Goal: Task Accomplishment & Management: Use online tool/utility

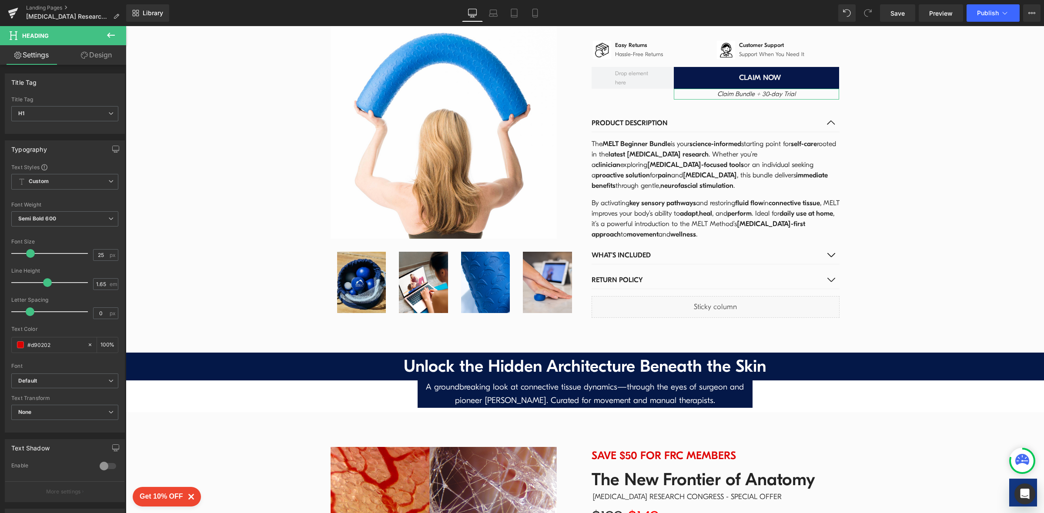
scroll to position [1388, 0]
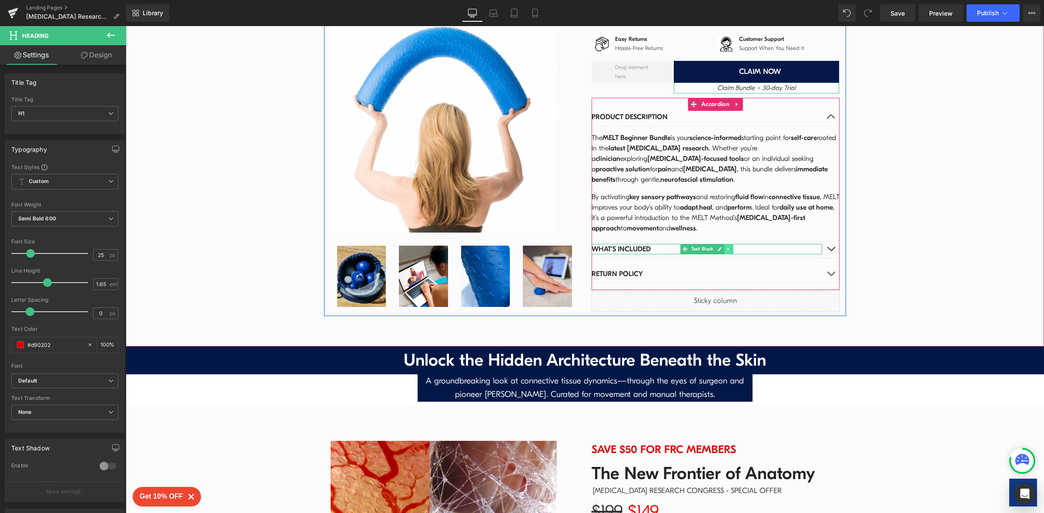
click at [724, 244] on link at bounding box center [728, 249] width 9 height 10
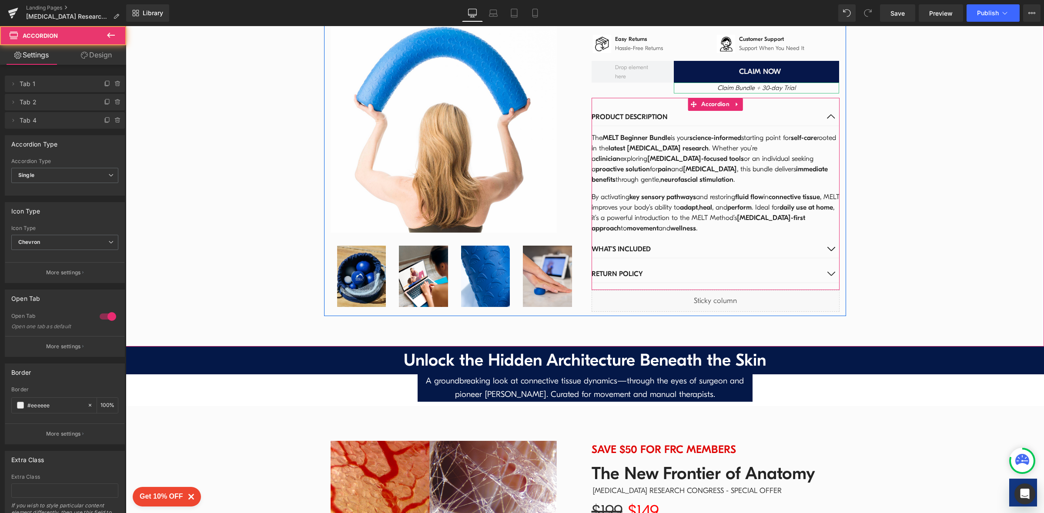
click at [824, 240] on button "button" at bounding box center [830, 248] width 17 height 17
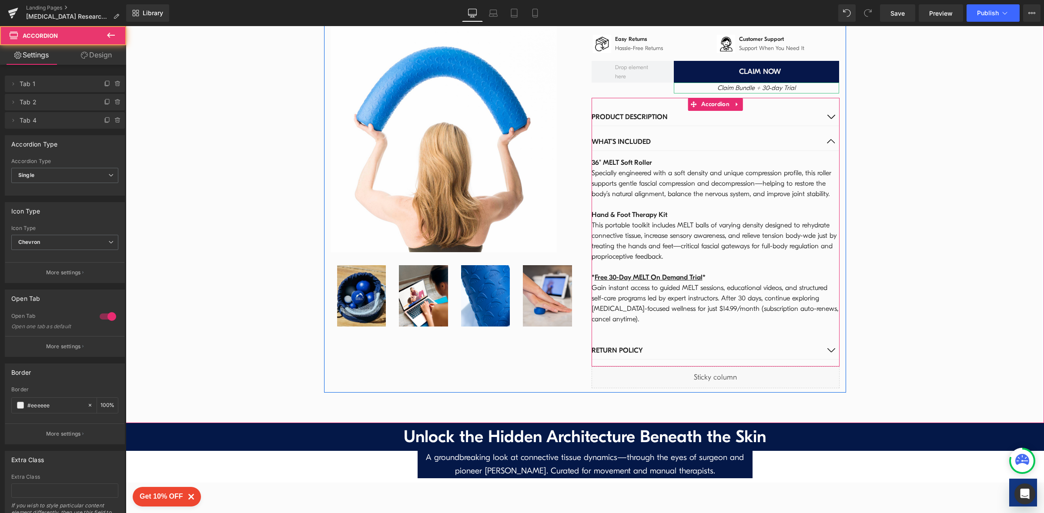
click at [822, 133] on button "button" at bounding box center [830, 141] width 17 height 17
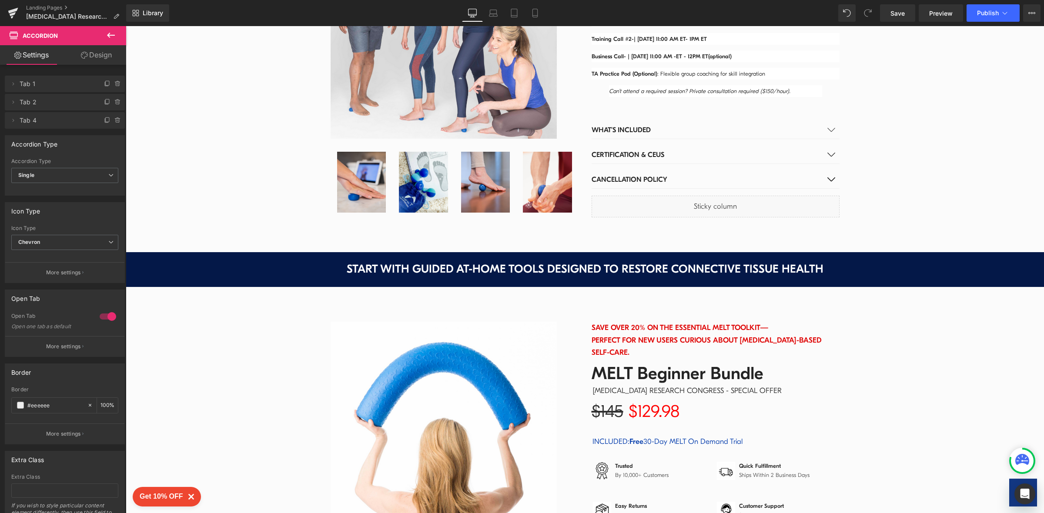
scroll to position [495, 0]
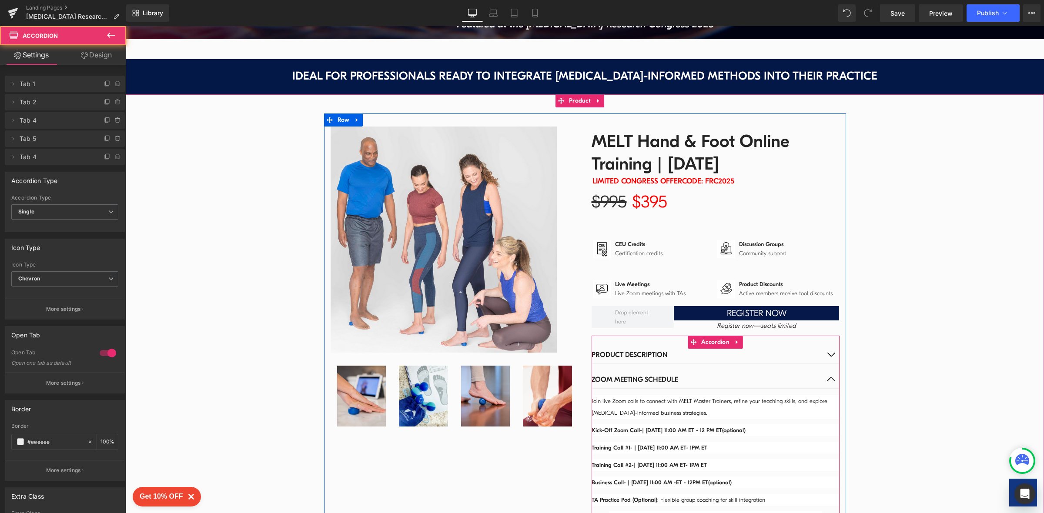
click at [823, 357] on button "button" at bounding box center [830, 354] width 17 height 17
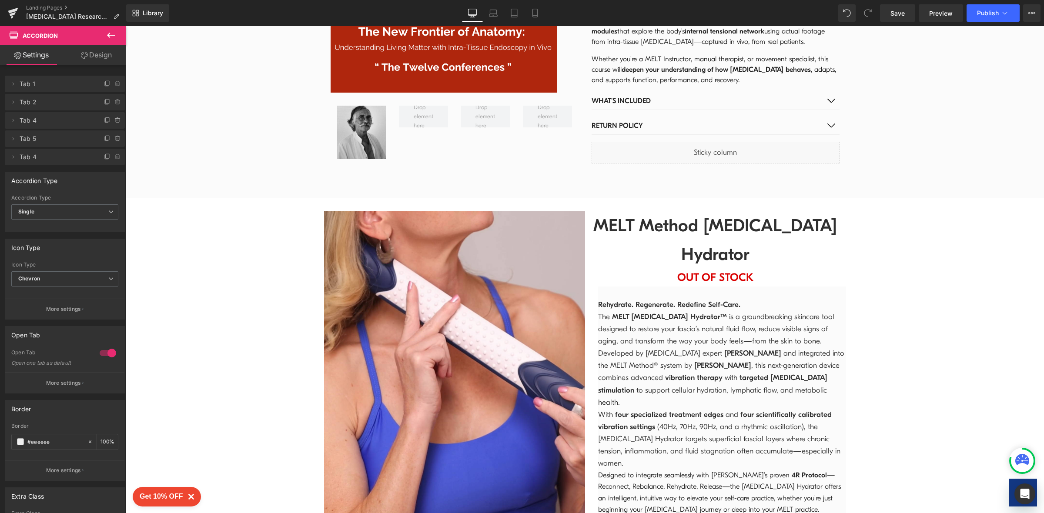
scroll to position [1933, 0]
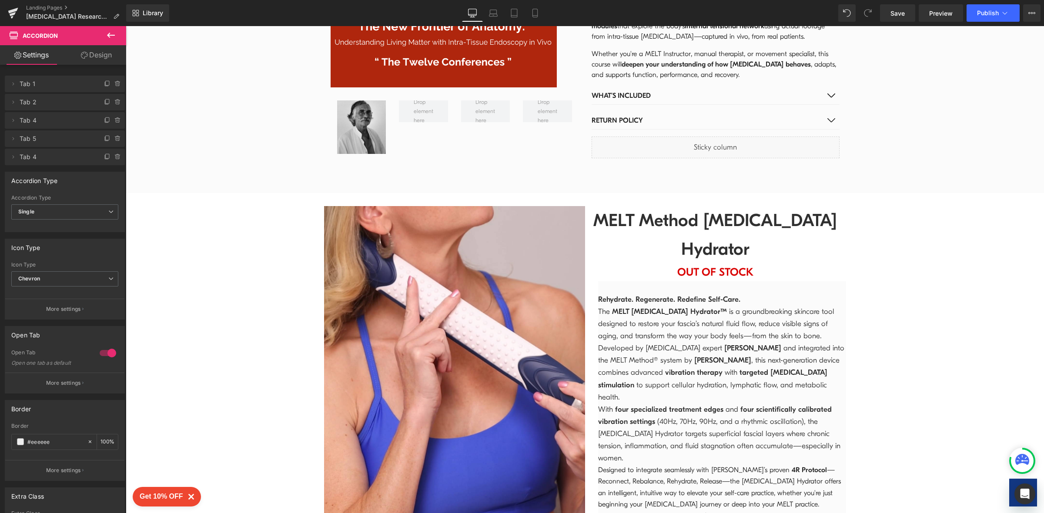
click at [108, 34] on icon at bounding box center [111, 35] width 8 height 5
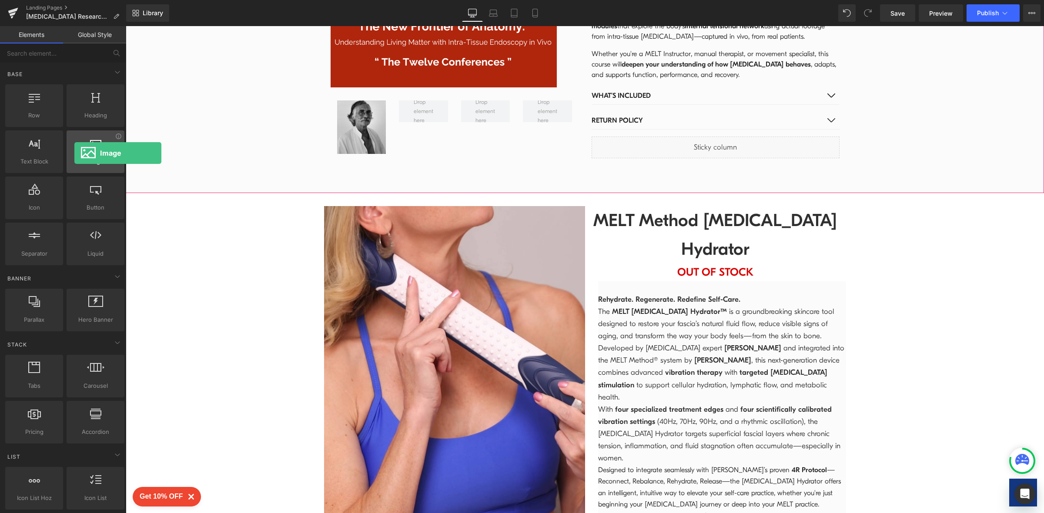
drag, startPoint x: 99, startPoint y: 148, endPoint x: 74, endPoint y: 153, distance: 25.3
click at [74, 153] on div at bounding box center [95, 147] width 53 height 20
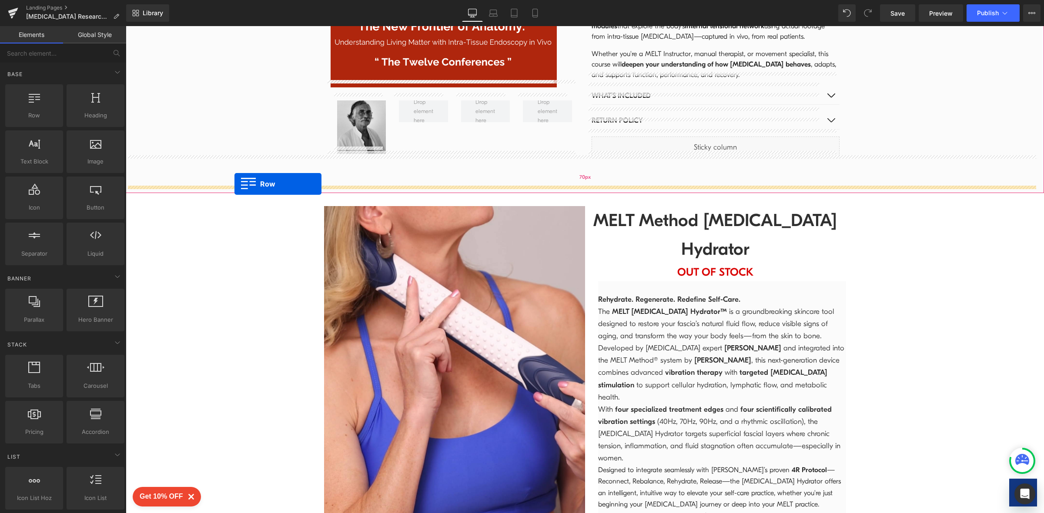
drag, startPoint x: 158, startPoint y: 139, endPoint x: 234, endPoint y: 184, distance: 88.5
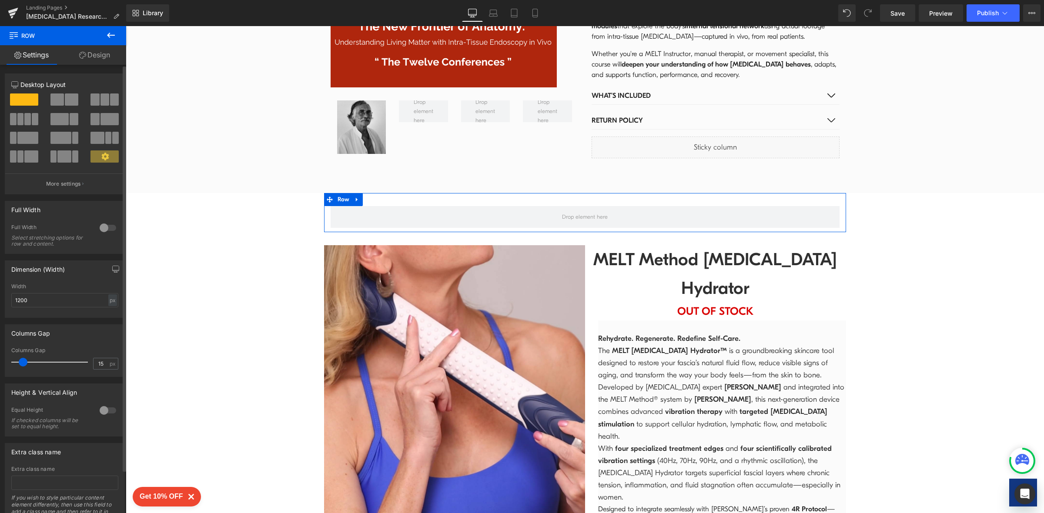
click at [67, 102] on span at bounding box center [71, 99] width 13 height 12
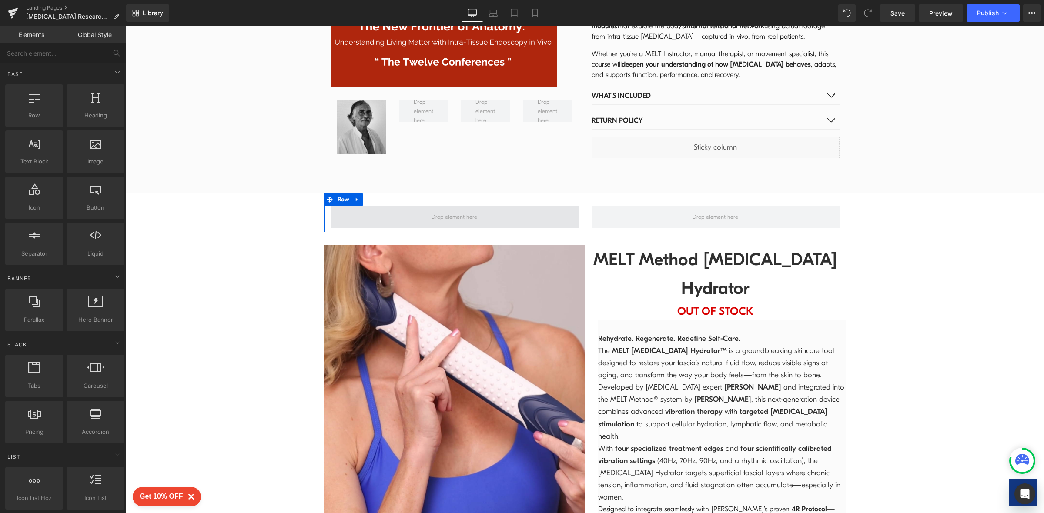
click at [447, 210] on span at bounding box center [454, 216] width 52 height 13
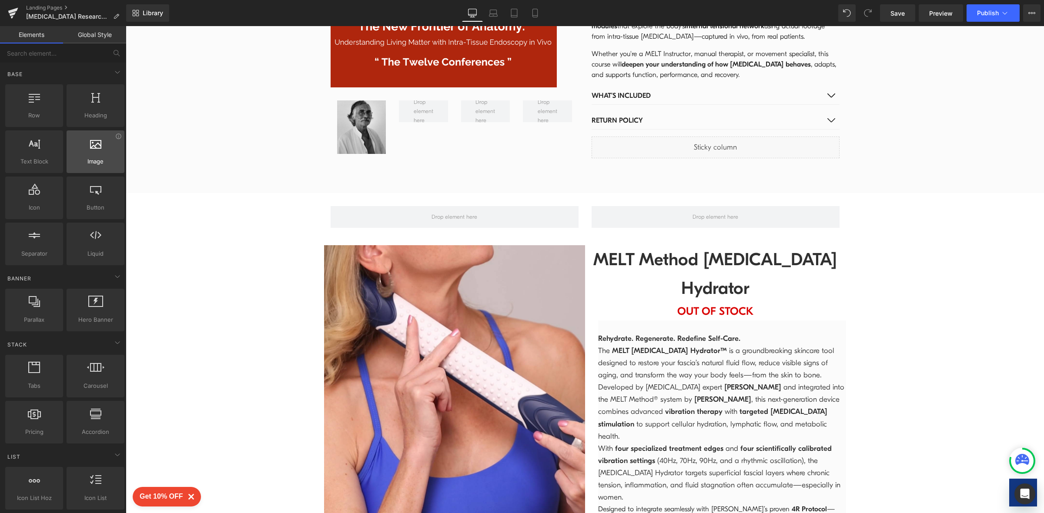
click at [89, 150] on div at bounding box center [95, 147] width 53 height 20
click at [96, 153] on div at bounding box center [95, 147] width 53 height 20
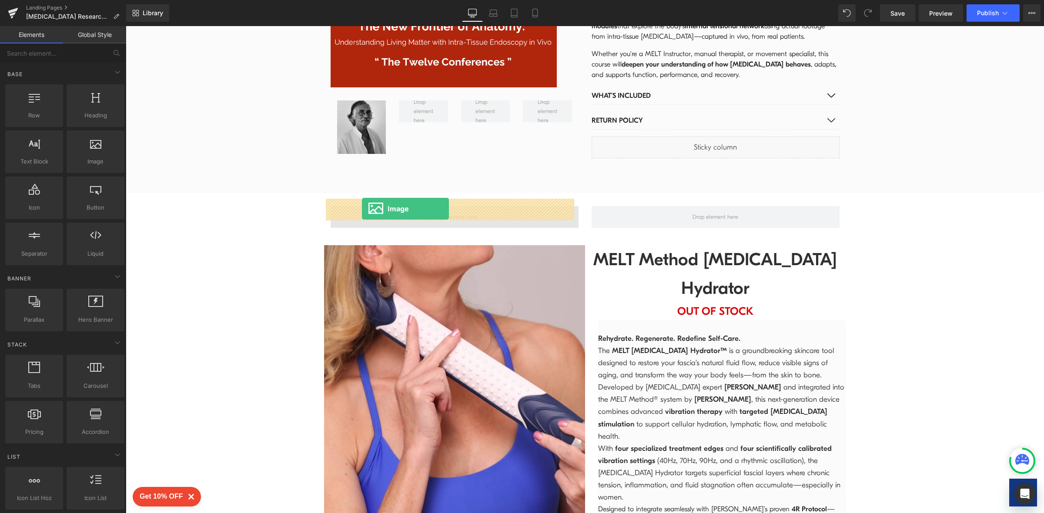
drag, startPoint x: 221, startPoint y: 180, endPoint x: 362, endPoint y: 207, distance: 143.5
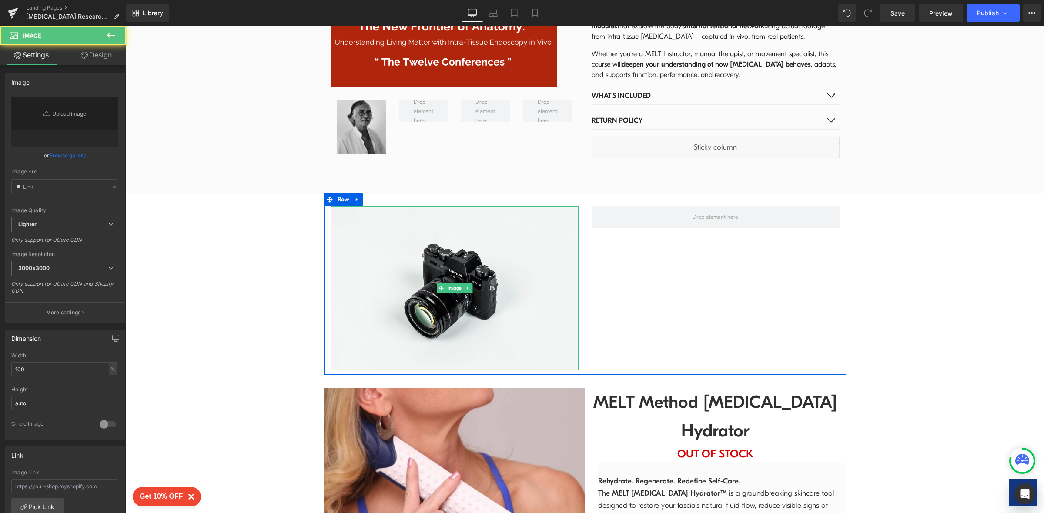
type input "//[DOMAIN_NAME][URL]"
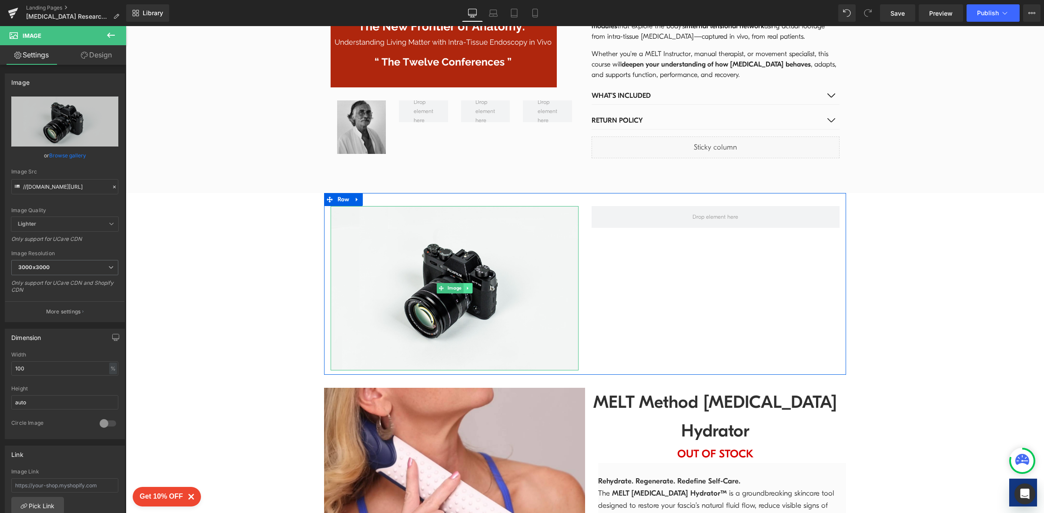
click at [467, 287] on icon at bounding box center [467, 288] width 1 height 3
click at [439, 283] on link "Image" at bounding box center [450, 288] width 27 height 10
click at [58, 158] on link "Browse gallery" at bounding box center [67, 155] width 37 height 15
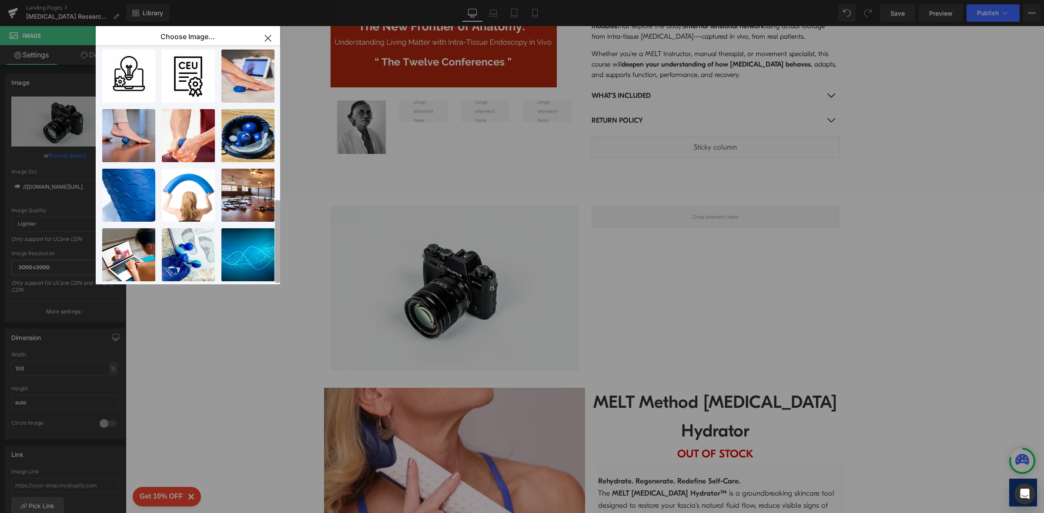
scroll to position [0, 0]
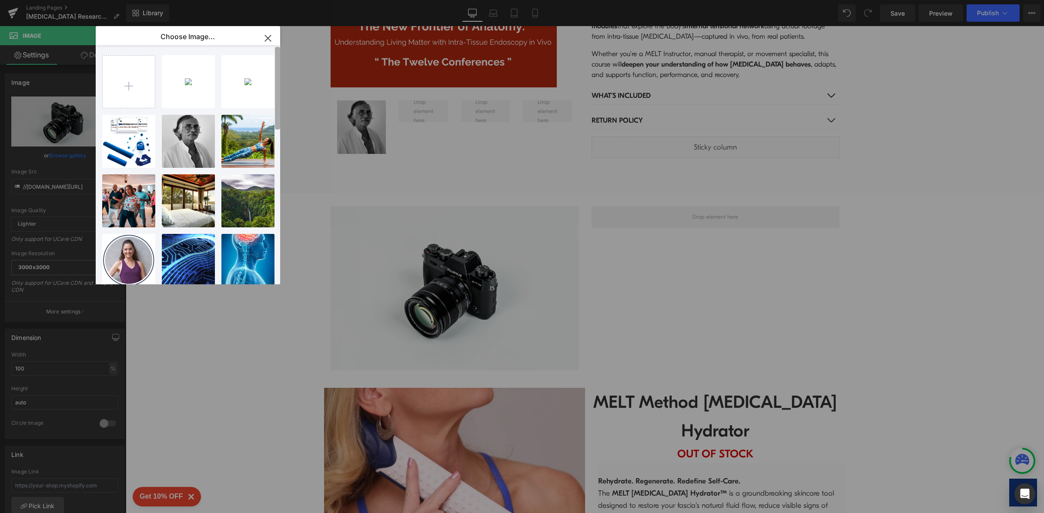
click at [214, 0] on html "Image You are previewing how the will restyle your page. You can not edit Eleme…" at bounding box center [522, 256] width 1044 height 513
click at [133, 78] on input "file" at bounding box center [129, 82] width 52 height 52
type input "C:\fakepath\MELT Journal.webp"
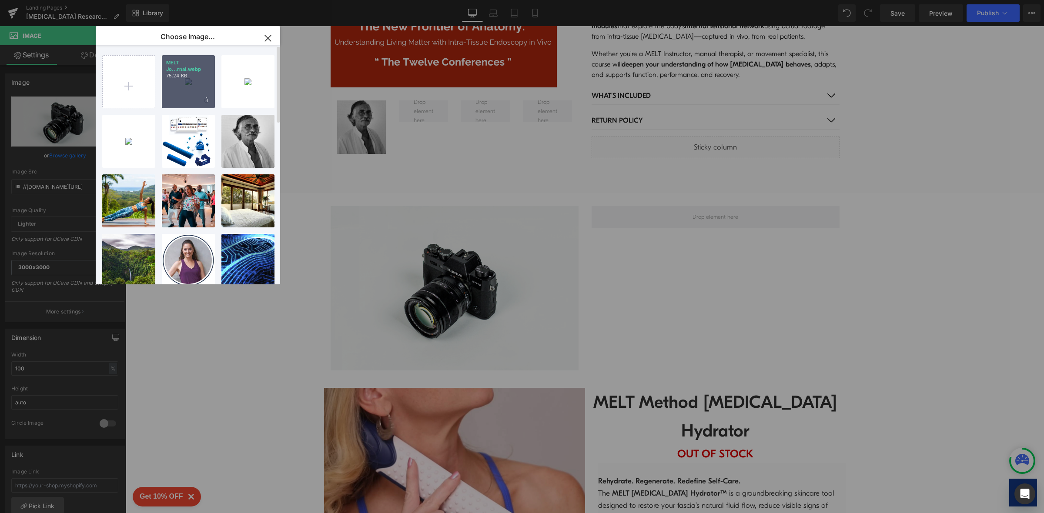
click at [190, 83] on div "MELT Jo...rnal.webp 75.24 KB" at bounding box center [188, 81] width 53 height 53
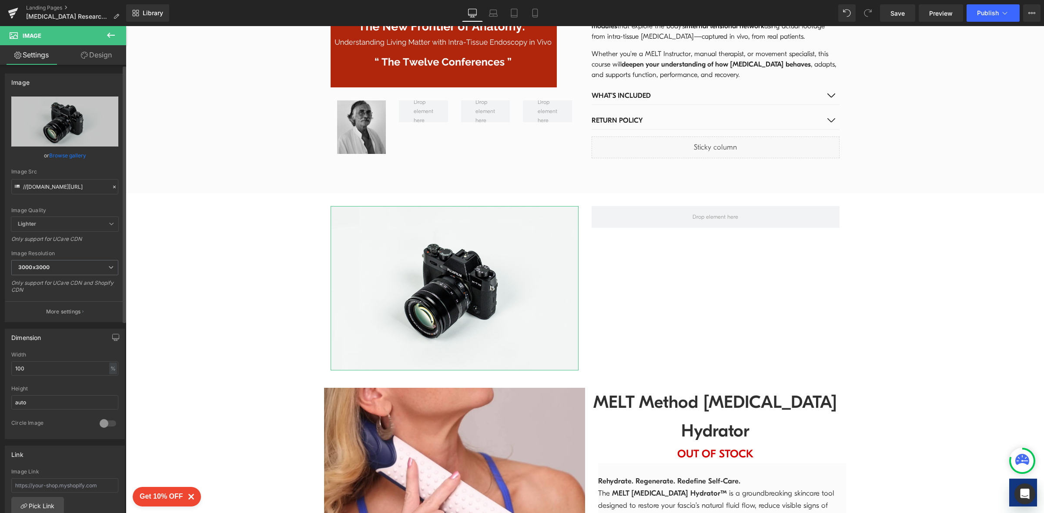
click at [69, 157] on link "Browse gallery" at bounding box center [67, 155] width 37 height 15
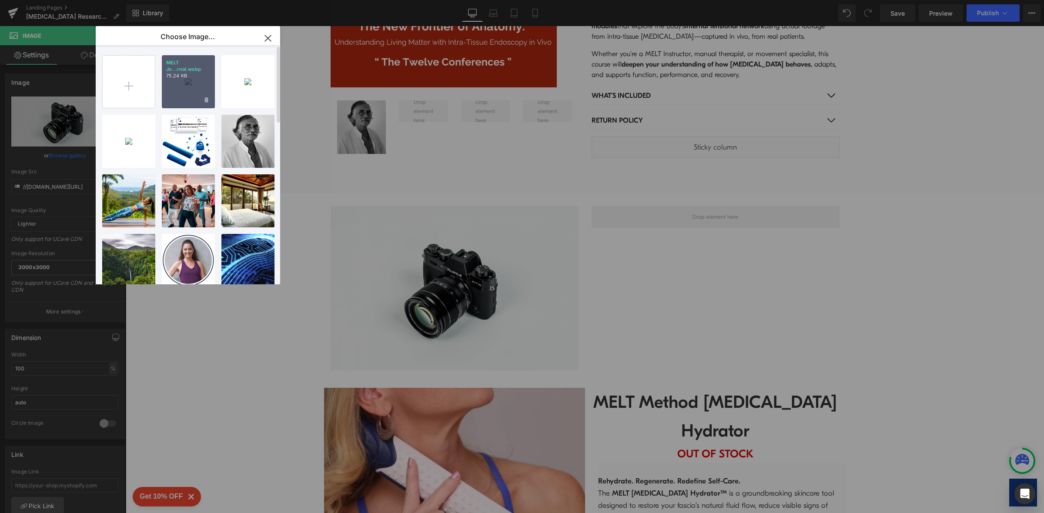
click at [196, 81] on div "MELT Jo...rnal.webp 75.24 KB" at bounding box center [188, 81] width 53 height 53
type input "[URL][DOMAIN_NAME]"
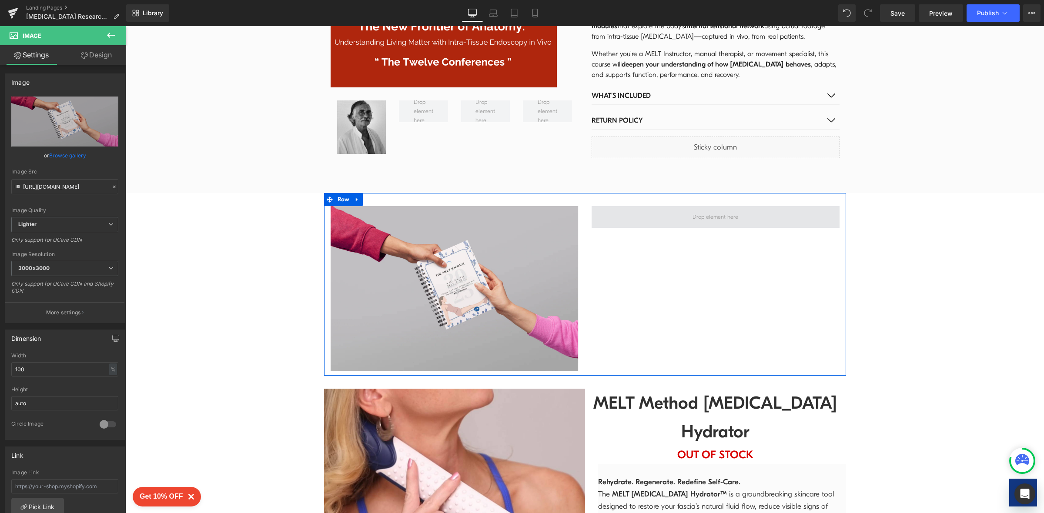
click at [650, 211] on span at bounding box center [715, 217] width 248 height 22
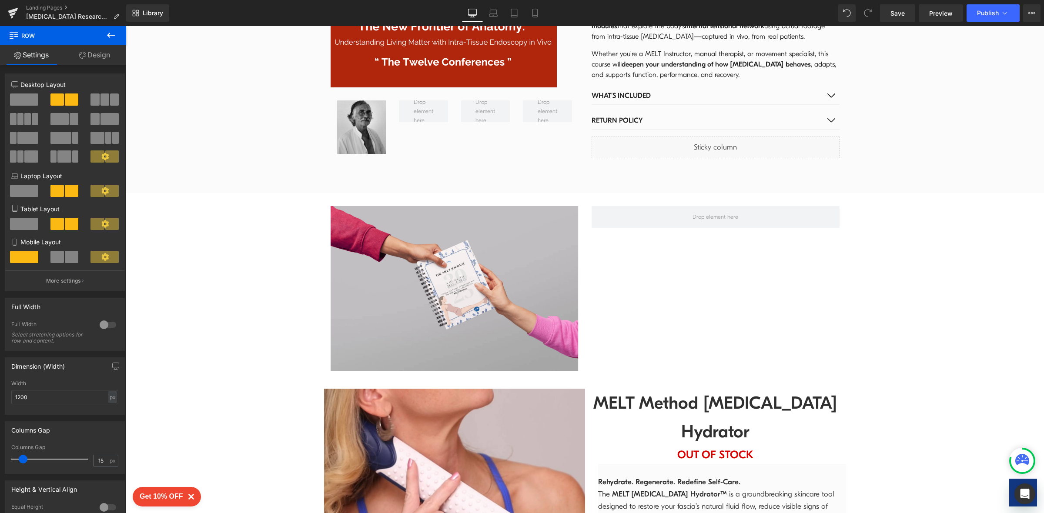
click at [111, 34] on icon at bounding box center [111, 35] width 10 height 10
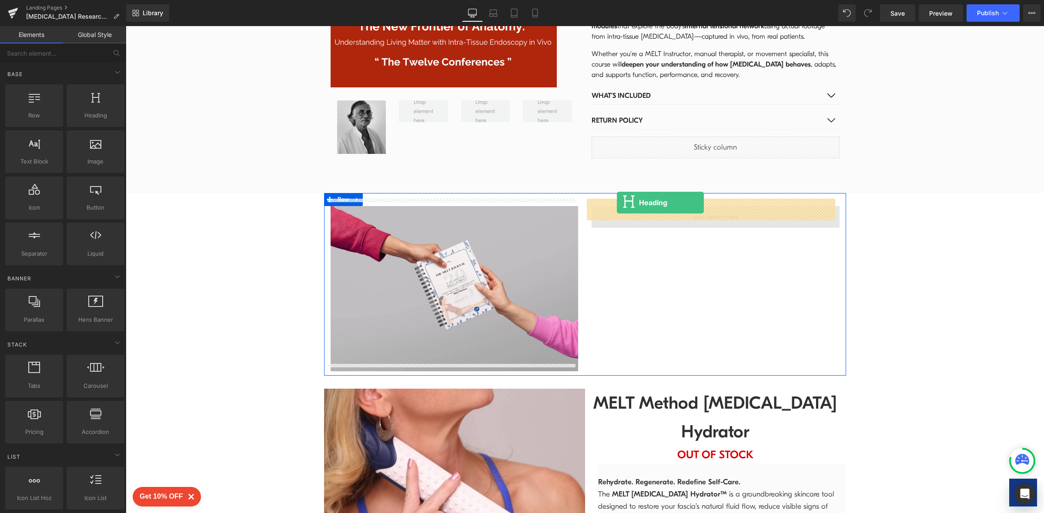
drag, startPoint x: 232, startPoint y: 142, endPoint x: 617, endPoint y: 203, distance: 389.6
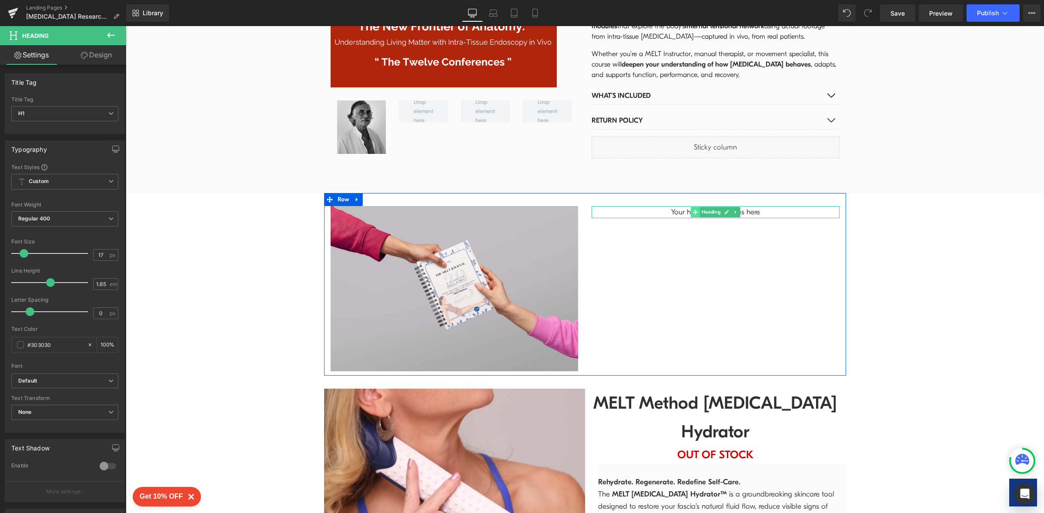
click at [692, 210] on icon at bounding box center [694, 212] width 5 height 5
click at [724, 210] on icon at bounding box center [726, 212] width 4 height 4
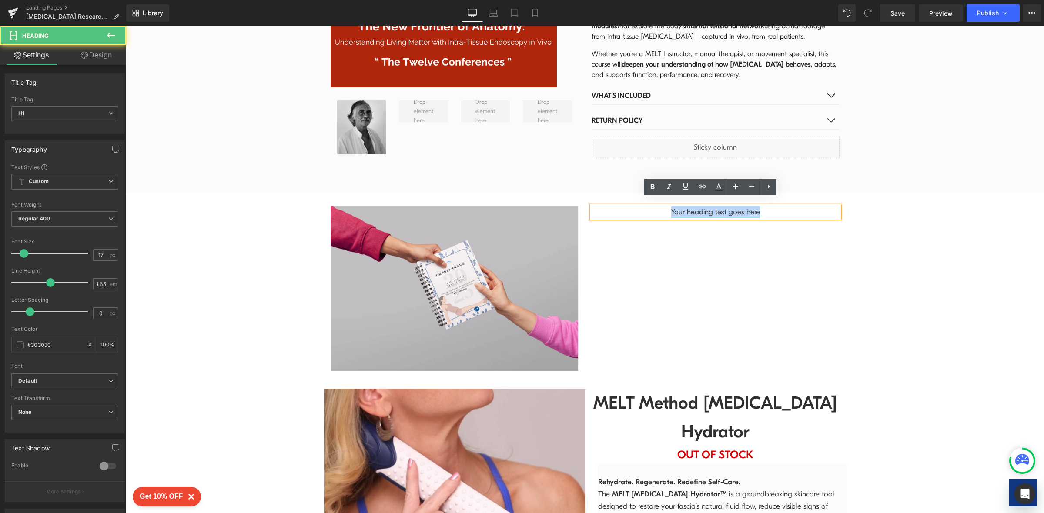
drag, startPoint x: 765, startPoint y: 205, endPoint x: 648, endPoint y: 206, distance: 117.4
click at [648, 206] on h1 "Your heading text goes here" at bounding box center [715, 212] width 248 height 12
paste div
drag, startPoint x: 787, startPoint y: 206, endPoint x: 632, endPoint y: 207, distance: 155.2
click at [632, 207] on h1 "The MELT Journal: A Guide to Self-Care" at bounding box center [715, 212] width 248 height 12
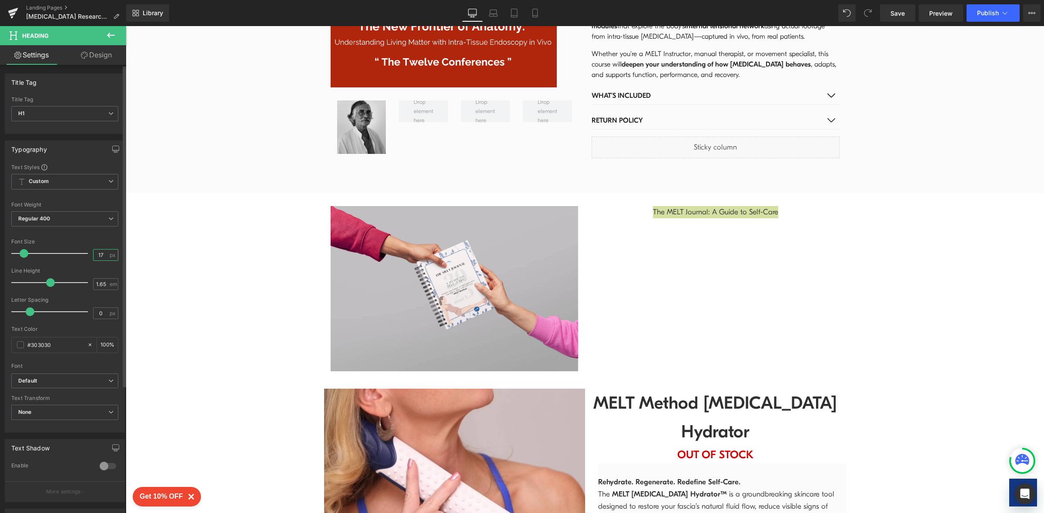
drag, startPoint x: 102, startPoint y: 256, endPoint x: 90, endPoint y: 256, distance: 11.7
click at [93, 256] on input "17" at bounding box center [100, 255] width 15 height 11
type input "40"
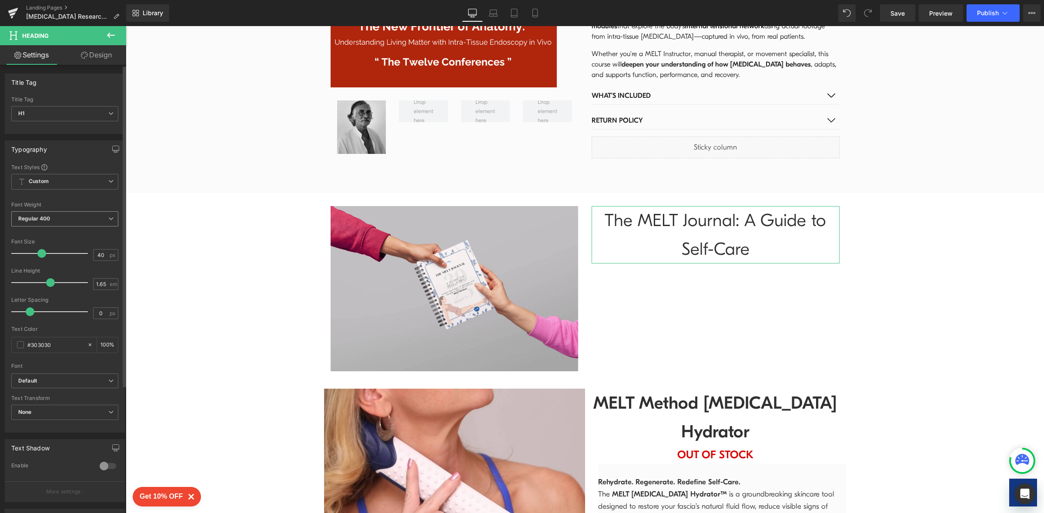
click at [87, 218] on span "Regular 400" at bounding box center [64, 218] width 107 height 15
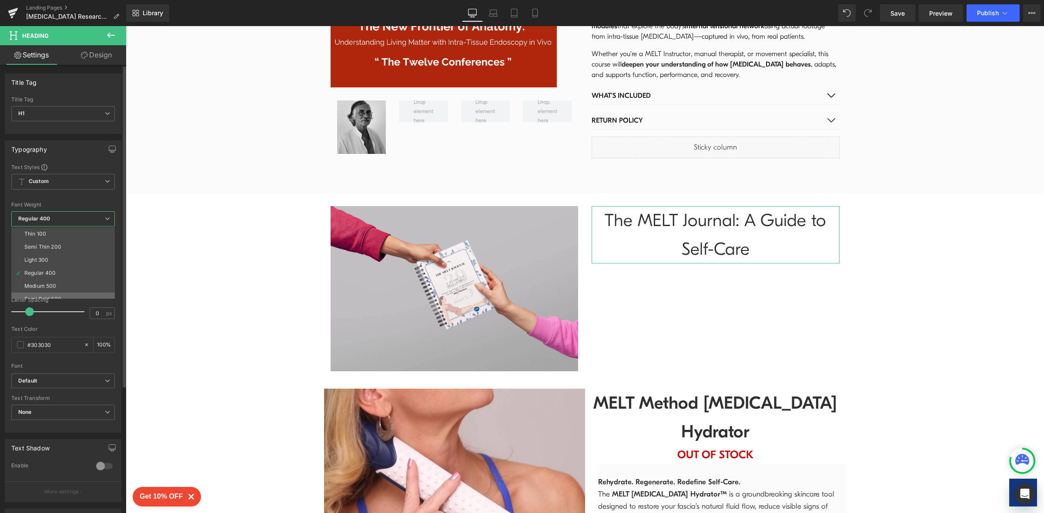
click at [76, 299] on li "Semi Bold 600" at bounding box center [64, 299] width 107 height 13
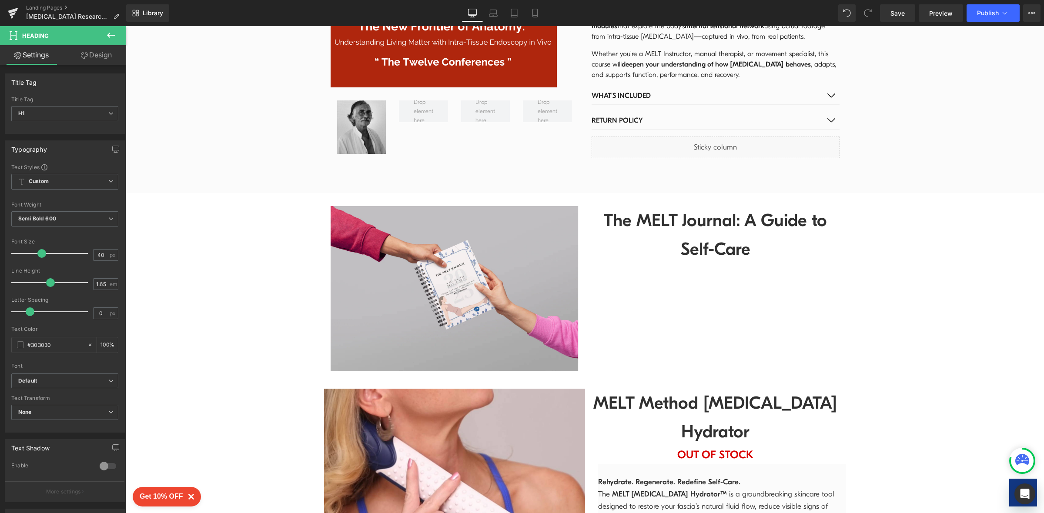
click at [113, 29] on button at bounding box center [111, 35] width 30 height 19
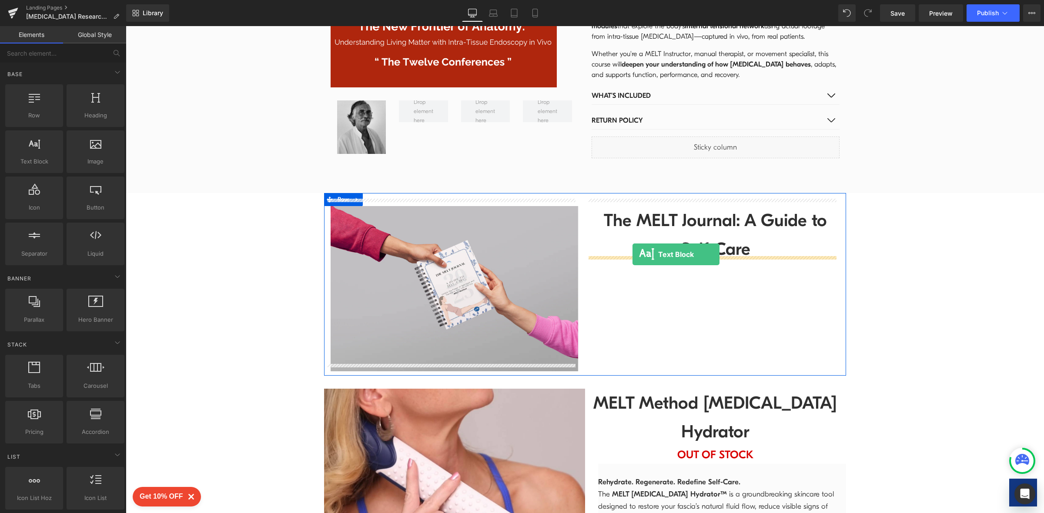
drag, startPoint x: 162, startPoint y: 181, endPoint x: 632, endPoint y: 254, distance: 475.7
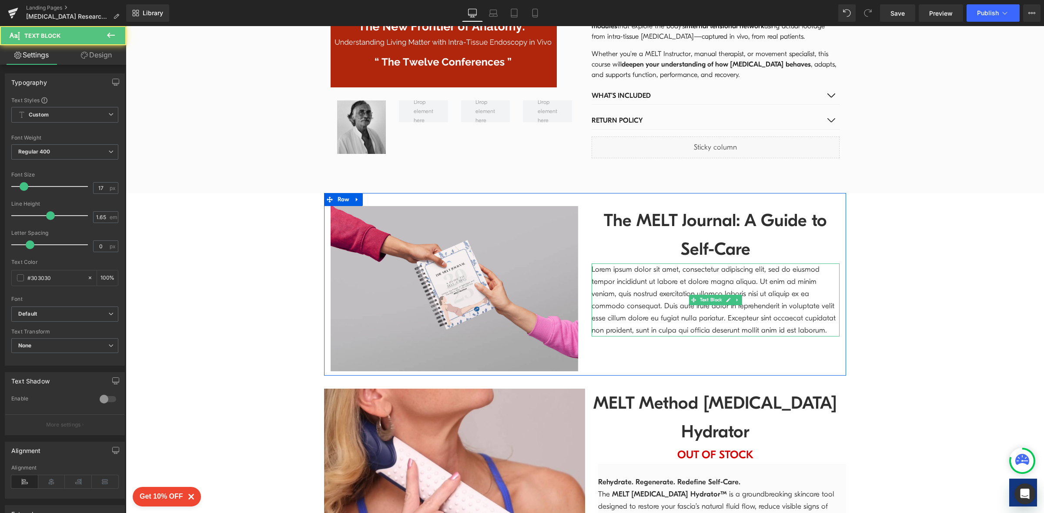
click at [681, 275] on p "Lorem ipsum dolor sit amet, consectetur adipiscing elit, sed do eiusmod tempor …" at bounding box center [715, 300] width 248 height 73
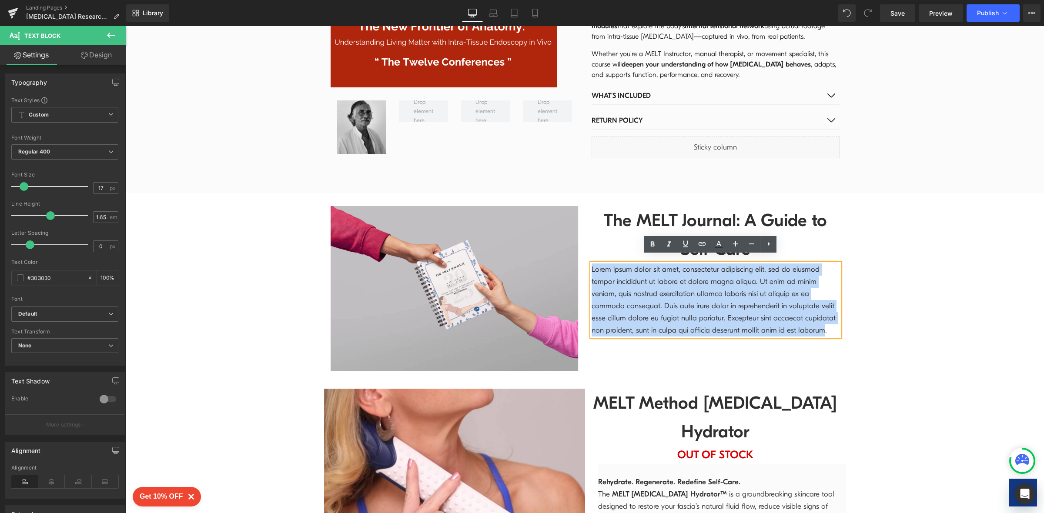
drag, startPoint x: 587, startPoint y: 263, endPoint x: 817, endPoint y: 329, distance: 239.8
click at [817, 329] on p "Lorem ipsum dolor sit amet, consectetur adipiscing elit, sed do eiusmod tempor …" at bounding box center [715, 300] width 248 height 73
click at [754, 310] on p "Lorem ipsum dolor sit amet, consectetur adipiscing elit, sed do eiusmod tempor …" at bounding box center [715, 300] width 248 height 73
drag, startPoint x: 833, startPoint y: 329, endPoint x: 587, endPoint y: 260, distance: 255.2
click at [591, 264] on p "Lorem ipsum dolor sit amet, consectetur adipiscing elit, sed do eiusmod tempor …" at bounding box center [715, 300] width 248 height 73
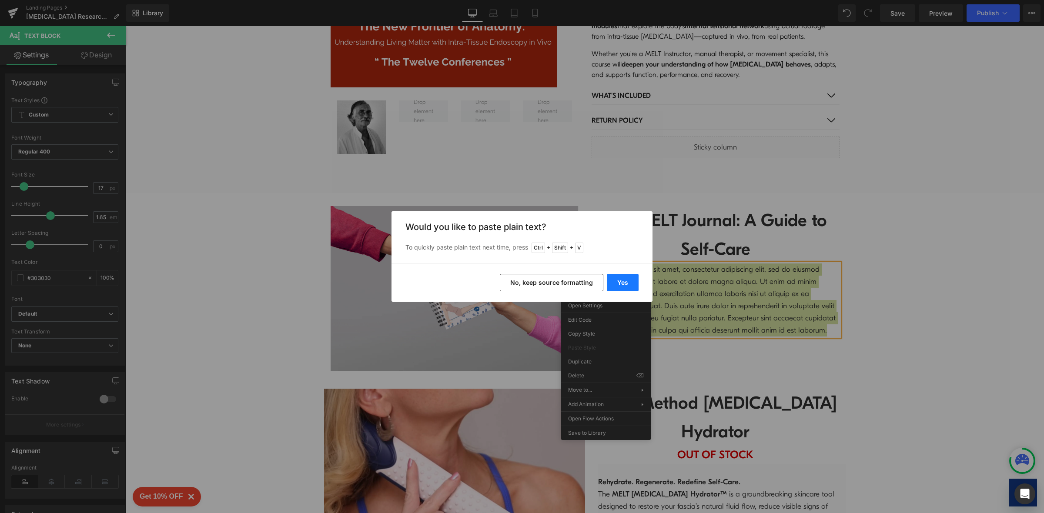
click at [625, 283] on button "Yes" at bounding box center [623, 282] width 32 height 17
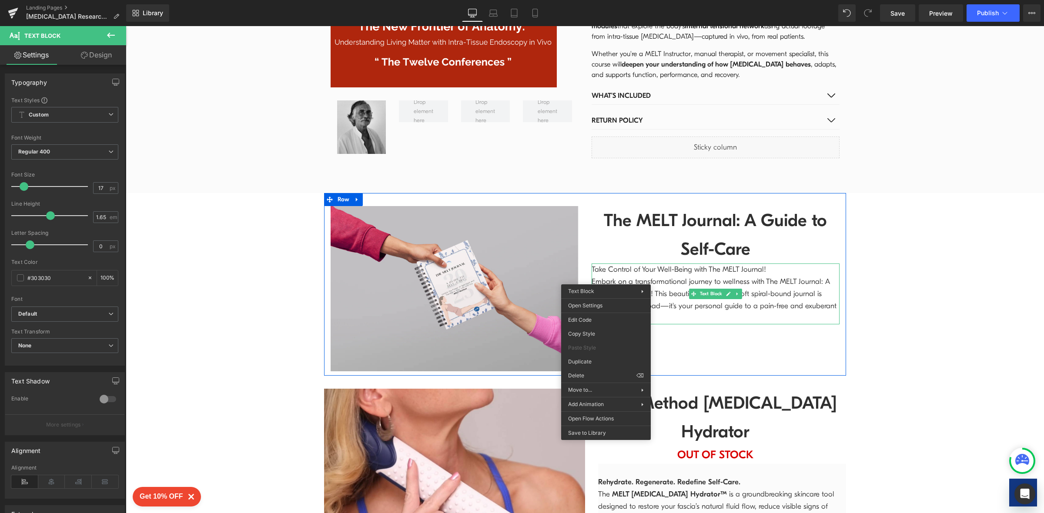
click at [736, 329] on div "Image The MELT Journal: A Guide to Self-Care Heading Take Control of Your Well-…" at bounding box center [585, 284] width 522 height 183
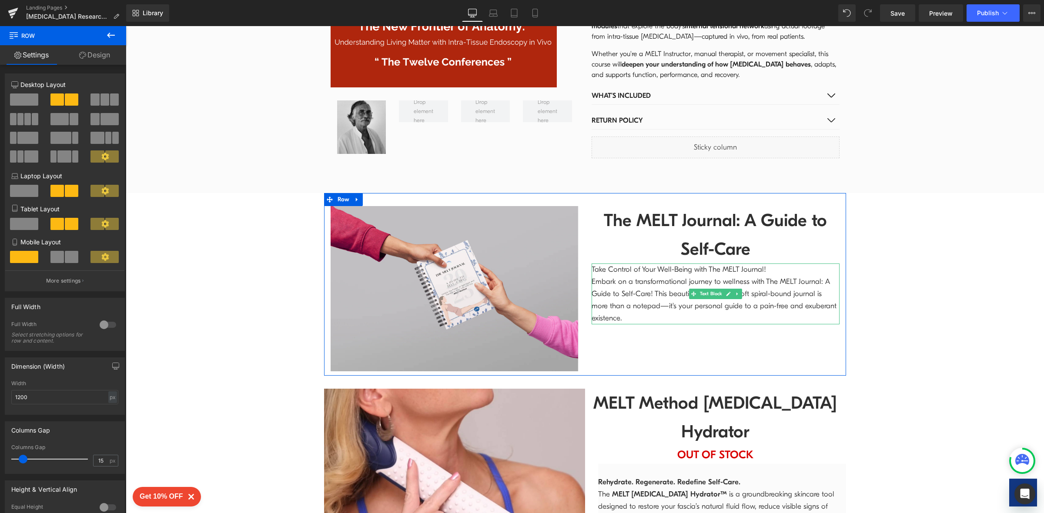
click at [770, 264] on p "Take Control of Your Well-Being with The MELT Journal!" at bounding box center [715, 270] width 248 height 12
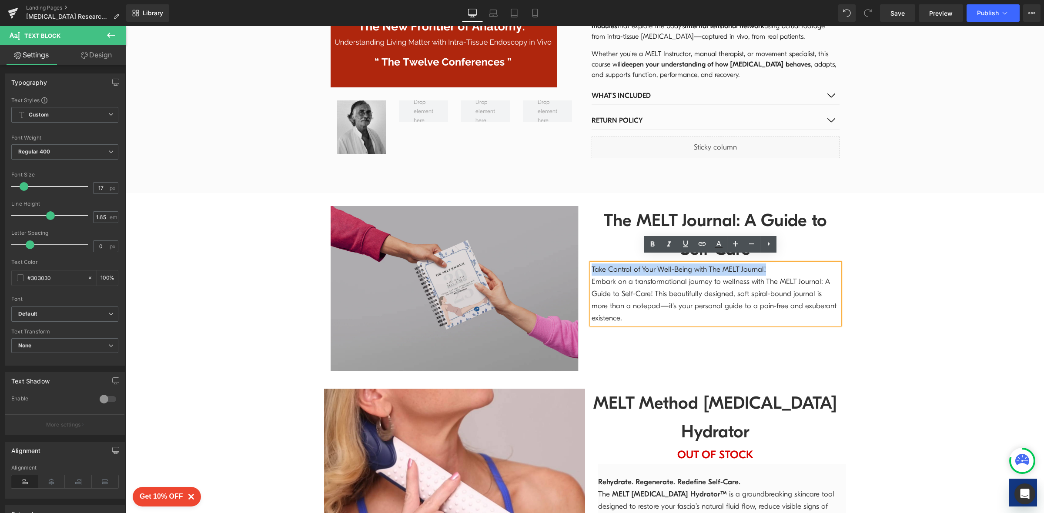
drag, startPoint x: 770, startPoint y: 261, endPoint x: 572, endPoint y: 262, distance: 198.3
click at [572, 262] on div "Image The MELT Journal: A Guide to Self-Care Heading Take Control of Your Well-…" at bounding box center [585, 284] width 522 height 183
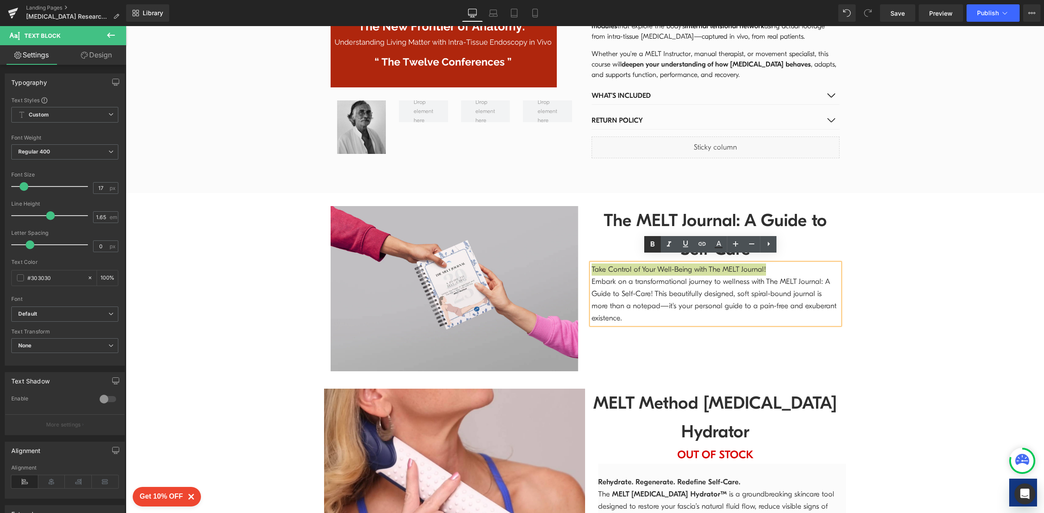
click at [654, 244] on icon at bounding box center [652, 244] width 10 height 10
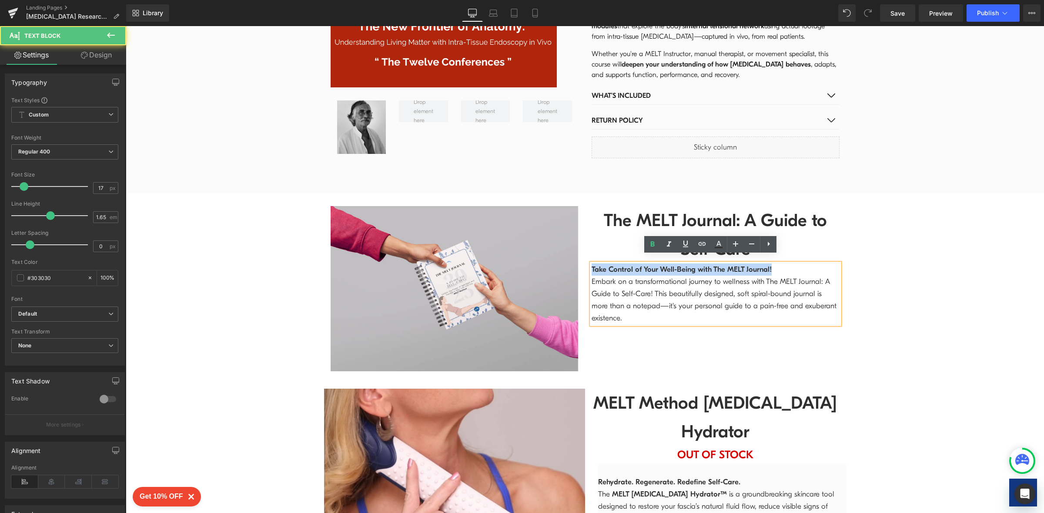
drag, startPoint x: 782, startPoint y: 262, endPoint x: 585, endPoint y: 257, distance: 197.1
click at [591, 264] on p "Take Control of Your Well-Being with The MELT Journal!" at bounding box center [715, 270] width 248 height 12
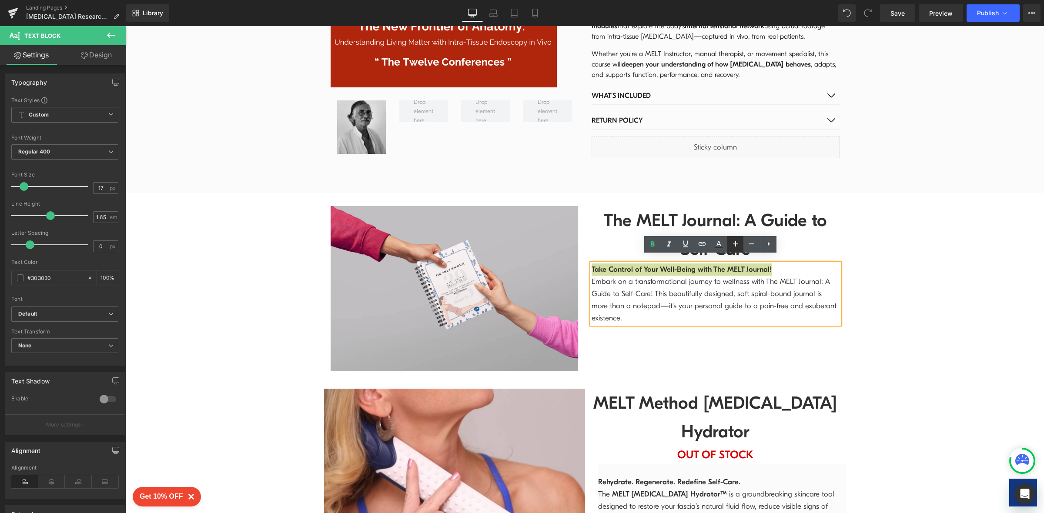
click at [737, 246] on icon at bounding box center [735, 244] width 10 height 10
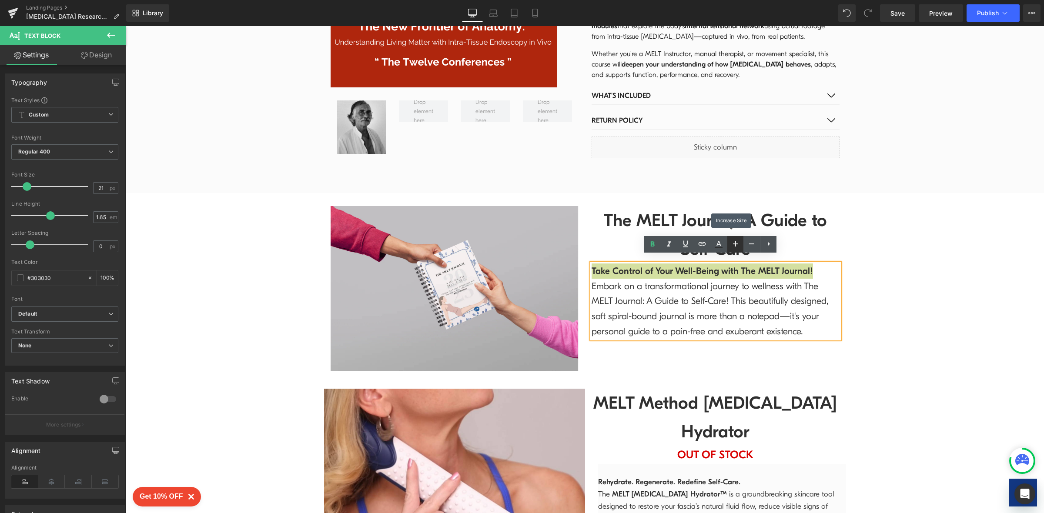
click at [737, 246] on icon at bounding box center [735, 244] width 10 height 10
type input "23"
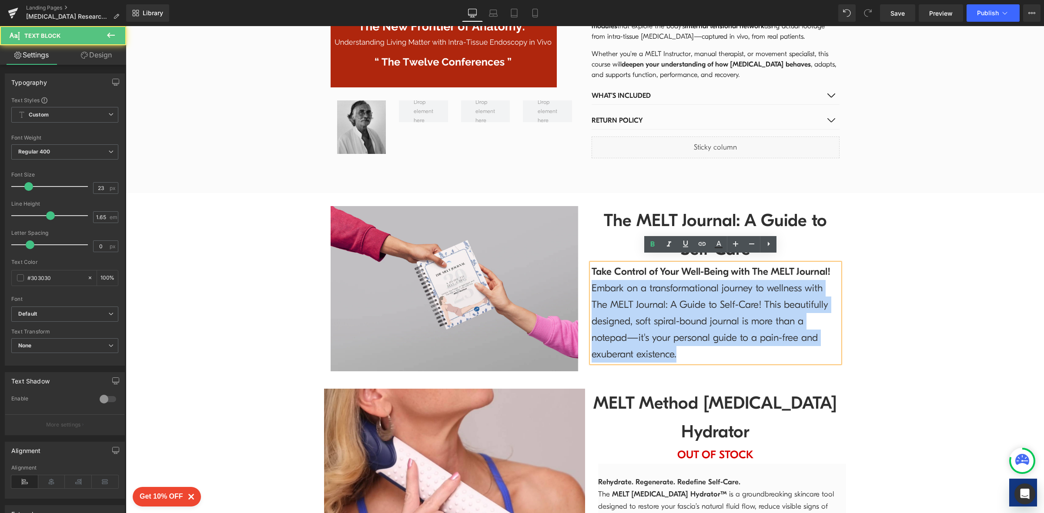
drag, startPoint x: 586, startPoint y: 281, endPoint x: 686, endPoint y: 353, distance: 122.7
click at [686, 353] on p "Embark on a transformational journey to wellness with The MELT Journal: A Guide…" at bounding box center [715, 321] width 248 height 83
click at [591, 282] on p "Embark on a transformational journey to wellness with The MELT Journal: A Guide…" at bounding box center [715, 321] width 248 height 83
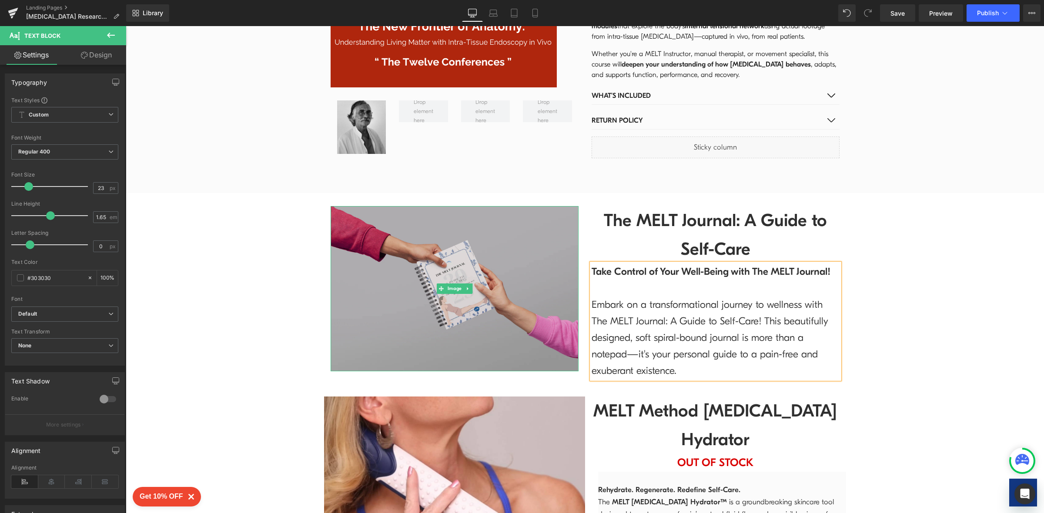
click at [524, 311] on img at bounding box center [454, 288] width 248 height 165
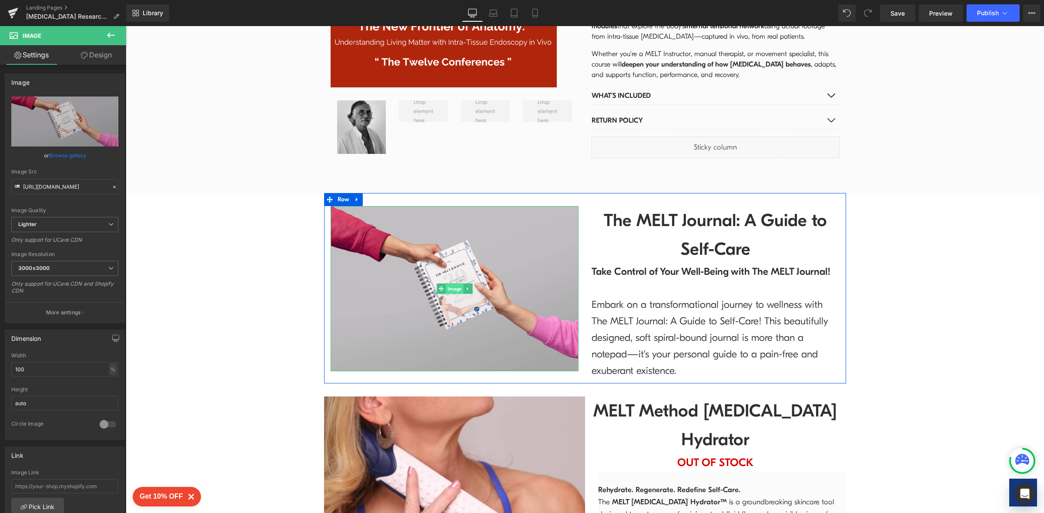
click at [452, 284] on span "Image" at bounding box center [453, 289] width 17 height 10
click at [67, 155] on link "Browse gallery" at bounding box center [67, 155] width 37 height 15
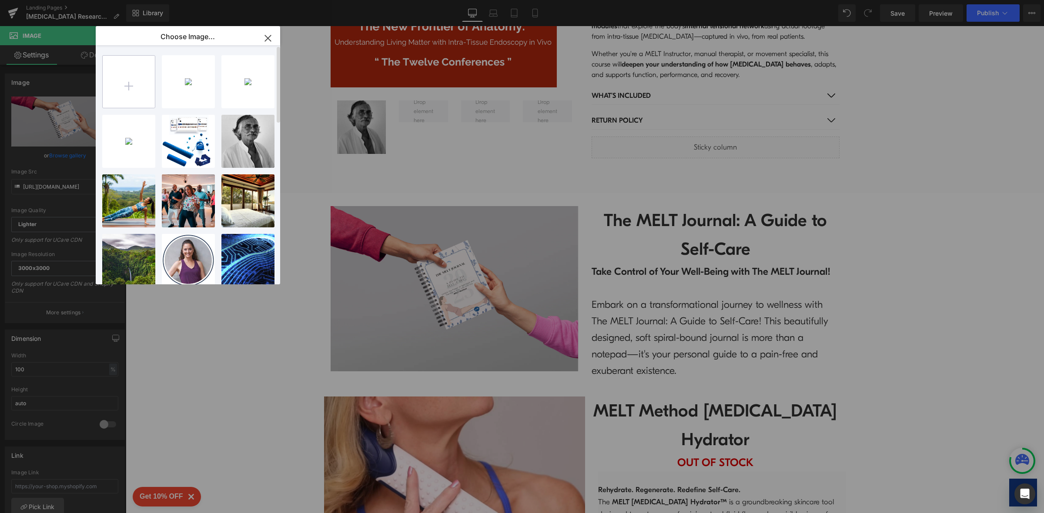
click at [131, 81] on input "file" at bounding box center [129, 82] width 52 height 52
type input "C:\fakepath\MELT Journal 2.webp"
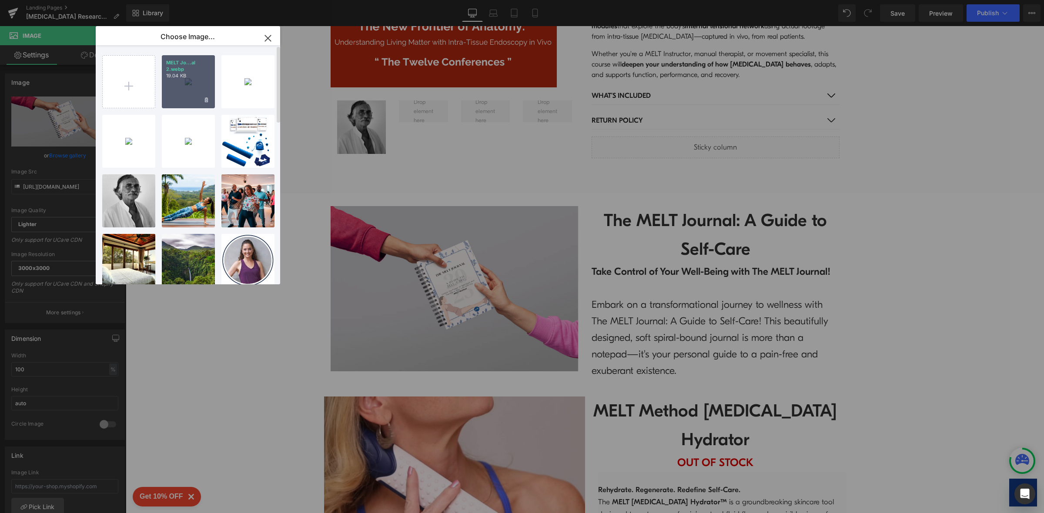
click at [184, 86] on div "MELT Jo...al 2.webp 19.04 KB" at bounding box center [188, 81] width 53 height 53
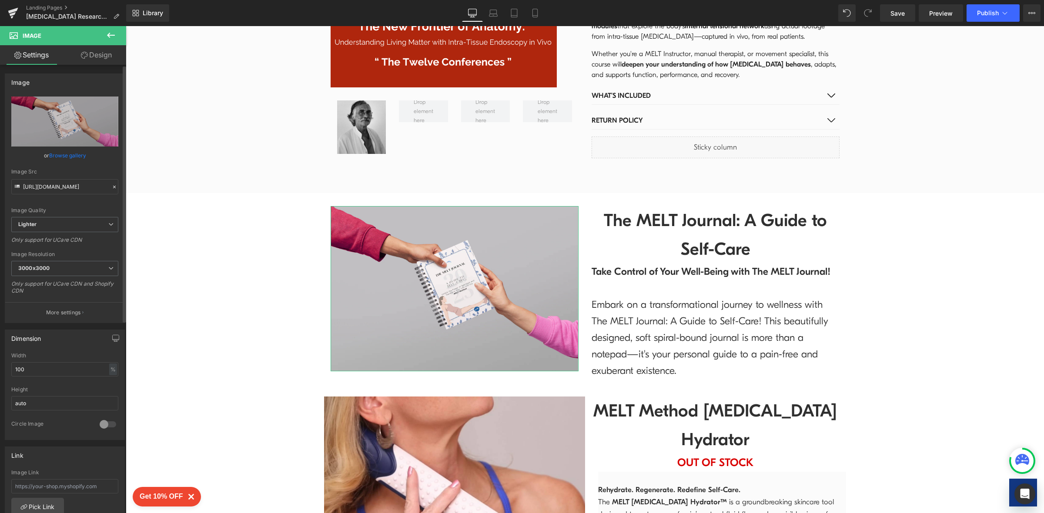
click at [63, 154] on link "Browse gallery" at bounding box center [67, 155] width 37 height 15
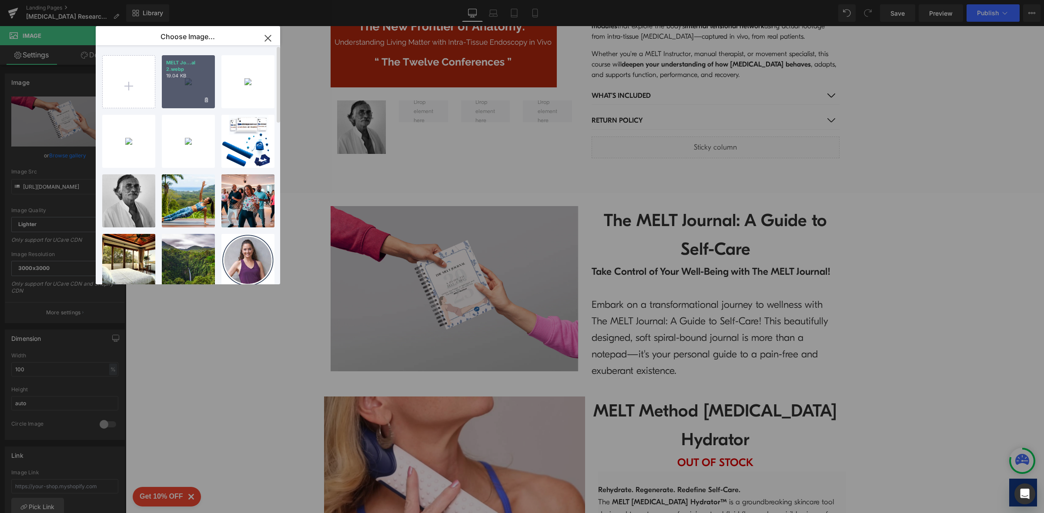
click at [173, 88] on div "MELT Jo...al 2.webp 19.04 KB" at bounding box center [188, 81] width 53 height 53
type input "[URL][DOMAIN_NAME]"
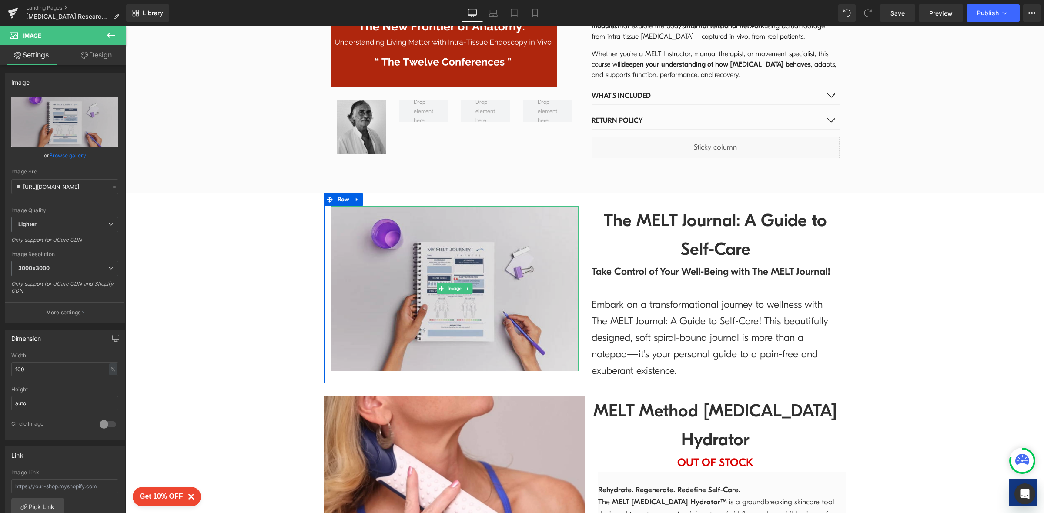
click at [457, 250] on img at bounding box center [454, 288] width 248 height 165
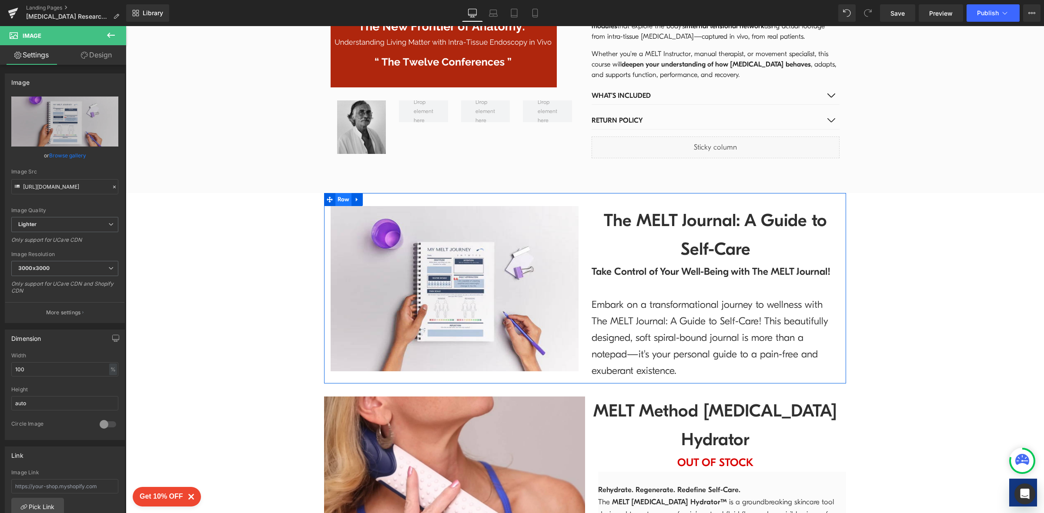
click at [335, 193] on span "Row" at bounding box center [343, 199] width 17 height 13
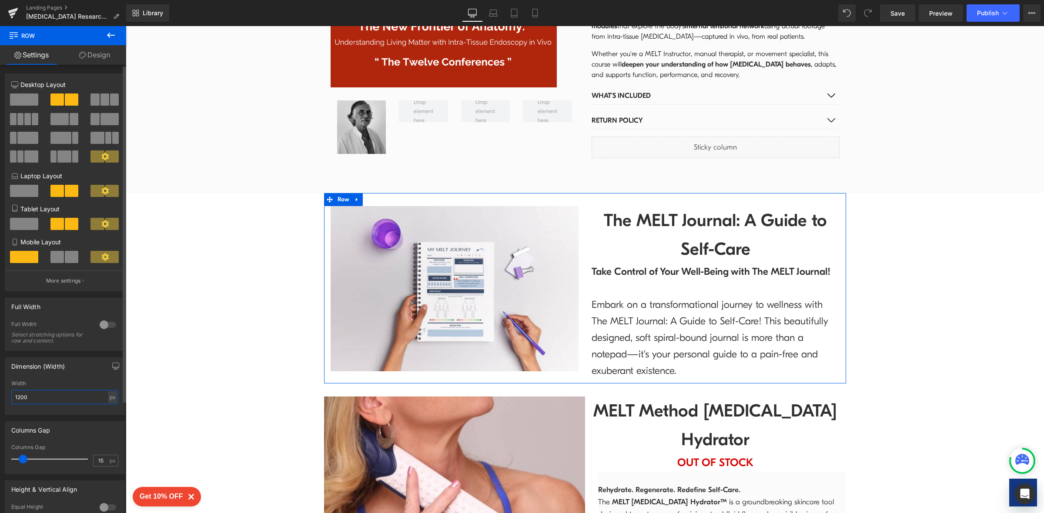
drag, startPoint x: 81, startPoint y: 403, endPoint x: 0, endPoint y: 402, distance: 80.9
click at [0, 402] on div "Dimension (Width) 1200px Width 1200 px % px" at bounding box center [65, 383] width 130 height 64
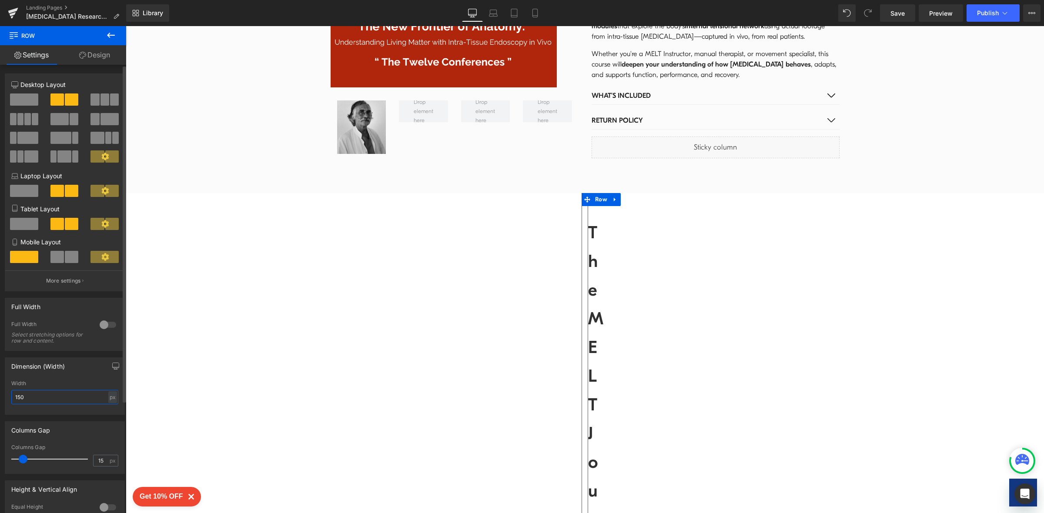
type input "1500"
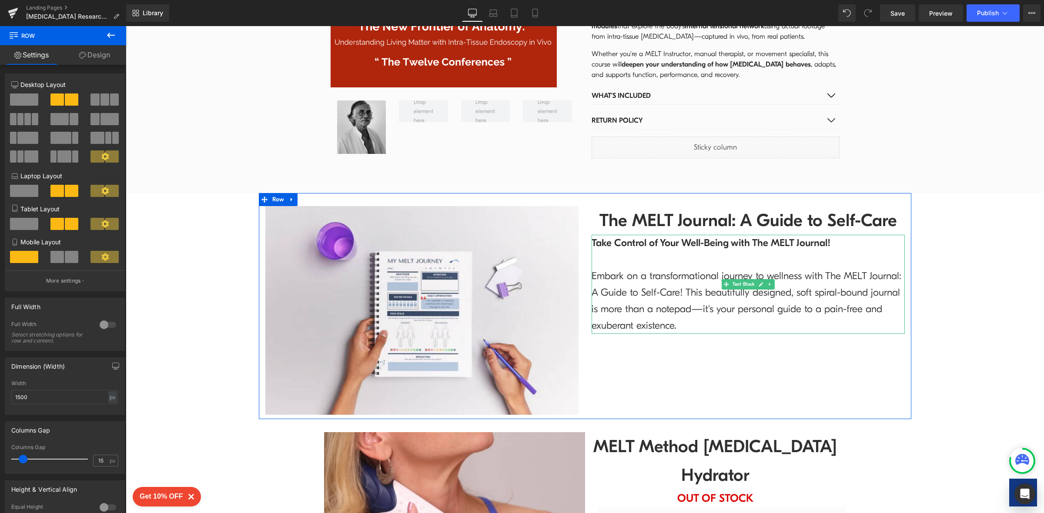
click at [748, 301] on p "Embark on a transformational journey to wellness with The MELT Journal: A Guide…" at bounding box center [747, 301] width 313 height 66
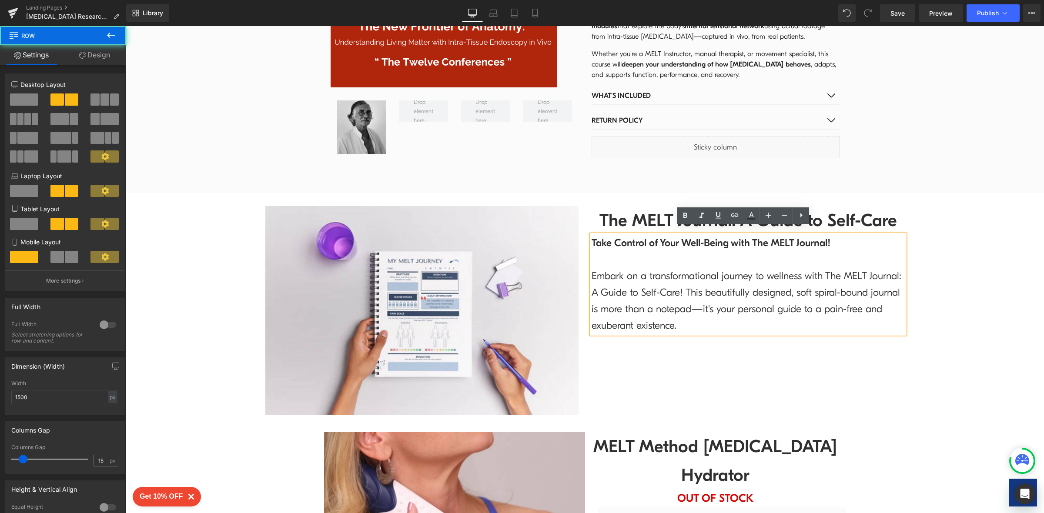
click at [738, 338] on div "Image The MELT Journal: A Guide to Self-Care Heading Take Control of Your Well-…" at bounding box center [585, 306] width 652 height 226
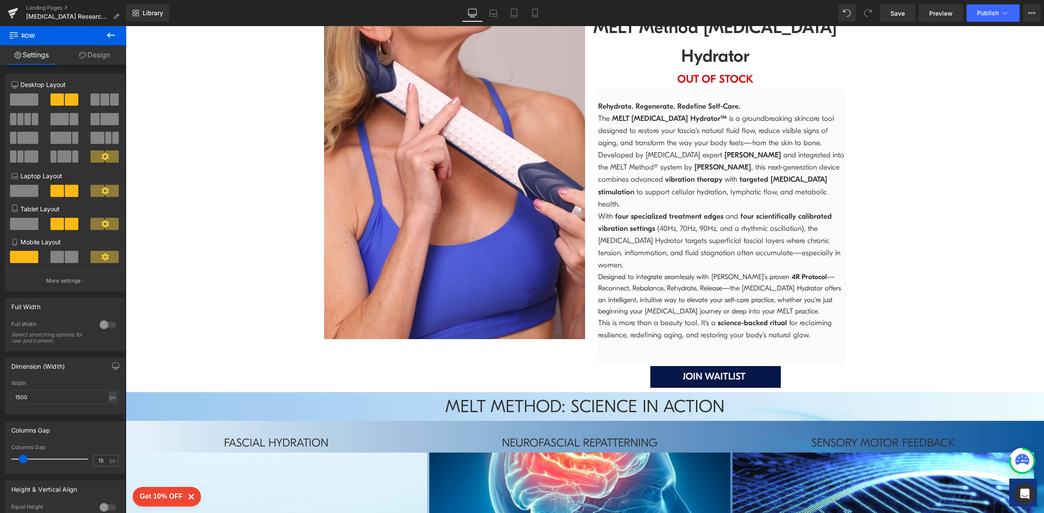
scroll to position [2364, 0]
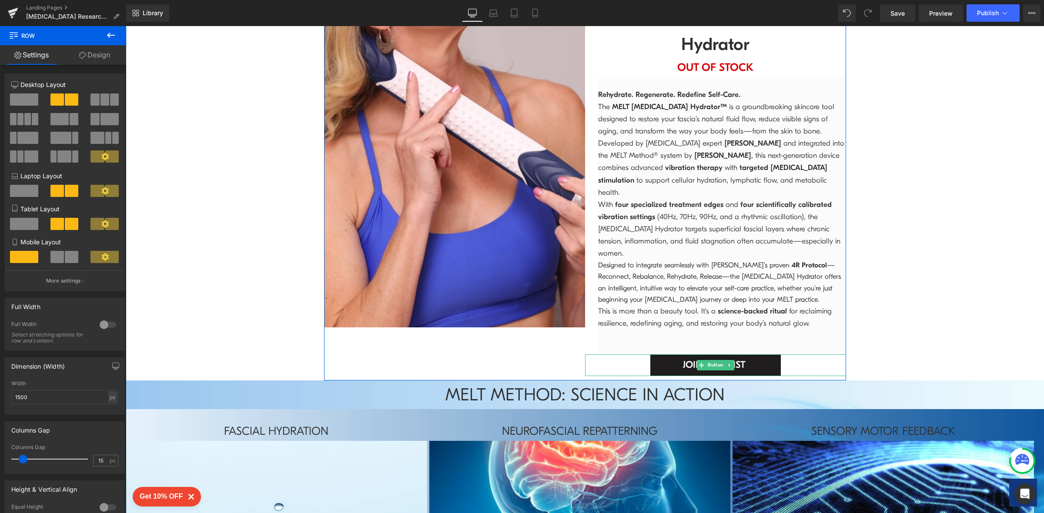
click at [735, 357] on span "JOIN WAITLIST" at bounding box center [714, 365] width 63 height 16
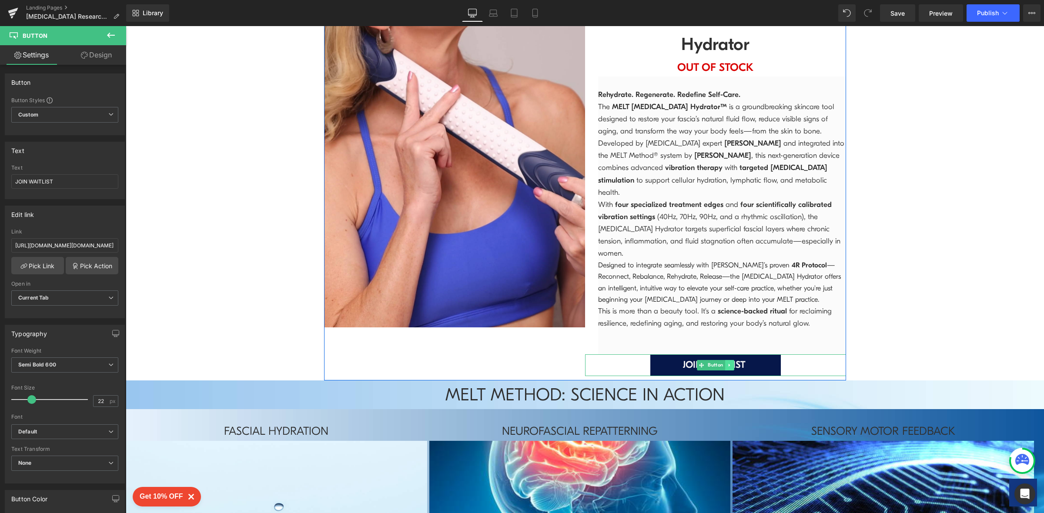
click at [727, 363] on icon at bounding box center [729, 365] width 5 height 5
click at [722, 363] on icon at bounding box center [724, 365] width 5 height 5
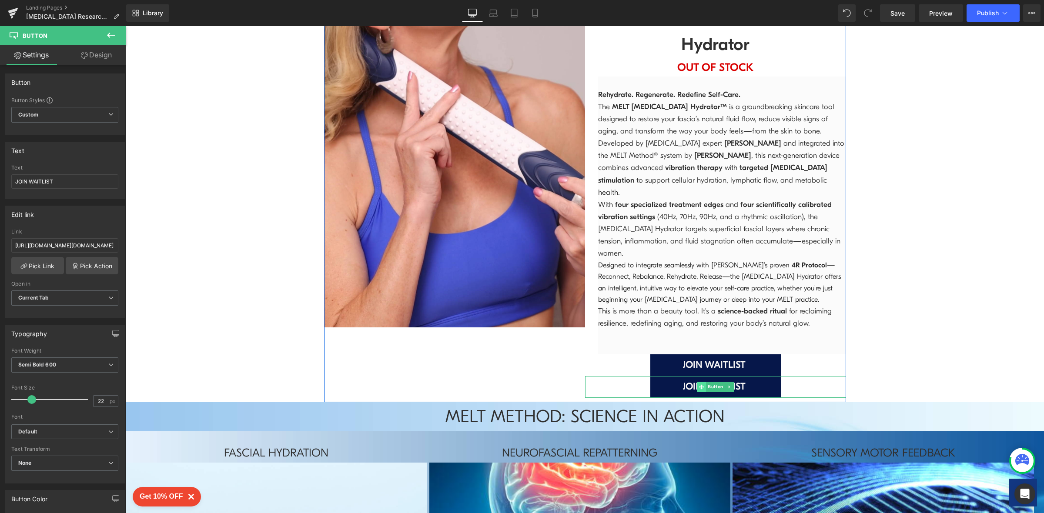
click at [697, 382] on span at bounding box center [701, 387] width 9 height 10
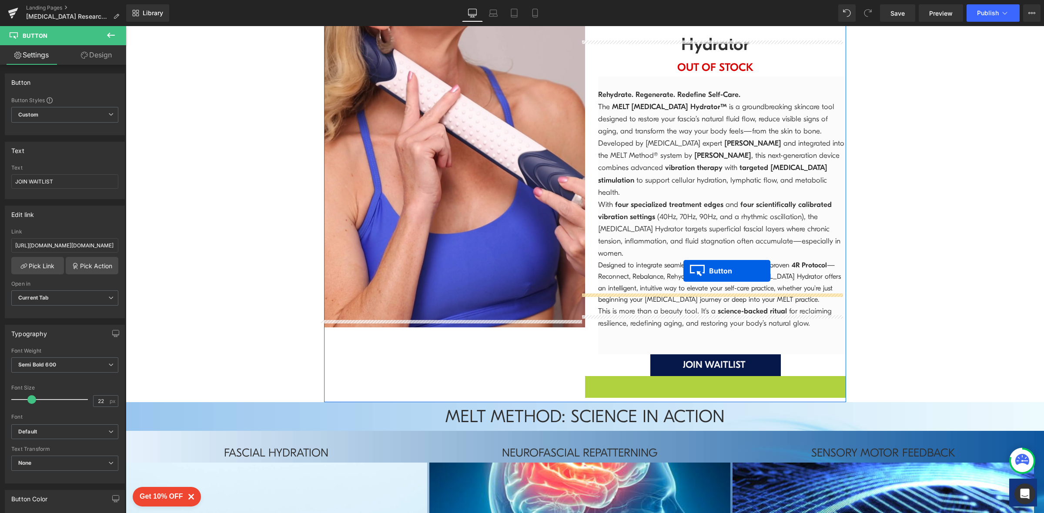
drag, startPoint x: 698, startPoint y: 327, endPoint x: 683, endPoint y: 270, distance: 59.4
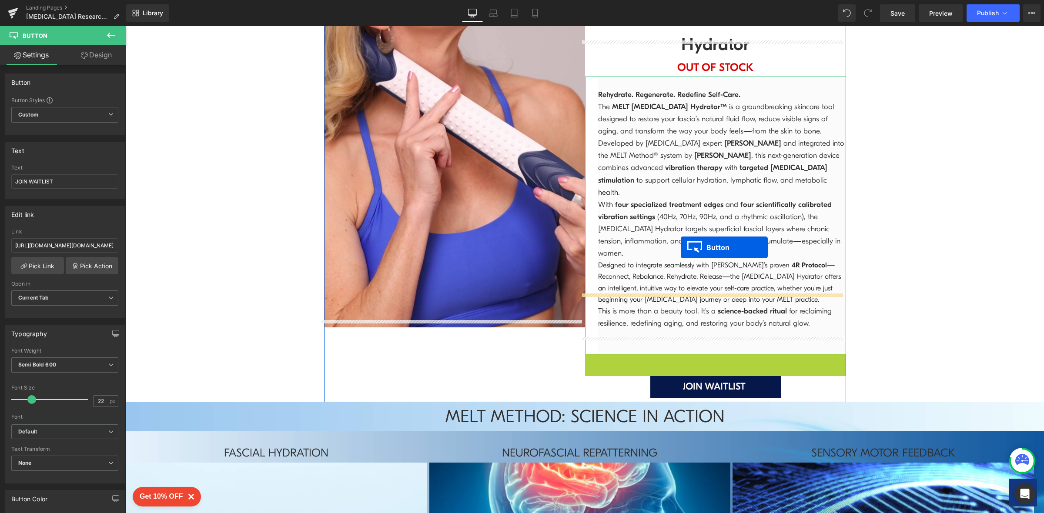
drag, startPoint x: 695, startPoint y: 304, endPoint x: 679, endPoint y: 233, distance: 73.1
drag, startPoint x: 684, startPoint y: 304, endPoint x: 691, endPoint y: 264, distance: 41.3
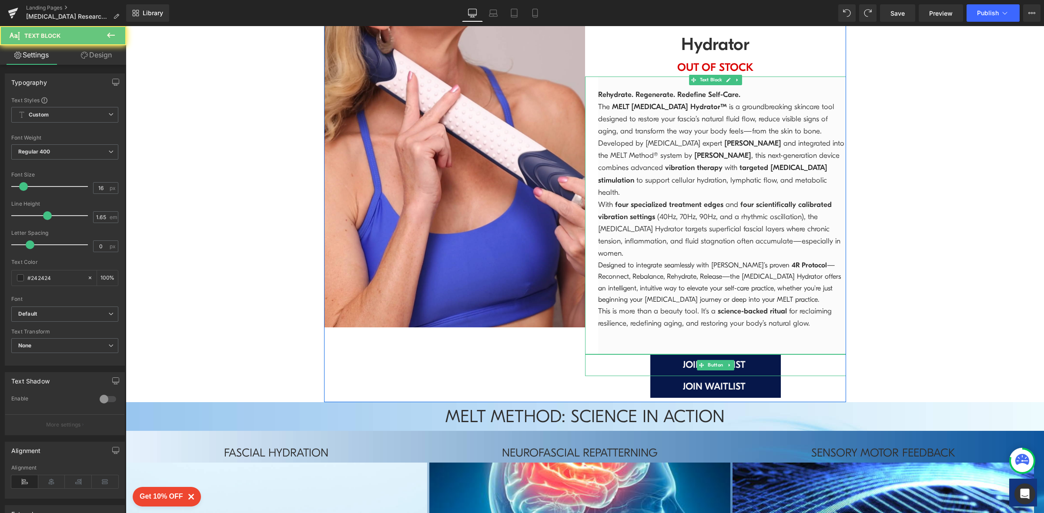
click at [691, 305] on p "This is more than a beauty tool. It's a science-backed ritual for reclaiming re…" at bounding box center [722, 317] width 248 height 24
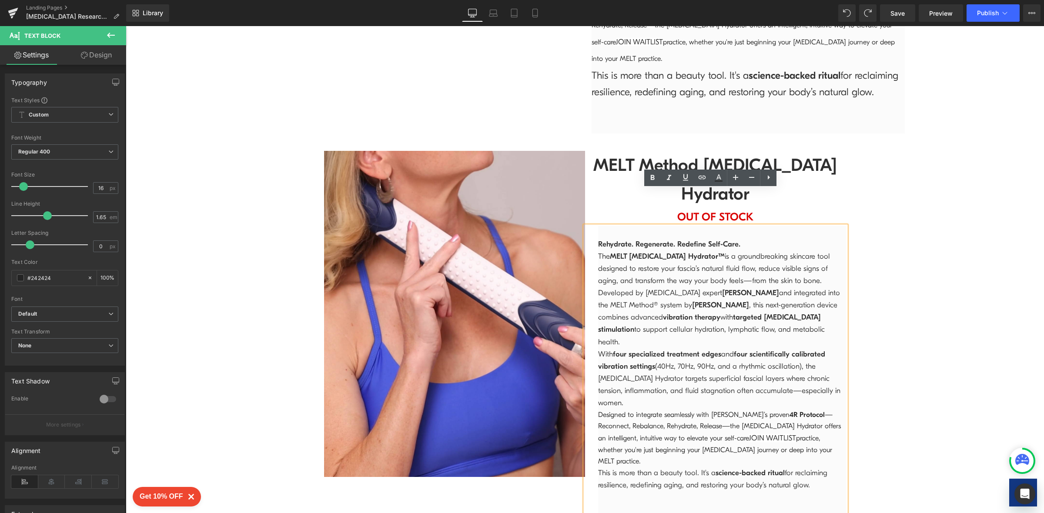
scroll to position [1989, 0]
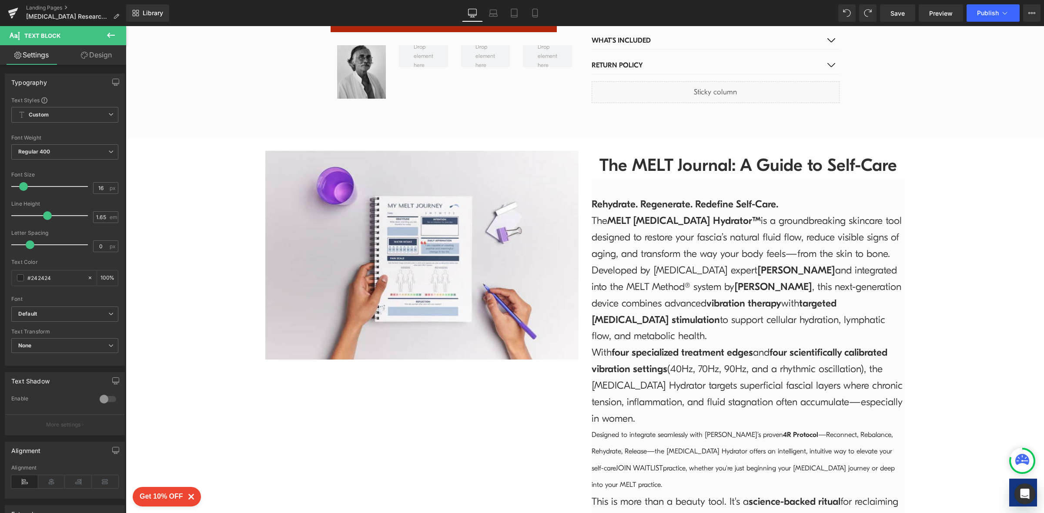
click at [741, 281] on span "[PERSON_NAME]" at bounding box center [773, 287] width 78 height 12
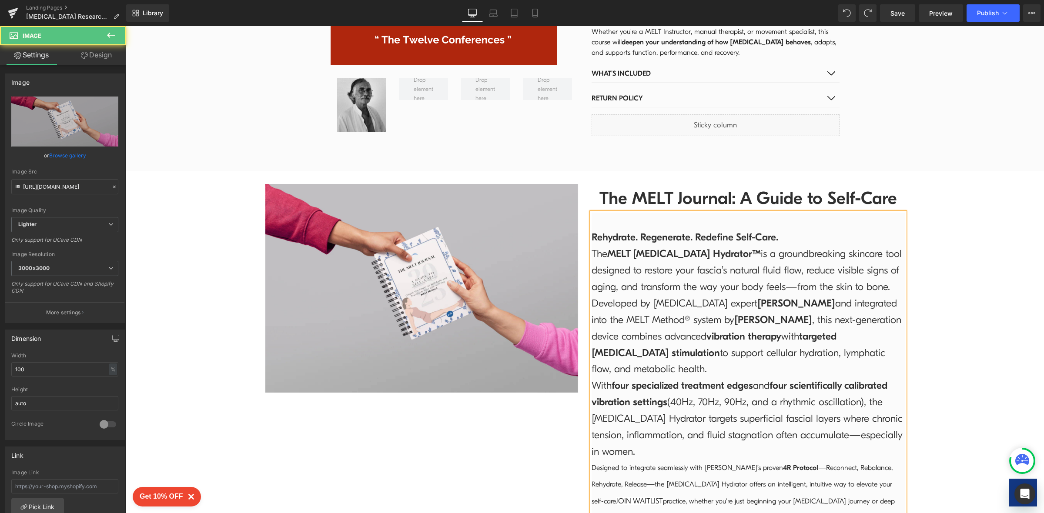
scroll to position [1943, 0]
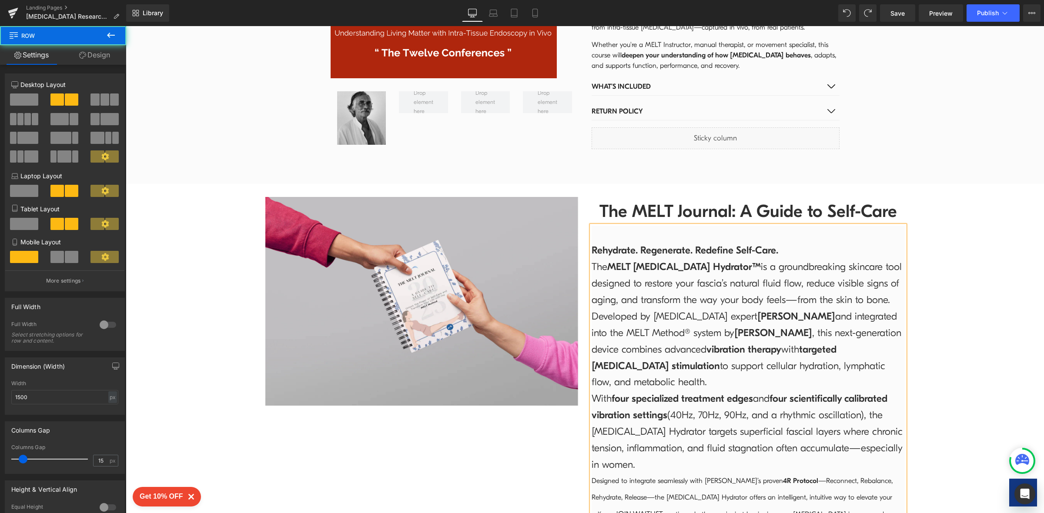
click at [554, 447] on div "Image The MELT Journal: A Guide to Self-Care Heading Rehydrate. Regenerate. Red…" at bounding box center [585, 397] width 652 height 426
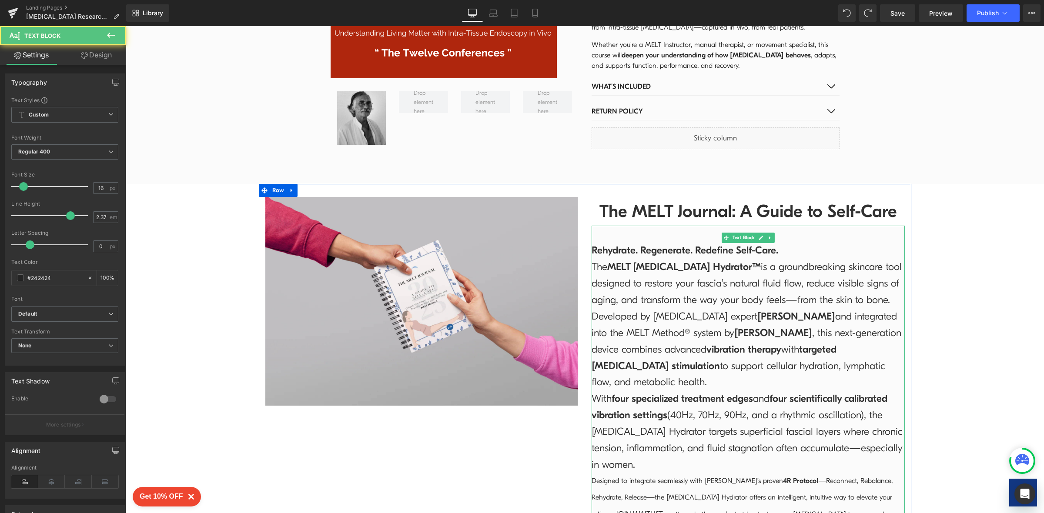
click at [651, 415] on p "With four specialized treatment edges and four scientifically calibrated vibrat…" at bounding box center [747, 432] width 313 height 83
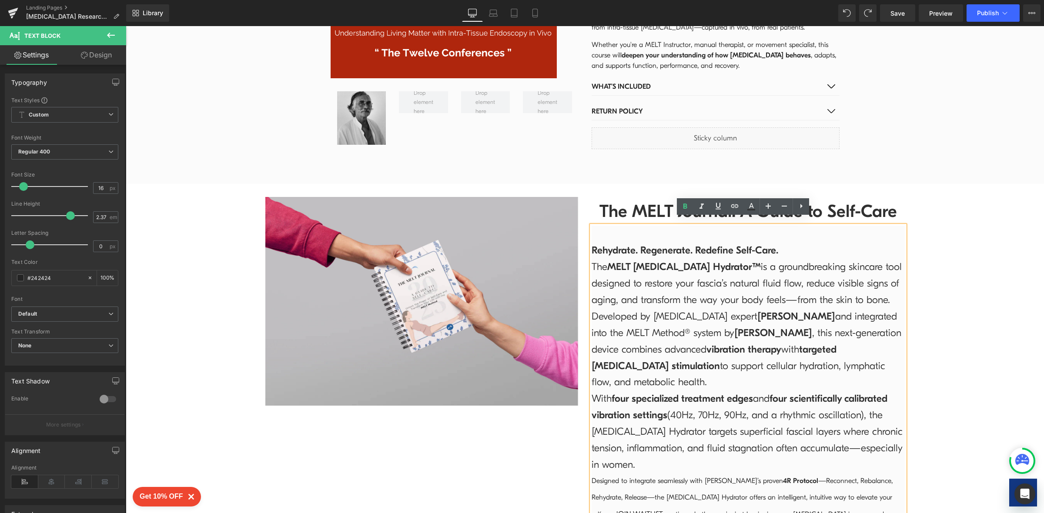
click at [715, 357] on p "Developed by [MEDICAL_DATA] expert [PERSON_NAME] and integrated into the MELT M…" at bounding box center [747, 349] width 313 height 83
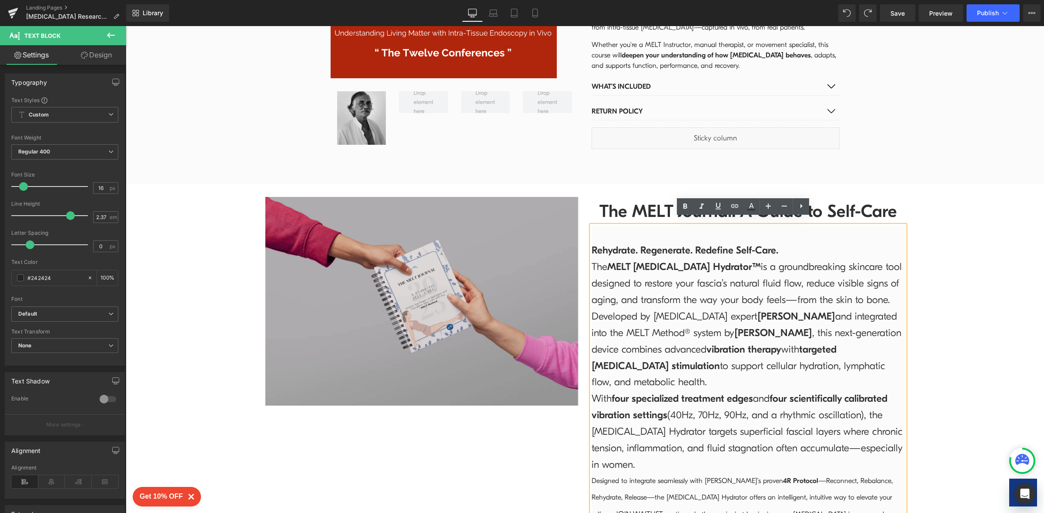
click at [469, 316] on img at bounding box center [421, 301] width 313 height 209
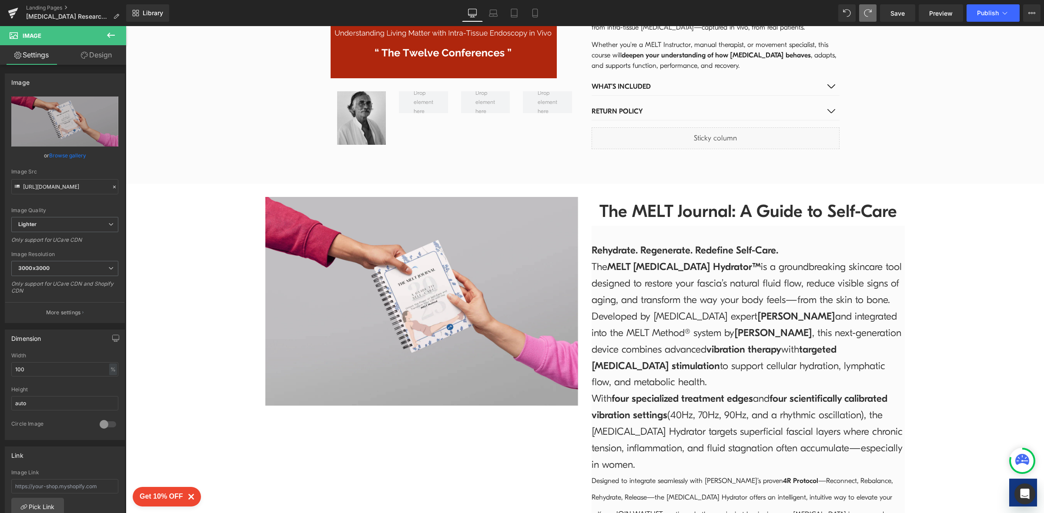
type input "[URL][DOMAIN_NAME]"
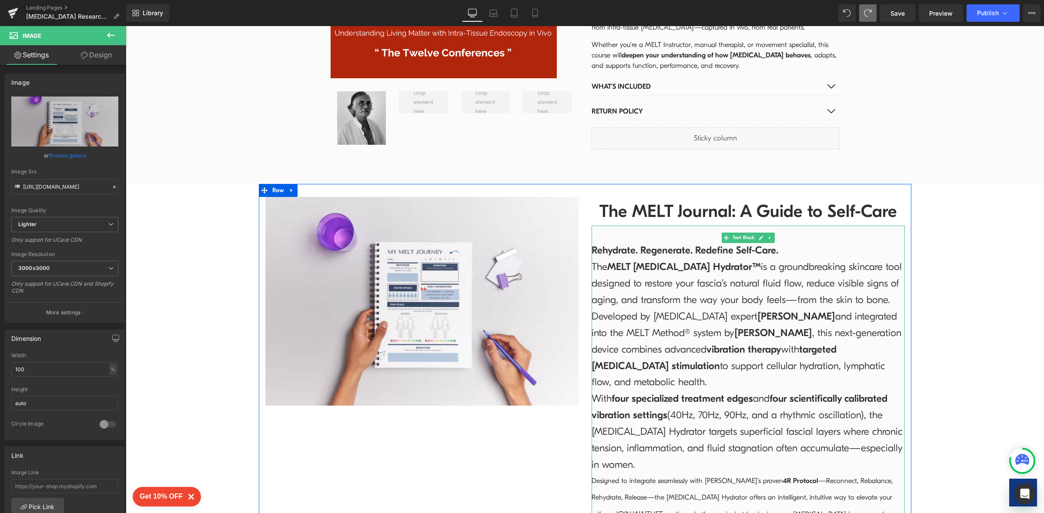
click at [687, 295] on p "The MELT [MEDICAL_DATA] Hydrator™ is a groundbreaking skincare tool designed to…" at bounding box center [747, 284] width 313 height 50
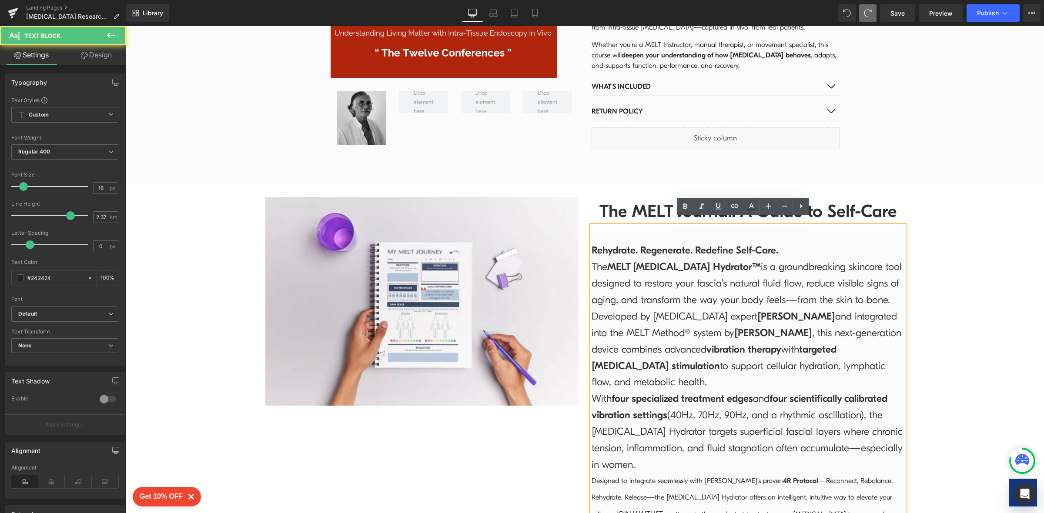
click at [591, 233] on p at bounding box center [747, 234] width 313 height 17
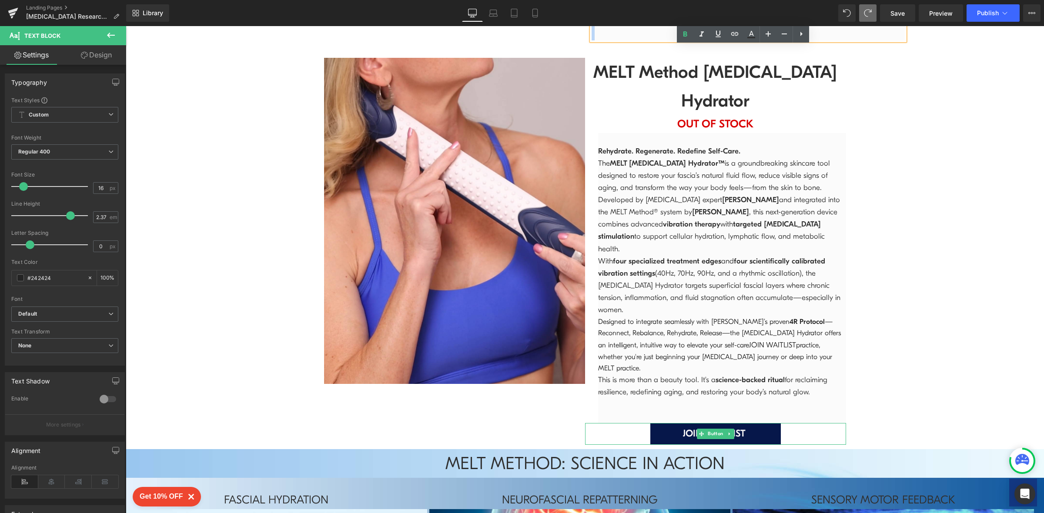
scroll to position [2617, 0]
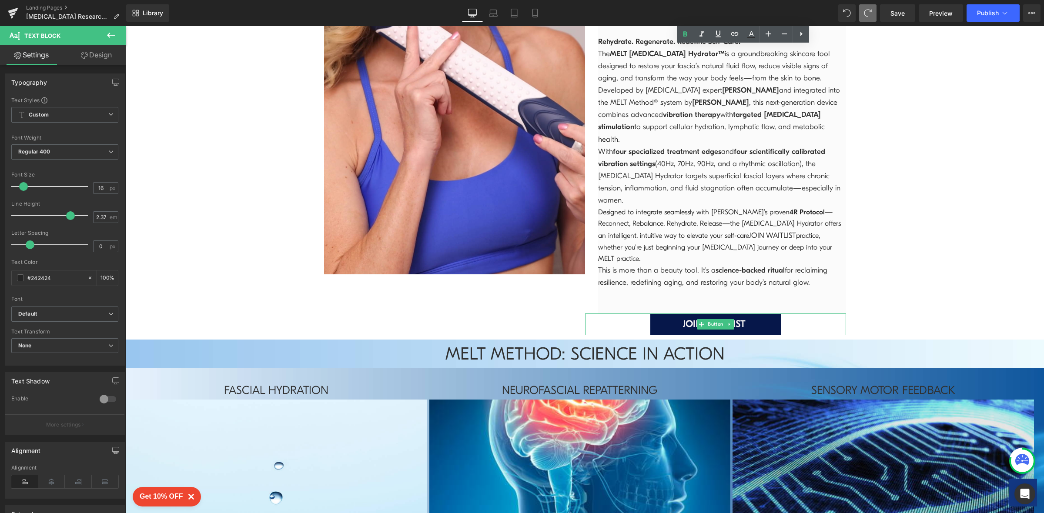
drag, startPoint x: 586, startPoint y: 220, endPoint x: 809, endPoint y: 437, distance: 310.9
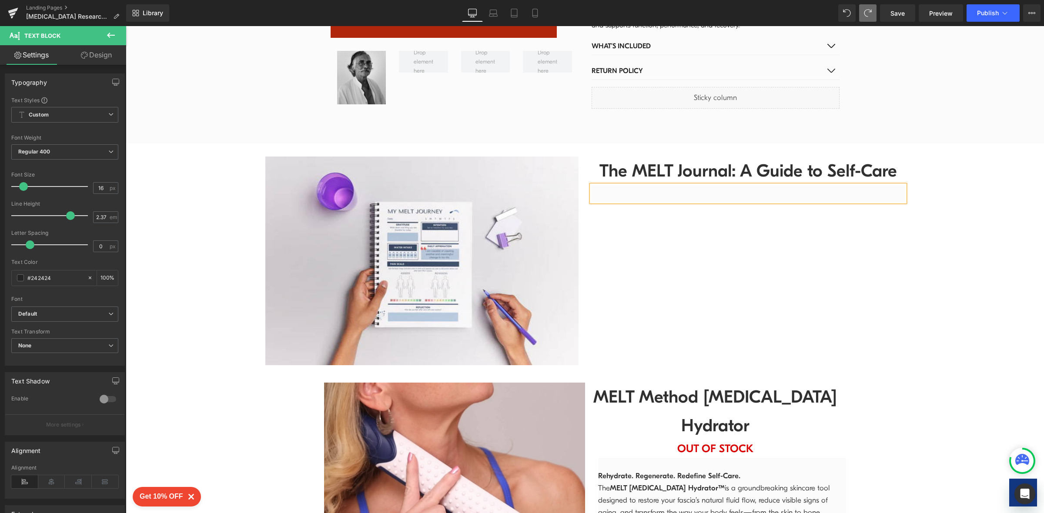
scroll to position [1912, 0]
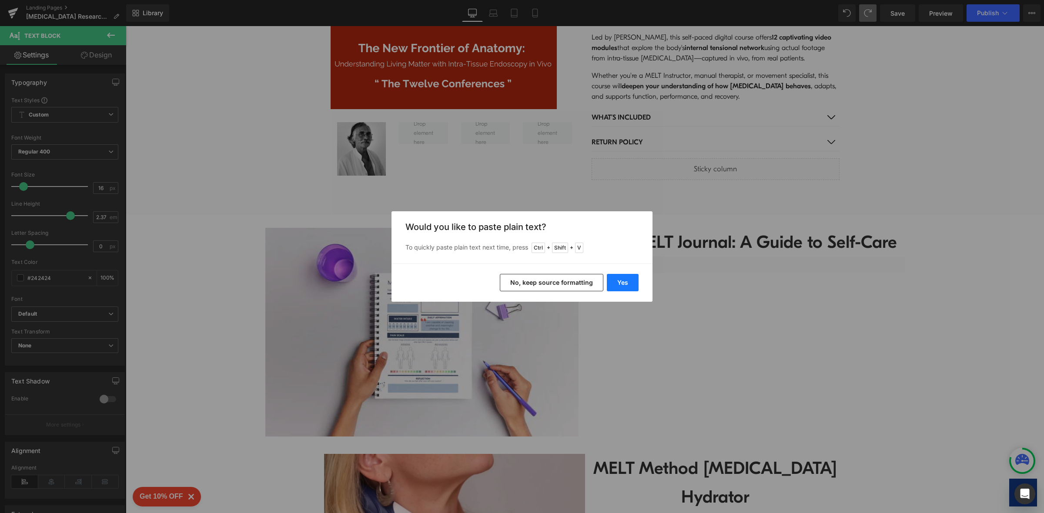
click at [623, 283] on button "Yes" at bounding box center [623, 282] width 32 height 17
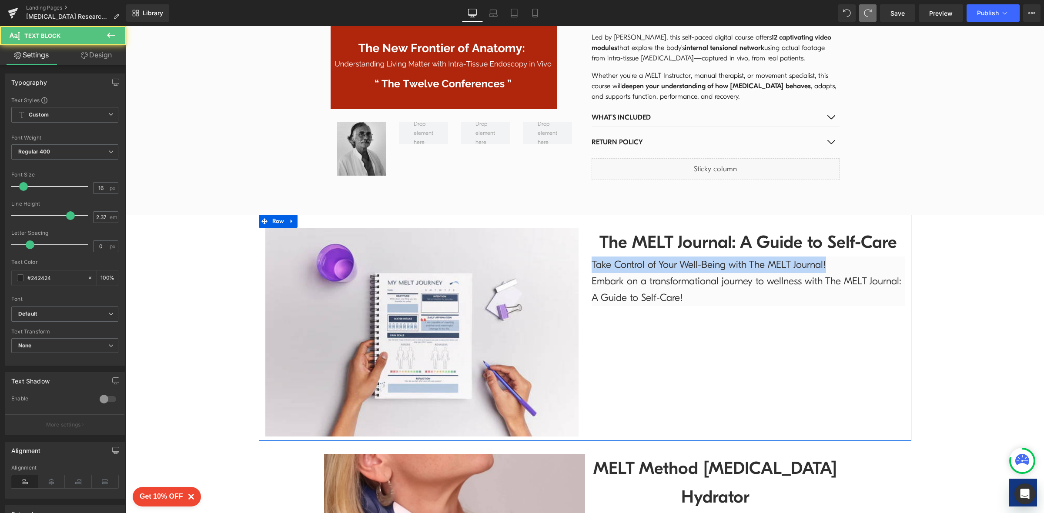
drag, startPoint x: 826, startPoint y: 258, endPoint x: 579, endPoint y: 256, distance: 247.5
click at [585, 256] on div "The MELT Journal: A Guide to Self-Care Heading Take Control of Your Well-Being …" at bounding box center [748, 267] width 326 height 78
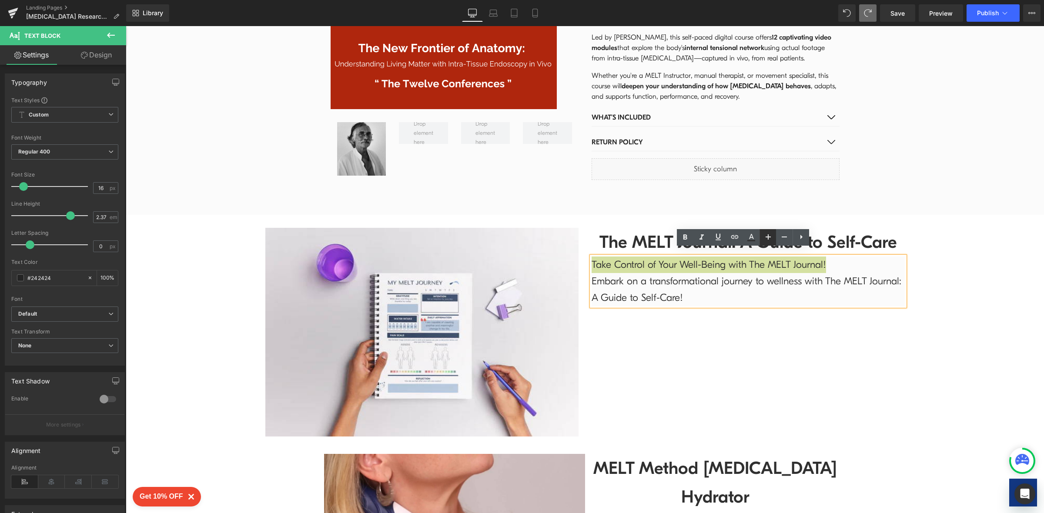
click at [768, 240] on icon at bounding box center [768, 237] width 10 height 10
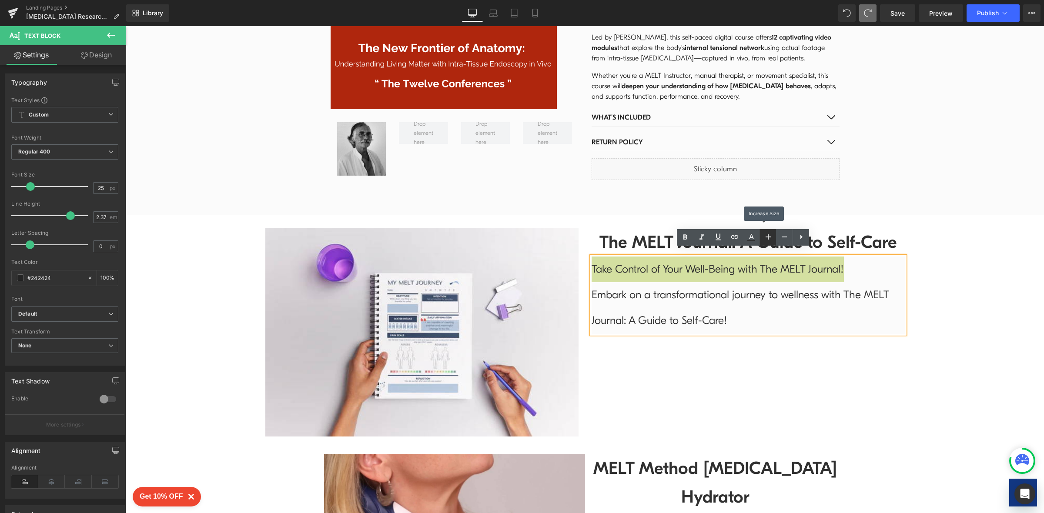
click at [768, 240] on icon at bounding box center [768, 237] width 10 height 10
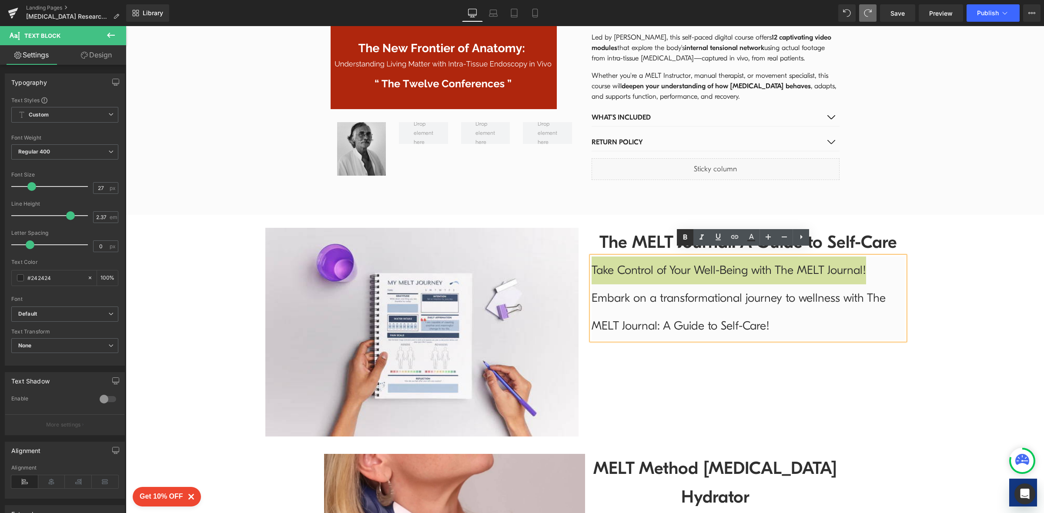
click at [678, 239] on link at bounding box center [685, 237] width 17 height 17
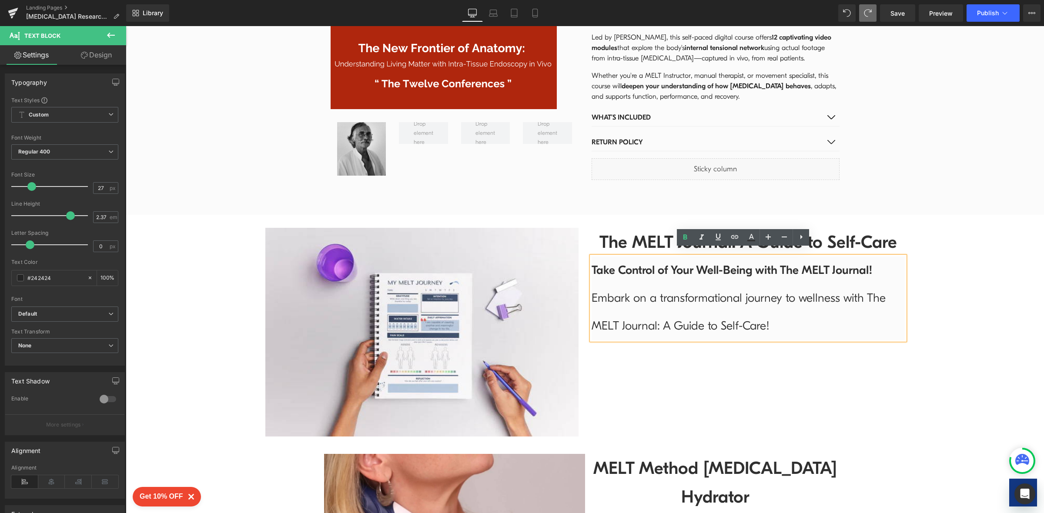
drag, startPoint x: 770, startPoint y: 317, endPoint x: 586, endPoint y: 287, distance: 186.4
click at [591, 287] on p "Embark on a transformational journey to wellness with The MELT Journal: A Guide…" at bounding box center [747, 312] width 313 height 56
click at [779, 240] on icon at bounding box center [784, 237] width 10 height 10
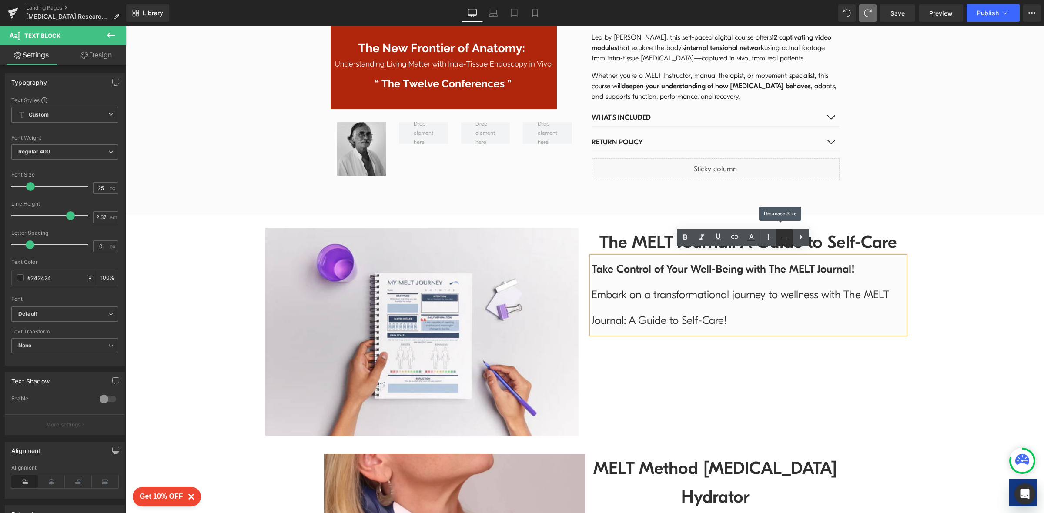
click at [779, 240] on icon at bounding box center [784, 237] width 10 height 10
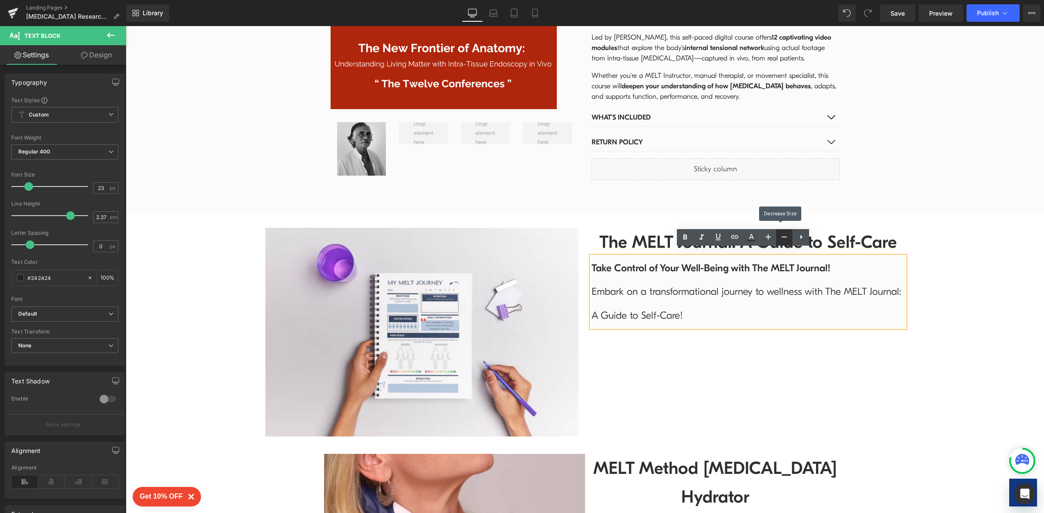
click at [779, 240] on icon at bounding box center [784, 237] width 10 height 10
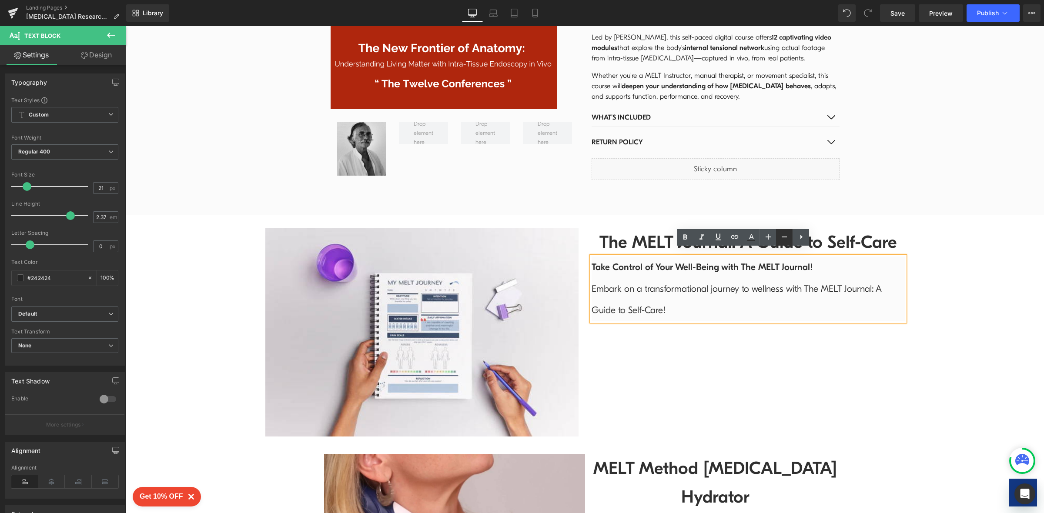
click at [783, 237] on icon at bounding box center [783, 237] width 5 height 1
type input "17"
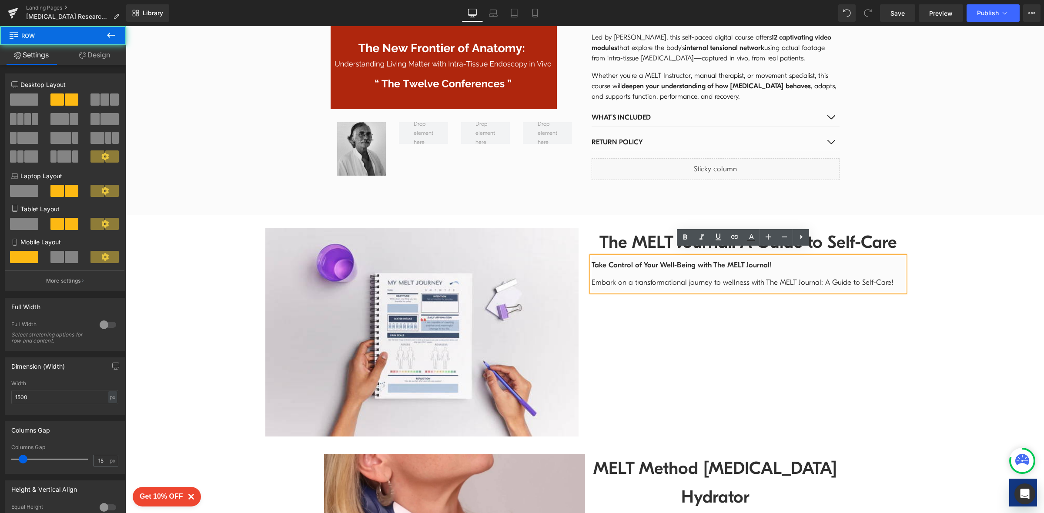
click at [758, 300] on div "Image The MELT Journal: A Guide to Self-Care Heading Take Control of Your Well-…" at bounding box center [585, 328] width 652 height 226
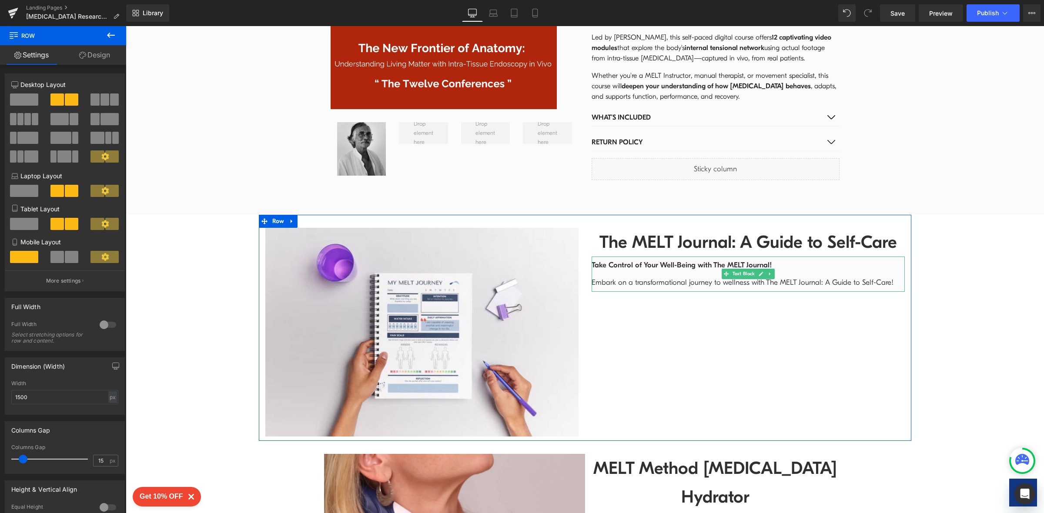
click at [892, 278] on p "Embark on a transformational journey to wellness with The MELT Journal: A Guide…" at bounding box center [747, 282] width 313 height 17
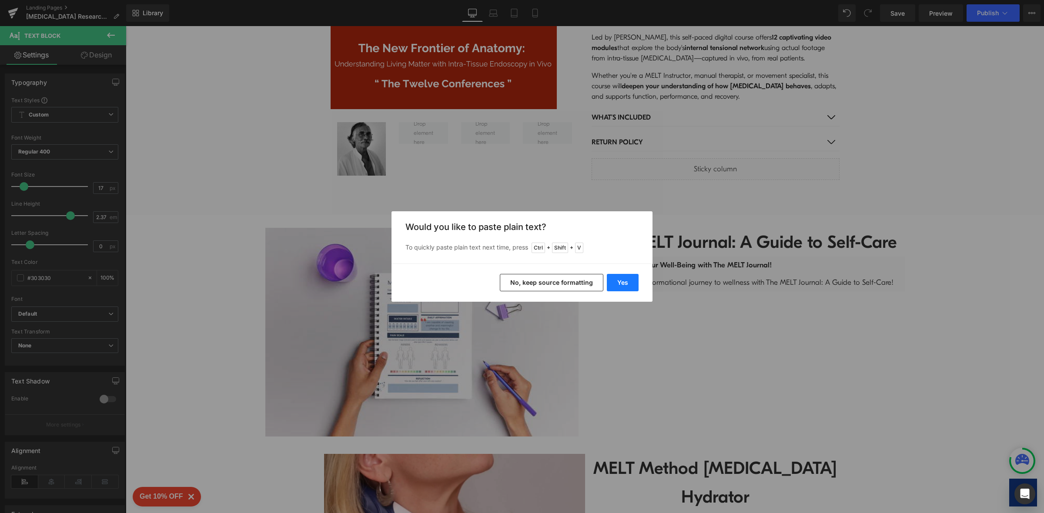
click at [624, 280] on button "Yes" at bounding box center [623, 282] width 32 height 17
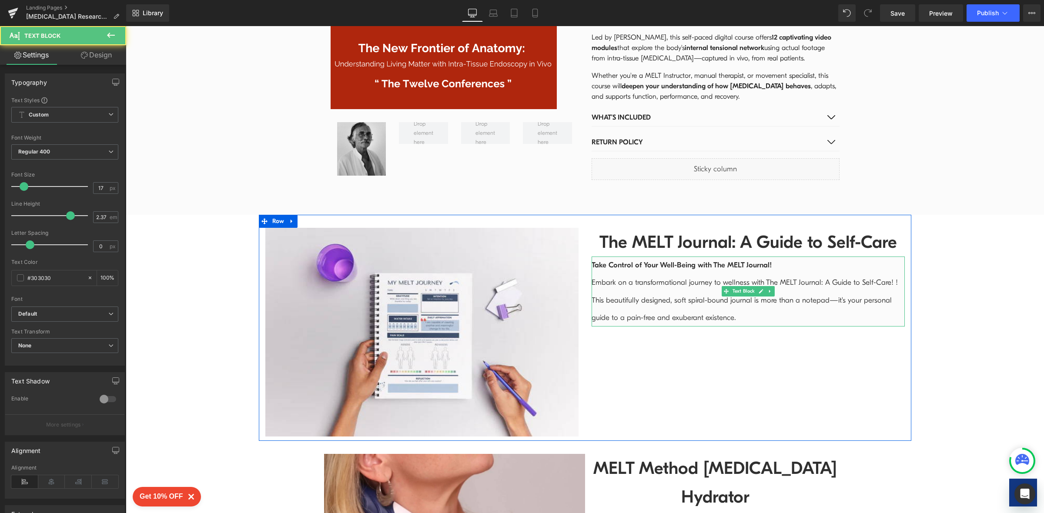
click at [891, 277] on p "Embark on a transformational journey to wellness with The MELT Journal: A Guide…" at bounding box center [747, 300] width 313 height 53
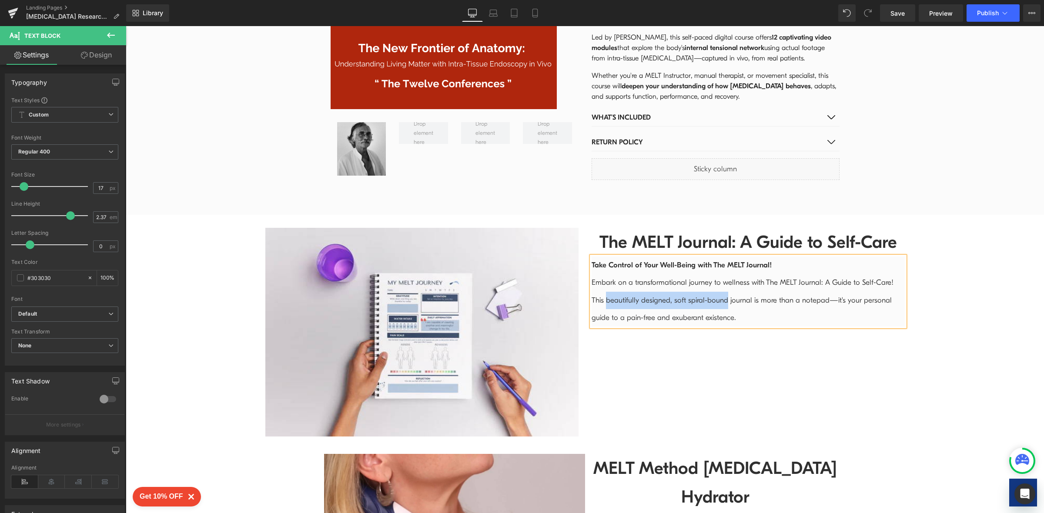
drag, startPoint x: 601, startPoint y: 294, endPoint x: 720, endPoint y: 296, distance: 119.2
click at [720, 296] on p "Embark on a transformational journey to wellness with The MELT Journal: A Guide…" at bounding box center [747, 300] width 313 height 53
click at [674, 309] on p "Embark on a transformational journey to wellness with The MELT Journal: A Guide…" at bounding box center [747, 300] width 313 height 53
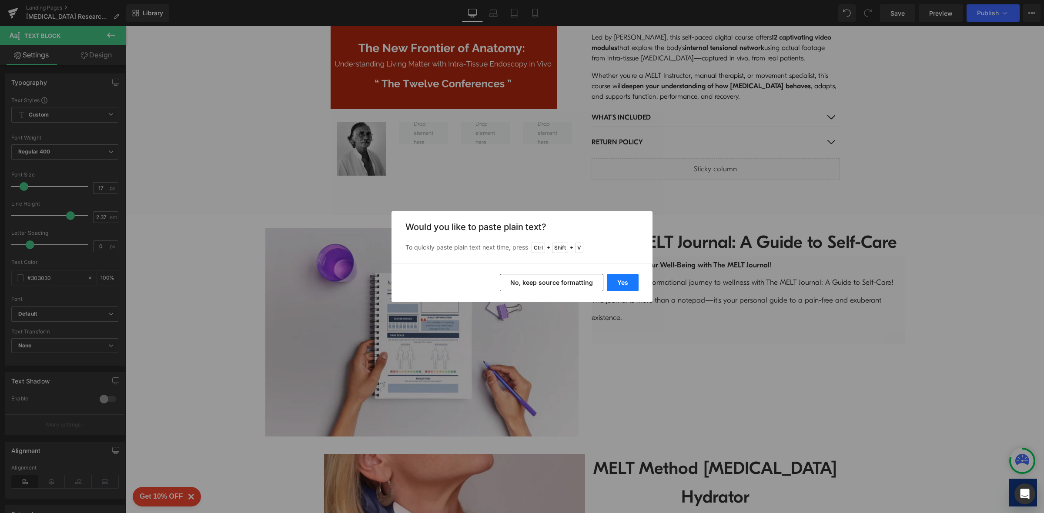
click at [617, 286] on button "Yes" at bounding box center [623, 282] width 32 height 17
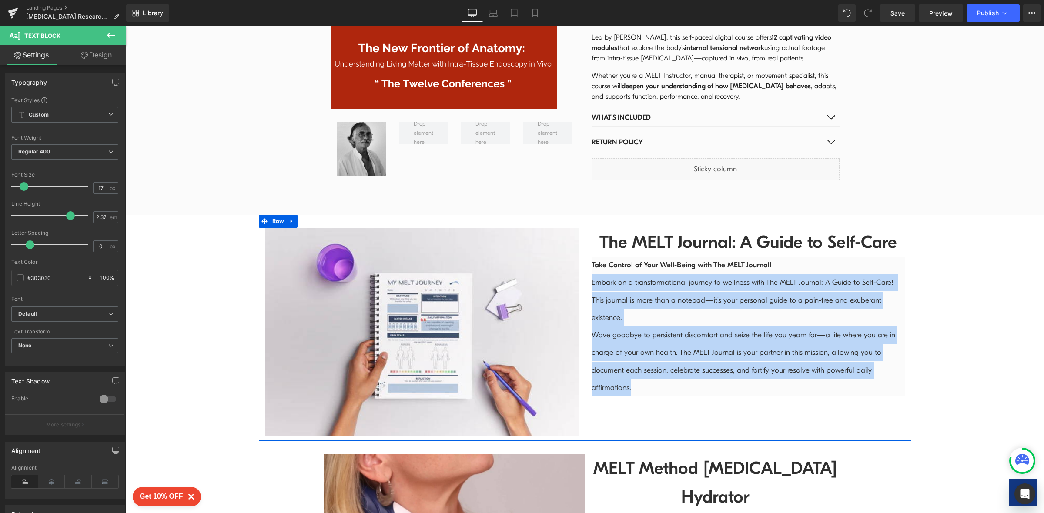
drag, startPoint x: 631, startPoint y: 382, endPoint x: 576, endPoint y: 273, distance: 122.7
click at [576, 273] on div "Image The MELT Journal: A Guide to Self-Care Heading Take Control of Your Well-…" at bounding box center [585, 328] width 652 height 226
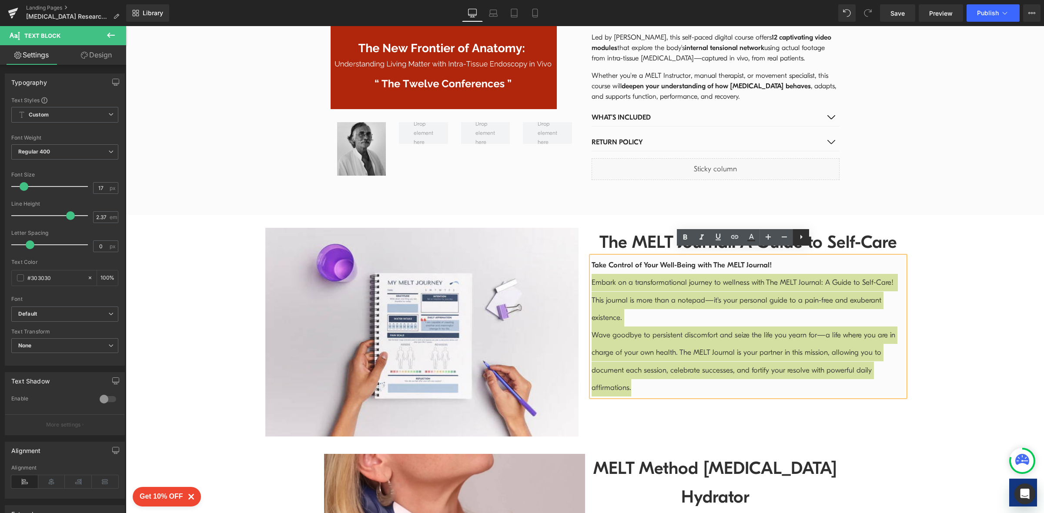
click at [800, 235] on icon at bounding box center [801, 237] width 10 height 10
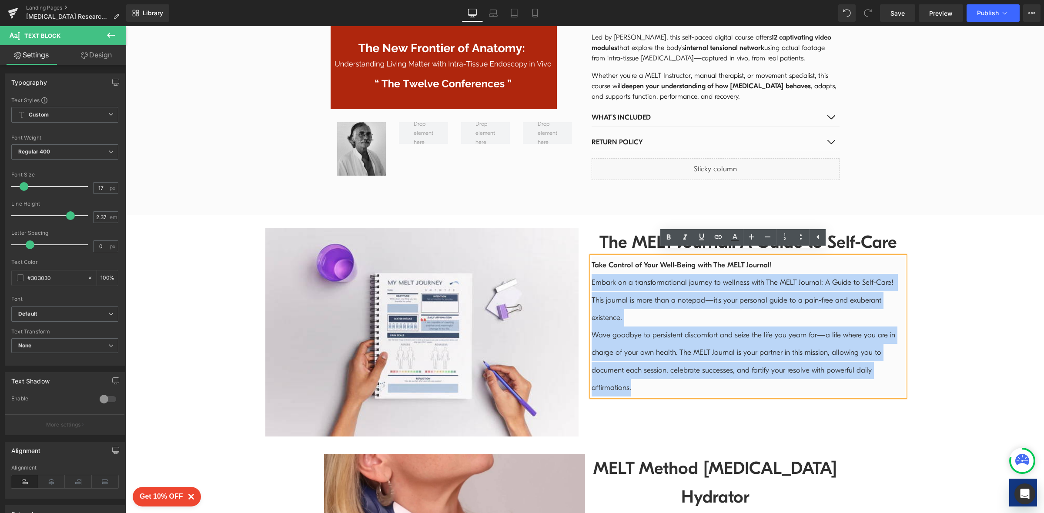
click at [654, 381] on p "Wave goodbye to persistent discomfort and seize the life you yearn for—a life w…" at bounding box center [747, 362] width 313 height 70
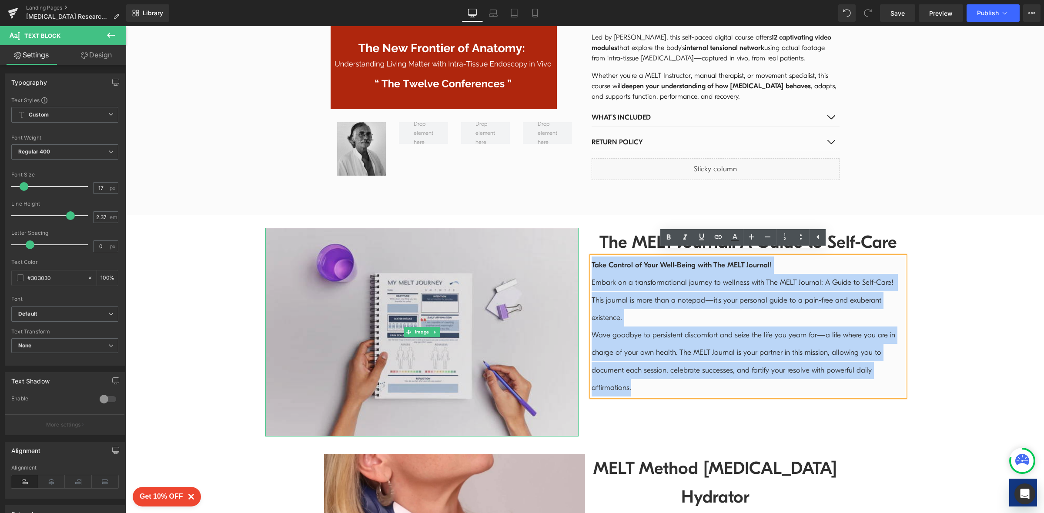
drag, startPoint x: 654, startPoint y: 381, endPoint x: 551, endPoint y: 254, distance: 164.5
click at [551, 254] on div "Image The MELT Journal: A Guide to Self-Care Heading Take Control of Your Well-…" at bounding box center [585, 328] width 652 height 226
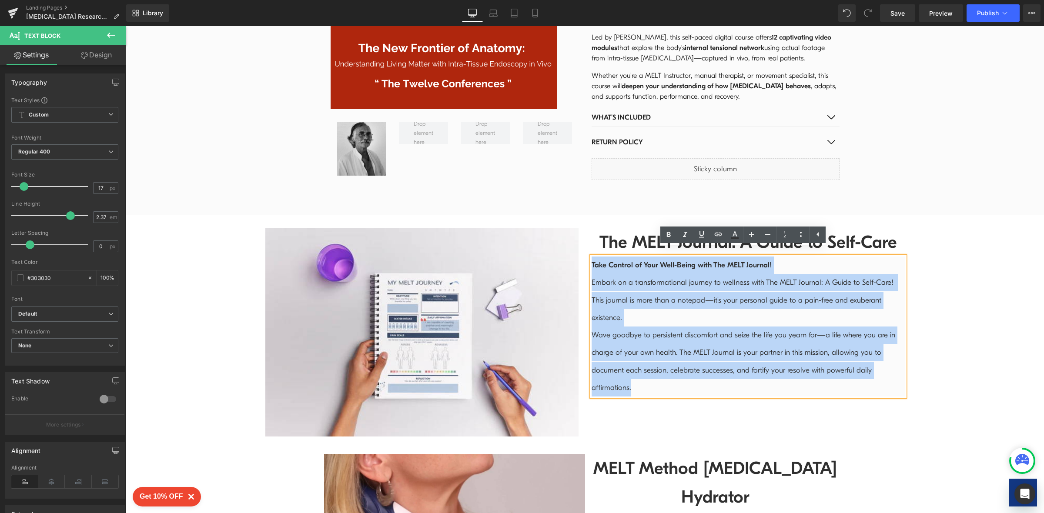
copy div "Take Control of Your Well-Being with The MELT Journal! Embark on a transformati…"
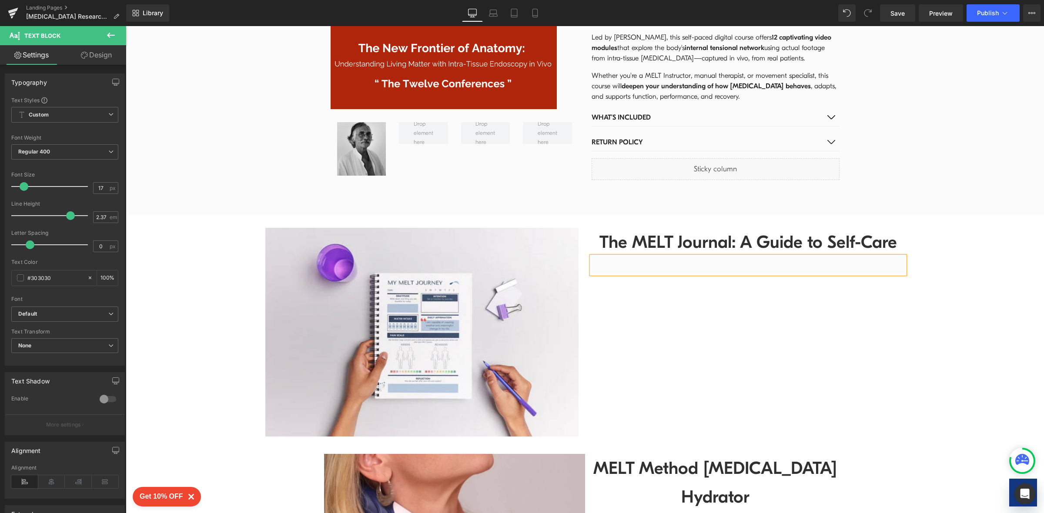
click at [621, 284] on div "Image The MELT Journal: A Guide to Self-Care Heading Text Block Row" at bounding box center [585, 328] width 652 height 226
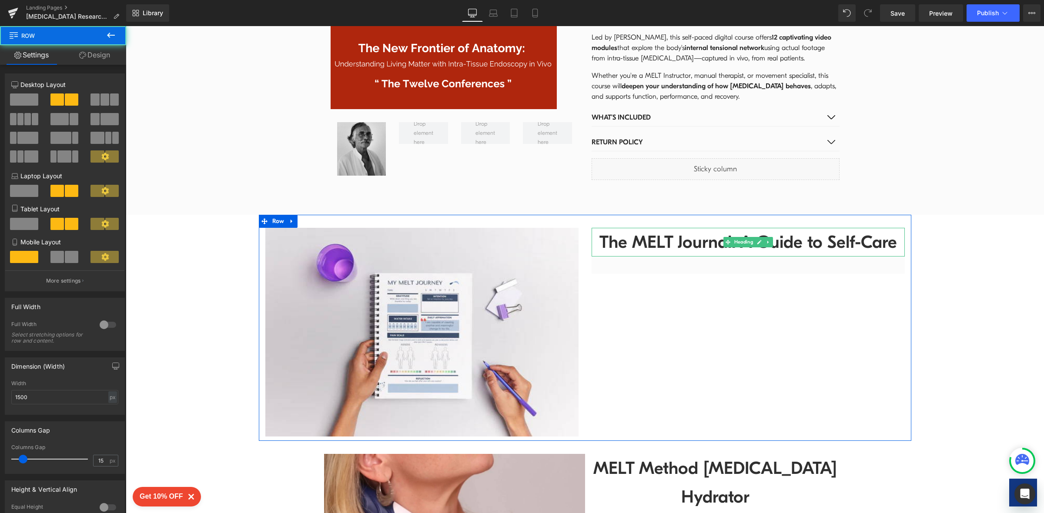
click at [618, 254] on div at bounding box center [747, 255] width 313 height 2
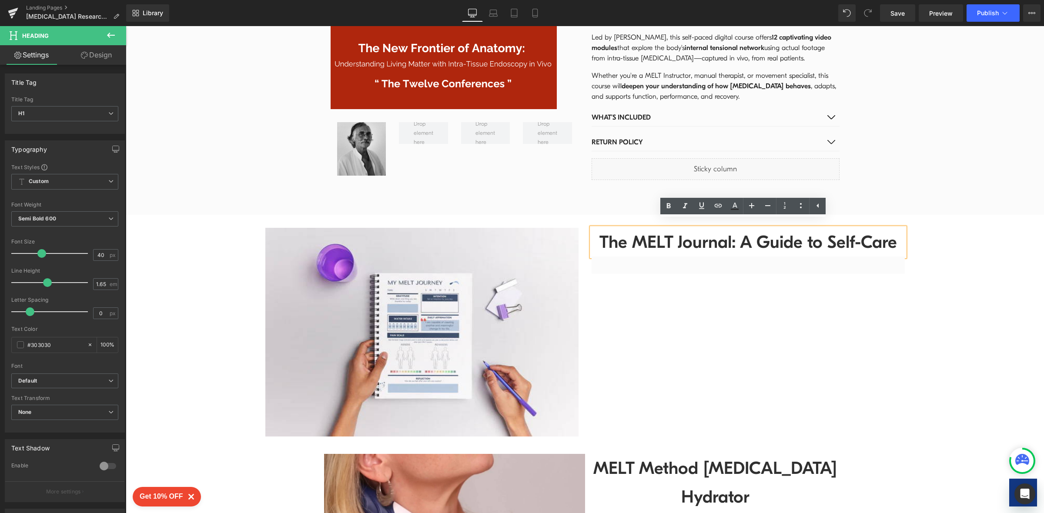
click at [126, 26] on div at bounding box center [126, 26] width 0 height 0
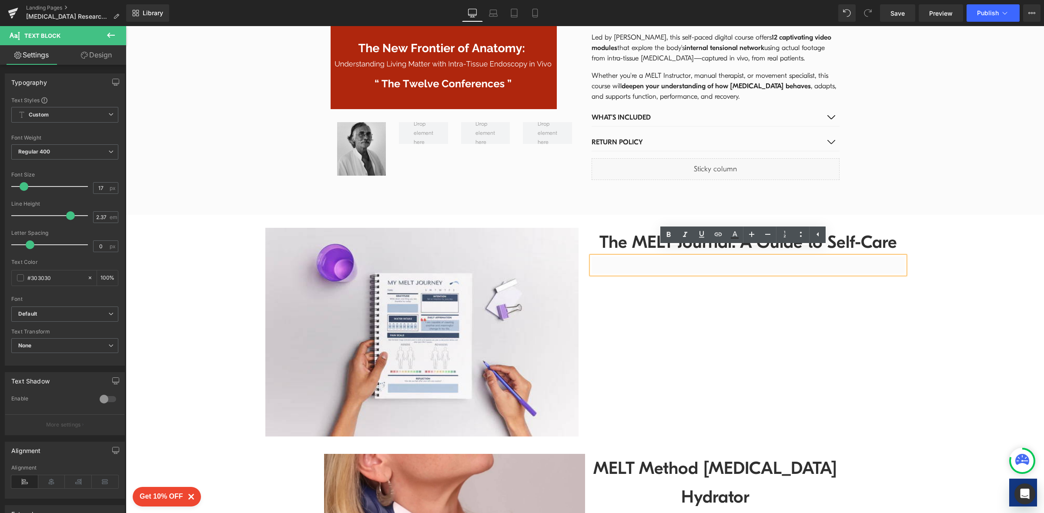
click at [617, 263] on p at bounding box center [747, 265] width 313 height 17
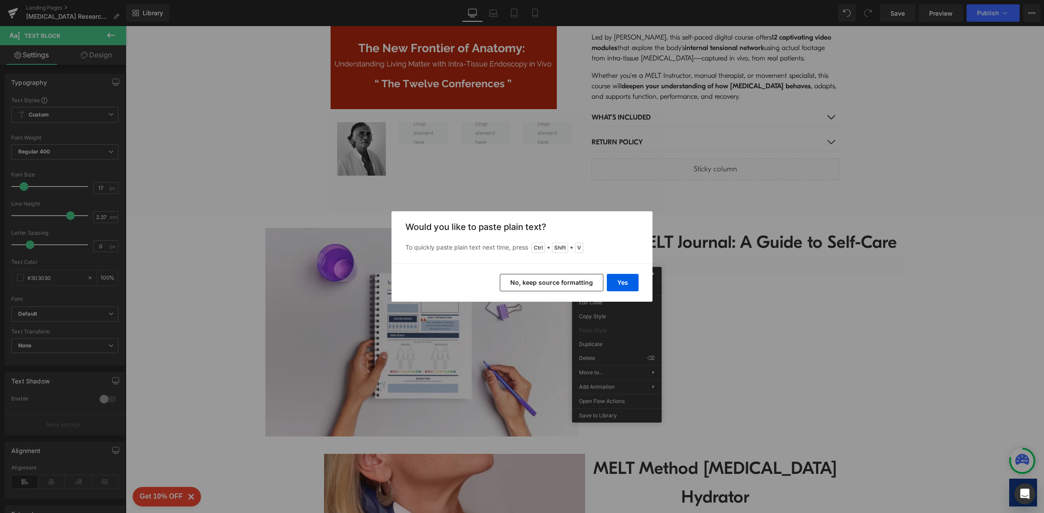
click at [559, 284] on button "No, keep source formatting" at bounding box center [551, 282] width 103 height 17
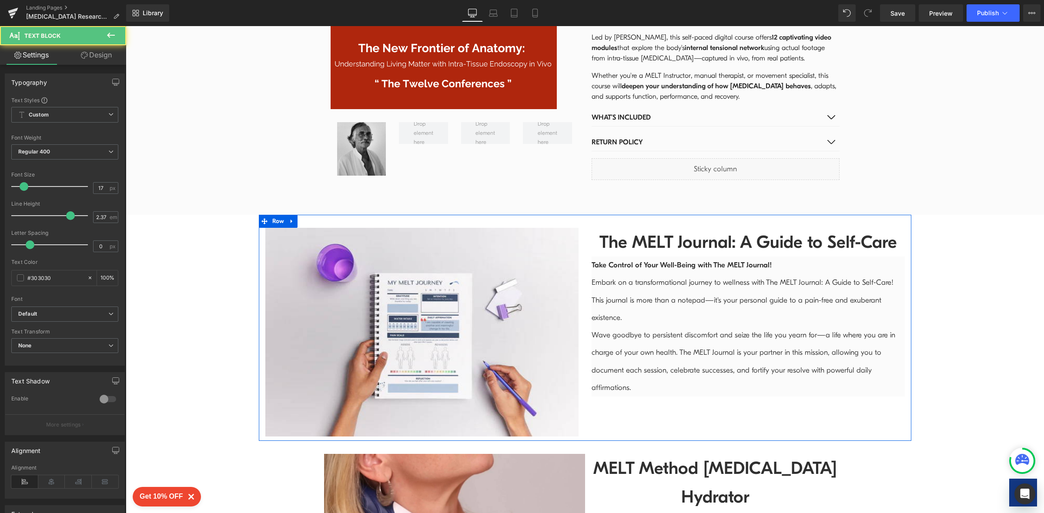
click at [714, 296] on p "Embark on a transformational journey to wellness with The MELT Journal: A Guide…" at bounding box center [747, 300] width 313 height 53
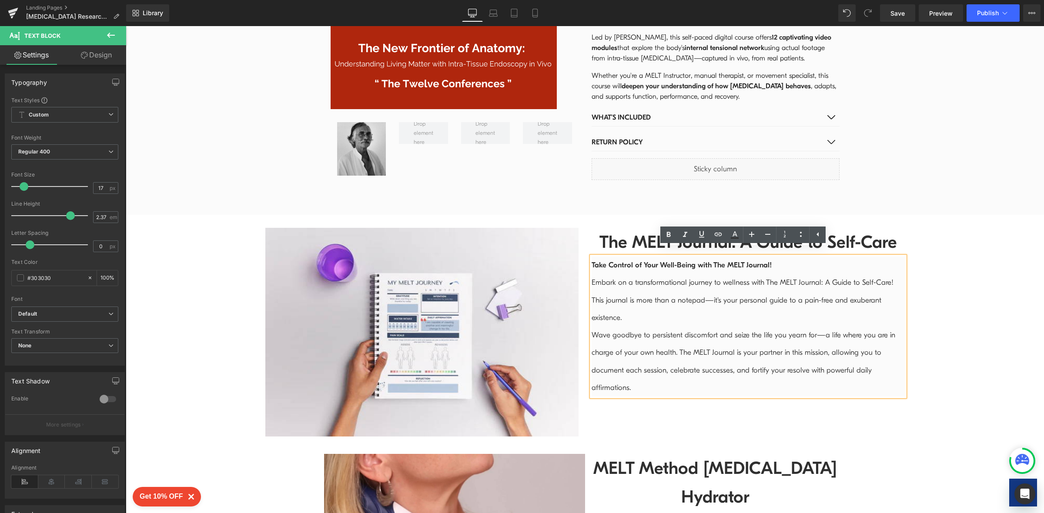
click at [763, 411] on div "Image The MELT Journal: A Guide to Self-Care Heading Take Control of Your Well-…" at bounding box center [585, 328] width 652 height 226
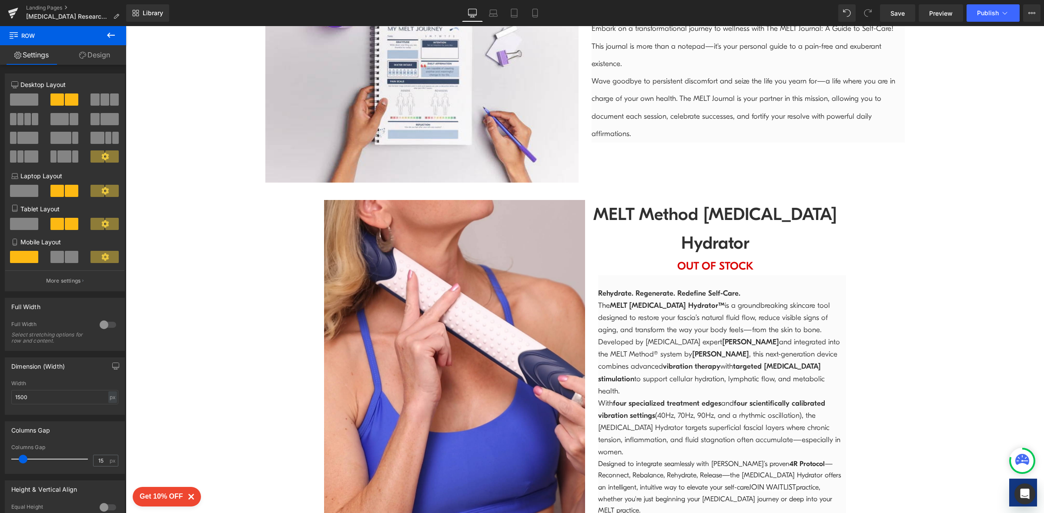
scroll to position [2178, 0]
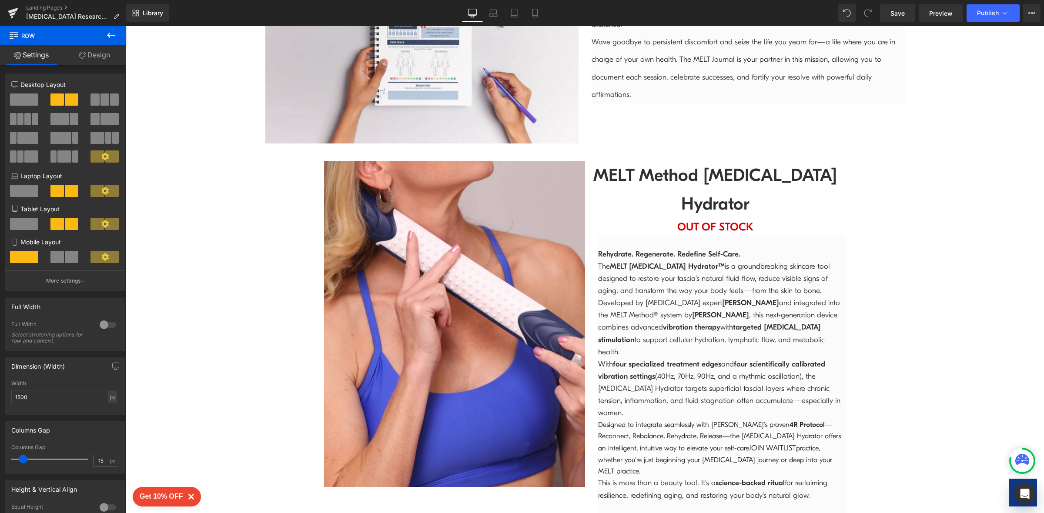
scroll to position [2216, 0]
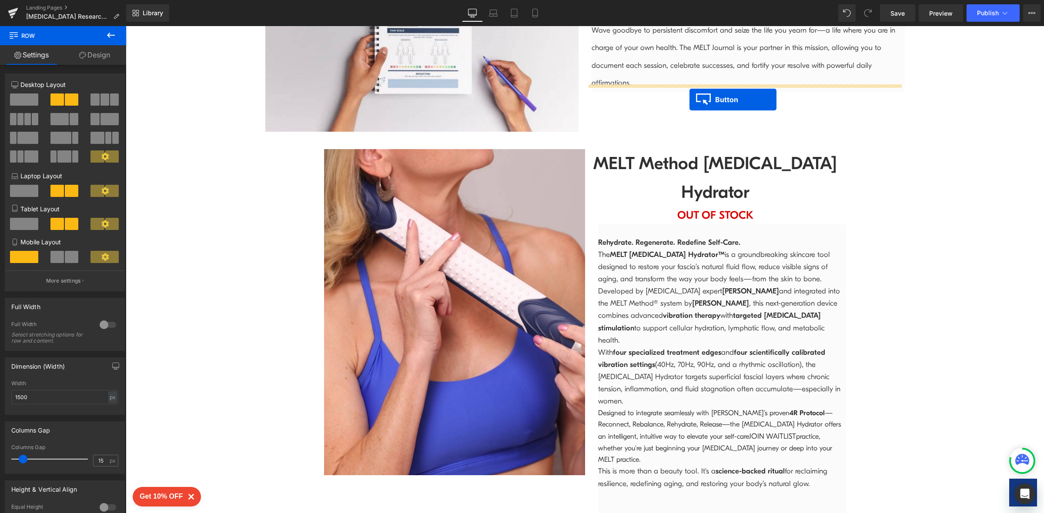
drag, startPoint x: 685, startPoint y: 453, endPoint x: 689, endPoint y: 100, distance: 353.6
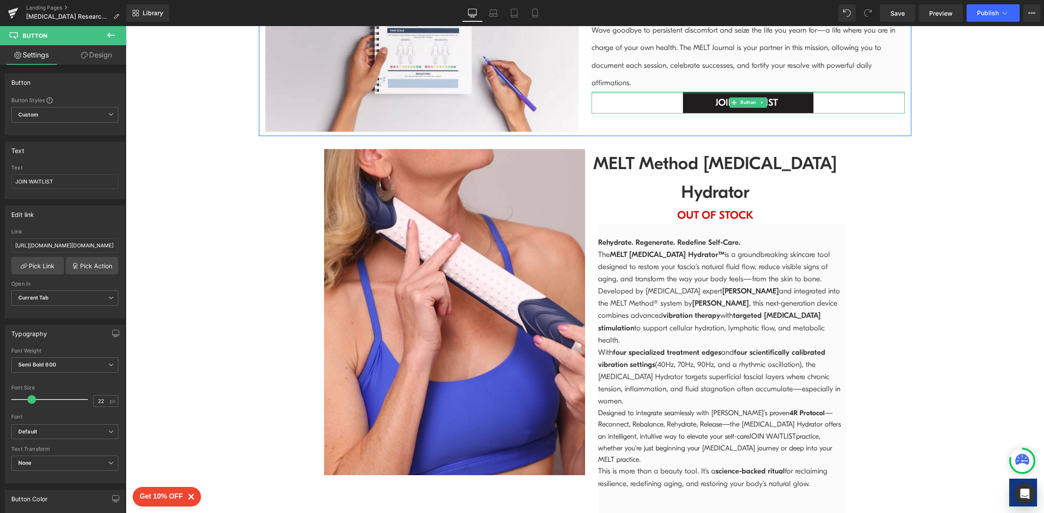
click at [778, 102] on link "JOIN WAITLIST" at bounding box center [748, 103] width 130 height 22
drag, startPoint x: 73, startPoint y: 184, endPoint x: 0, endPoint y: 179, distance: 73.2
click at [0, 179] on div "Text JOIN WAITLIST Text JOIN WAITLIST" at bounding box center [65, 167] width 130 height 64
type input "DOWNLOAD JOURNAL"
click at [107, 57] on link "Design" at bounding box center [96, 55] width 63 height 20
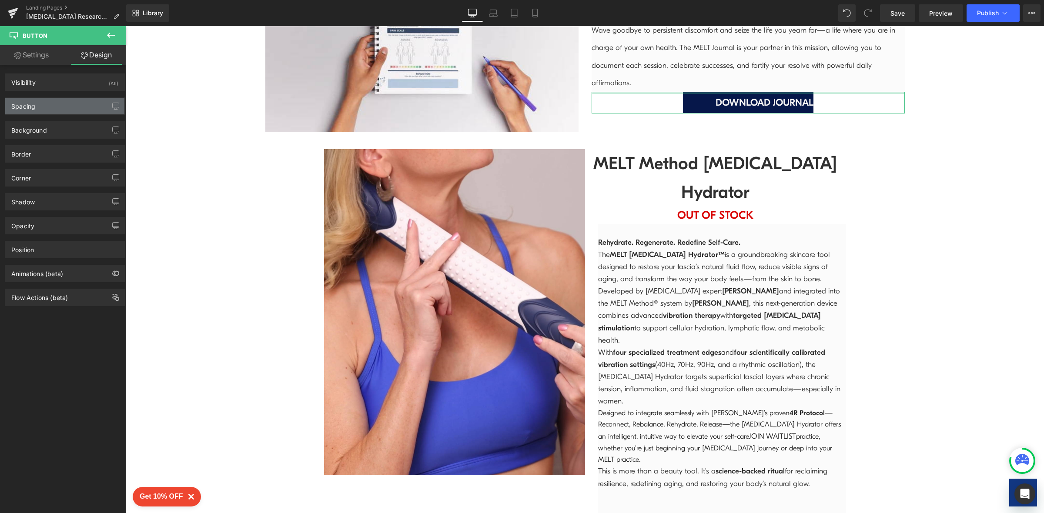
click at [96, 107] on div "Spacing" at bounding box center [64, 106] width 119 height 17
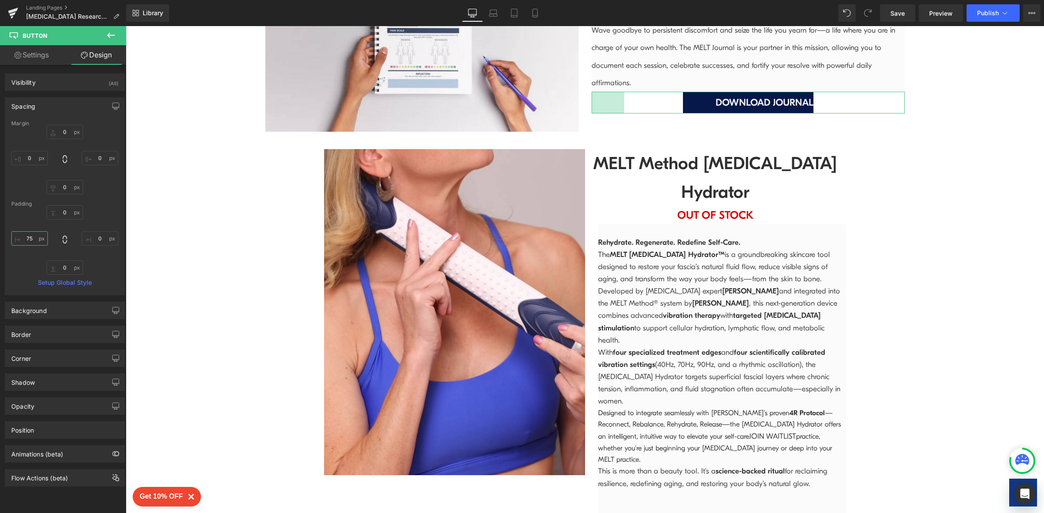
click at [35, 240] on input "75" at bounding box center [29, 238] width 37 height 14
type input "28"
click at [496, 8] on link "Laptop" at bounding box center [493, 12] width 21 height 17
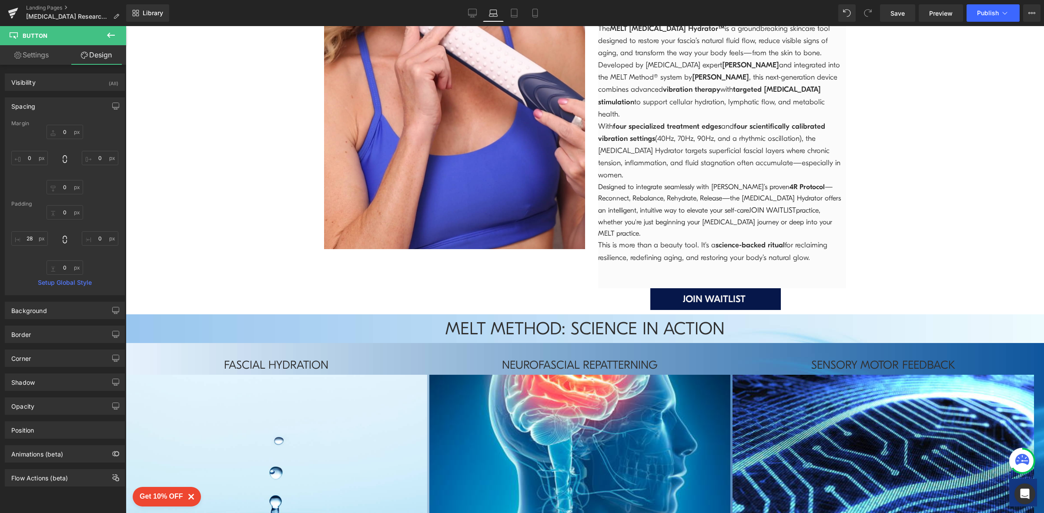
type input "0"
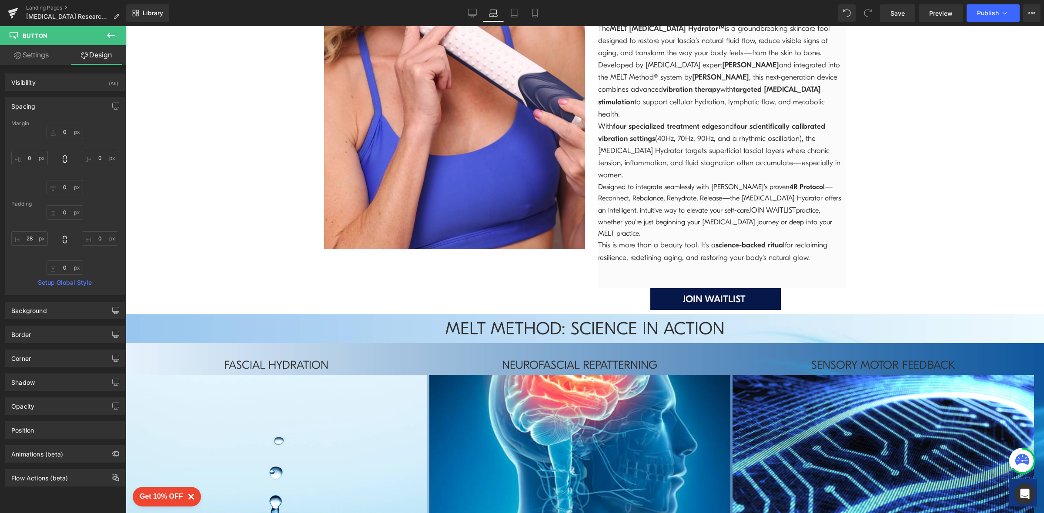
type input "0"
type input "50"
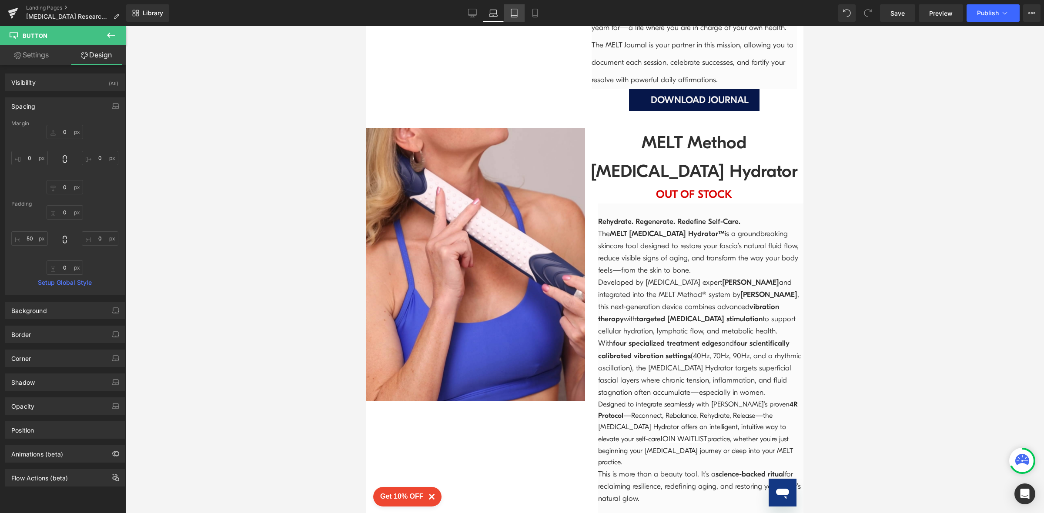
click at [512, 16] on icon at bounding box center [514, 16] width 6 height 0
type input "0"
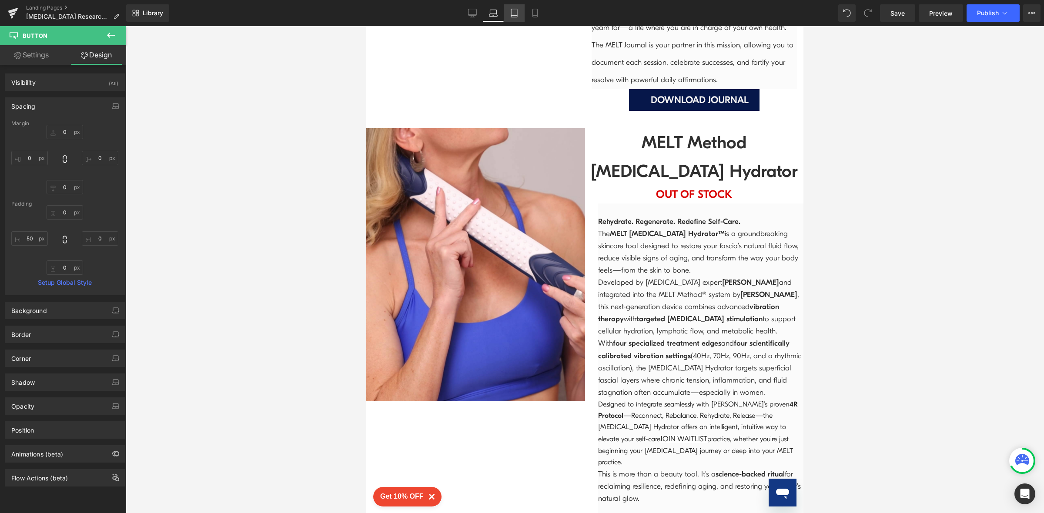
type input "0"
type input "51"
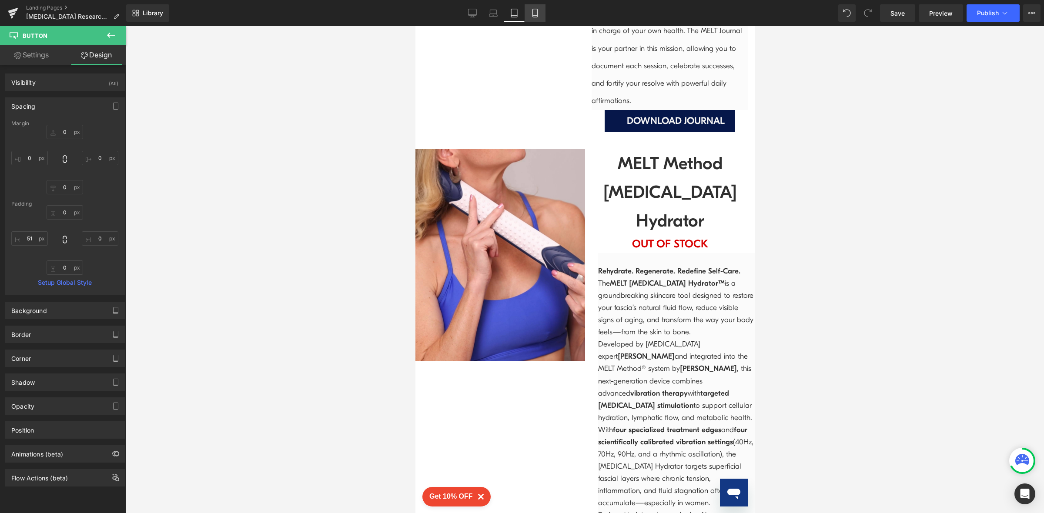
click at [530, 18] on link "Mobile" at bounding box center [534, 12] width 21 height 17
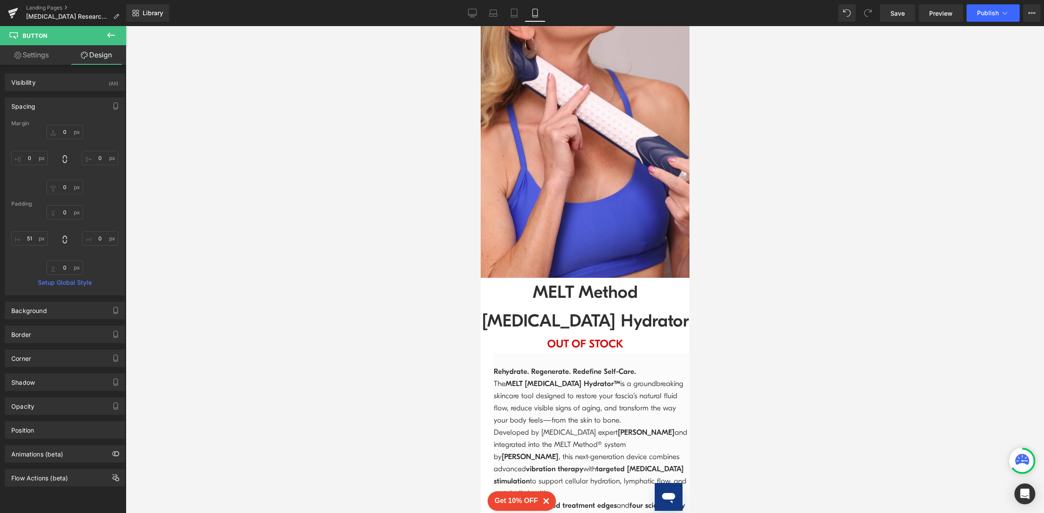
type input "0"
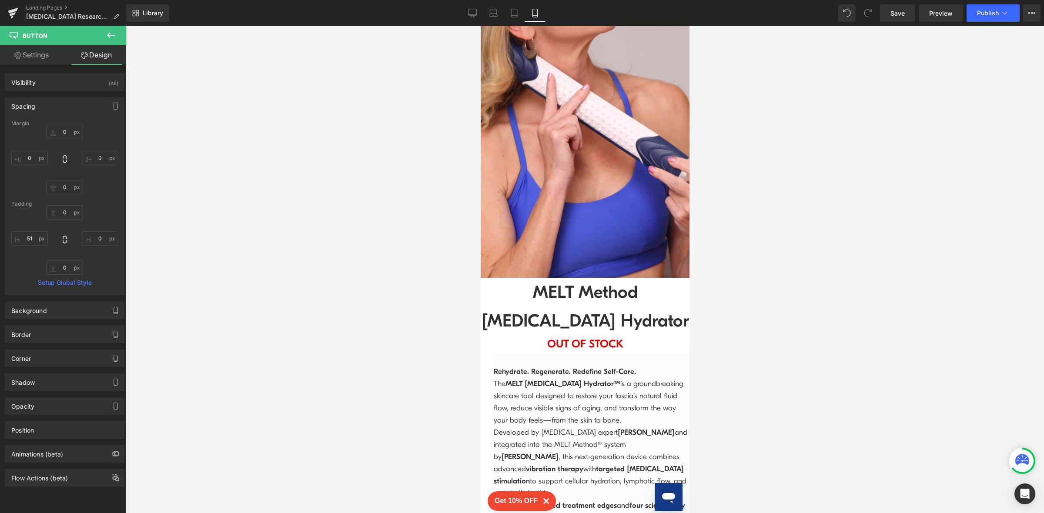
type input "0"
type input "50"
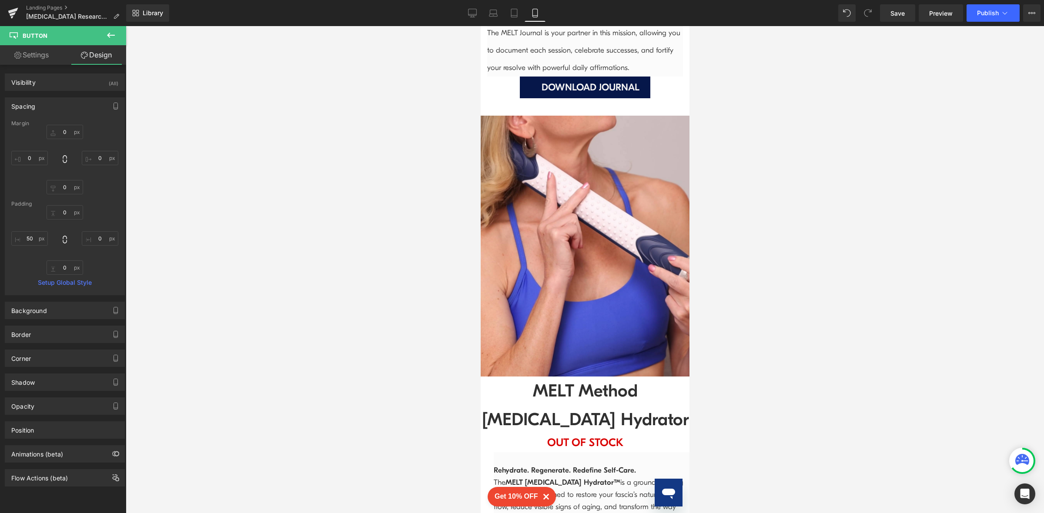
scroll to position [4153, 0]
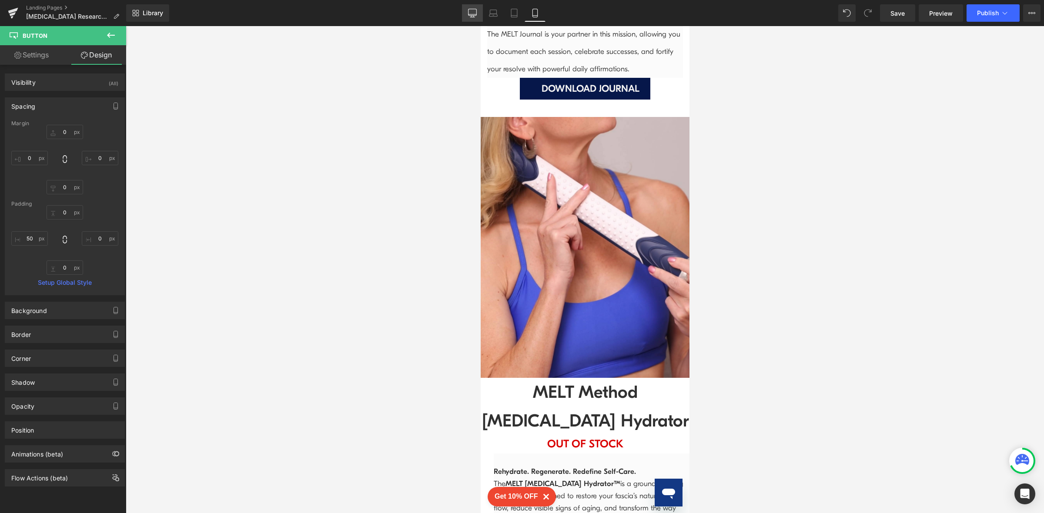
click at [474, 17] on link "Desktop" at bounding box center [472, 12] width 21 height 17
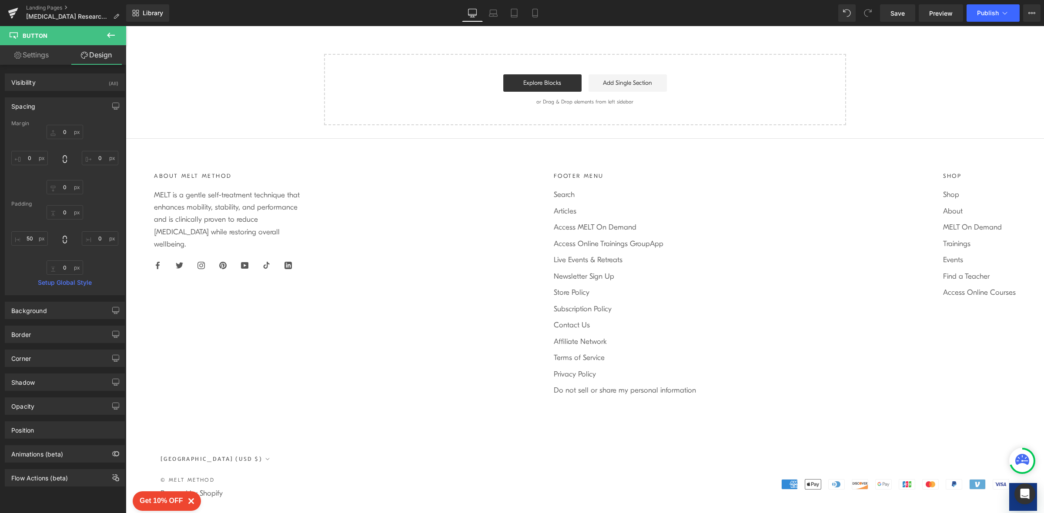
type input "0"
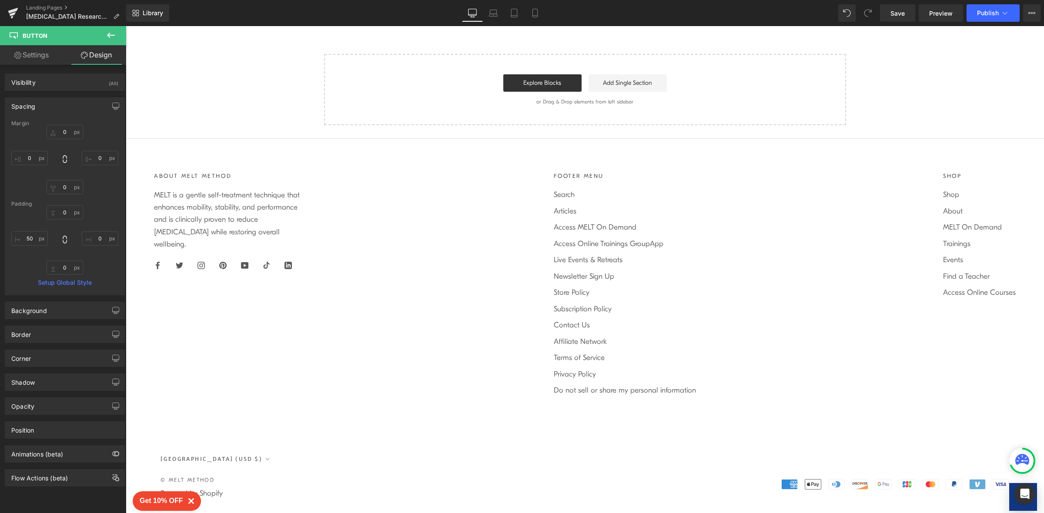
type input "0"
type input "28"
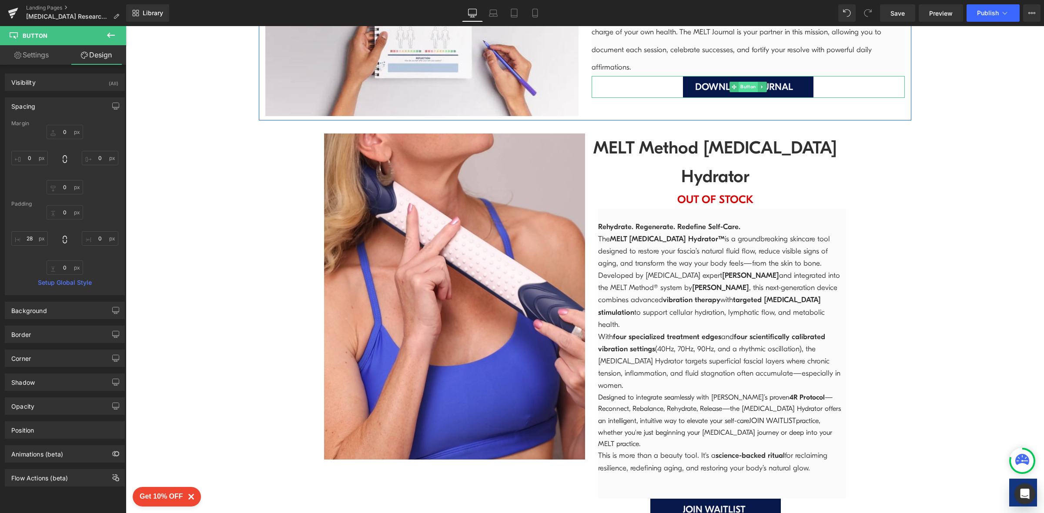
click at [743, 82] on span "Button" at bounding box center [747, 87] width 19 height 10
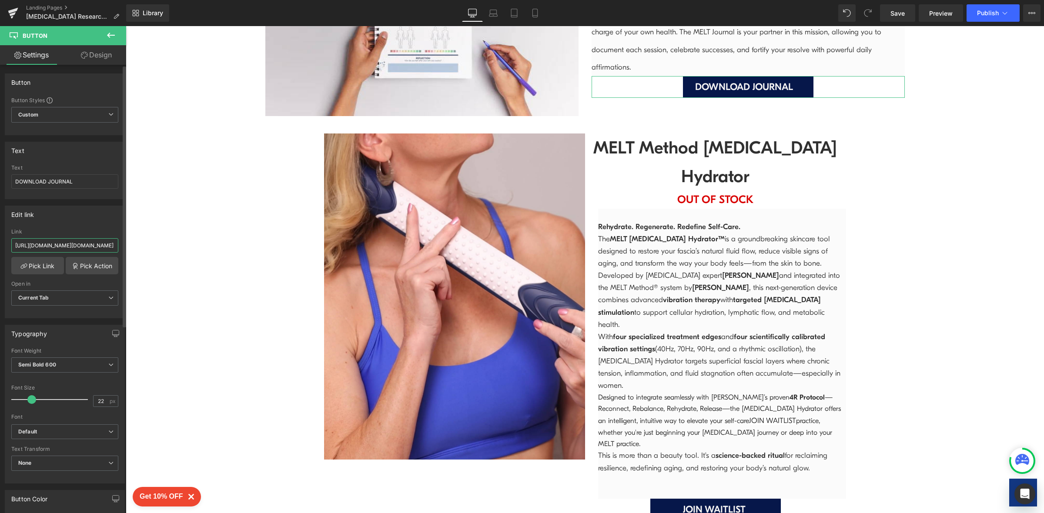
click at [13, 250] on input "[URL][DOMAIN_NAME][DOMAIN_NAME]" at bounding box center [64, 245] width 107 height 14
drag, startPoint x: 139, startPoint y: 276, endPoint x: 166, endPoint y: 252, distance: 35.8
paste input "[DOMAIN_NAME][URL]"
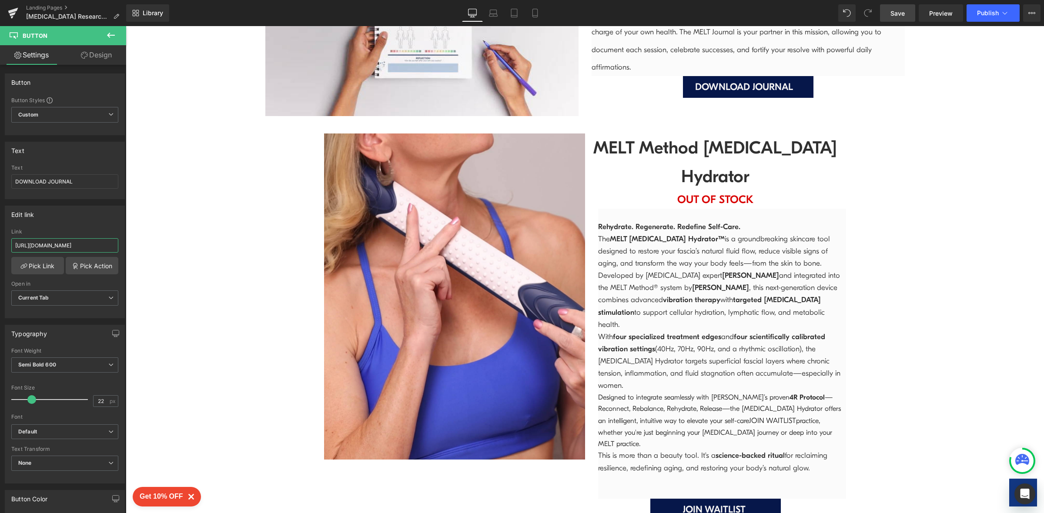
type input "[URL][DOMAIN_NAME]"
click at [896, 12] on span "Save" at bounding box center [897, 13] width 14 height 9
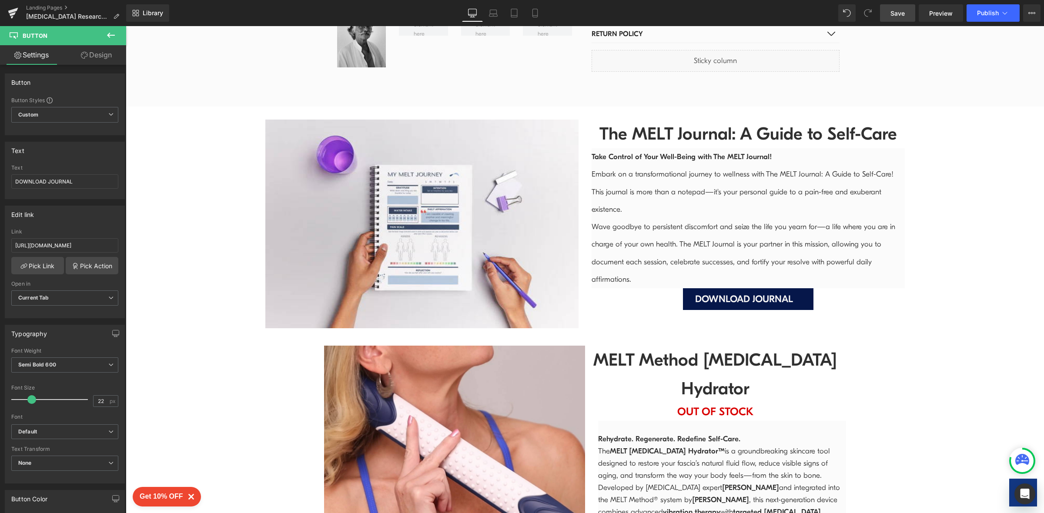
scroll to position [2014, 0]
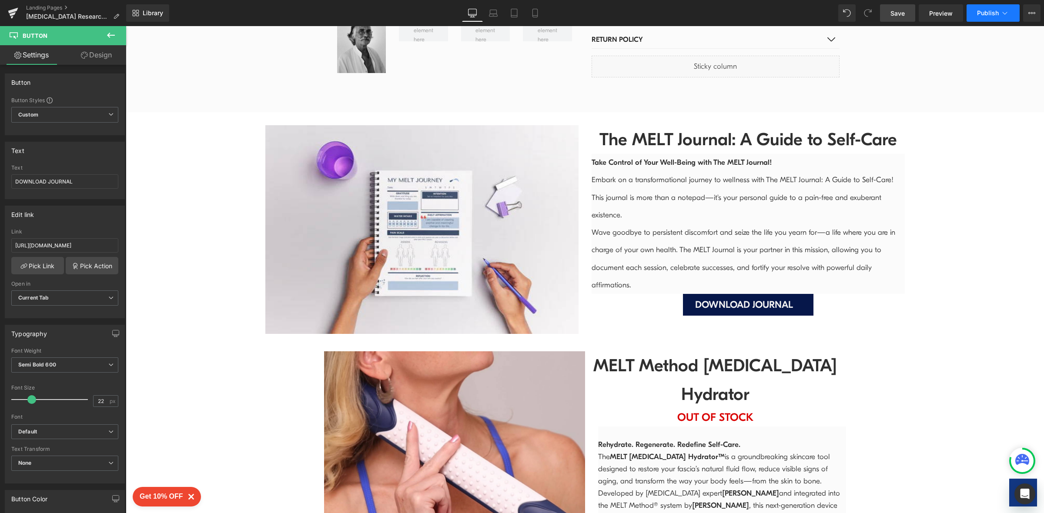
click at [991, 12] on span "Publish" at bounding box center [988, 13] width 22 height 7
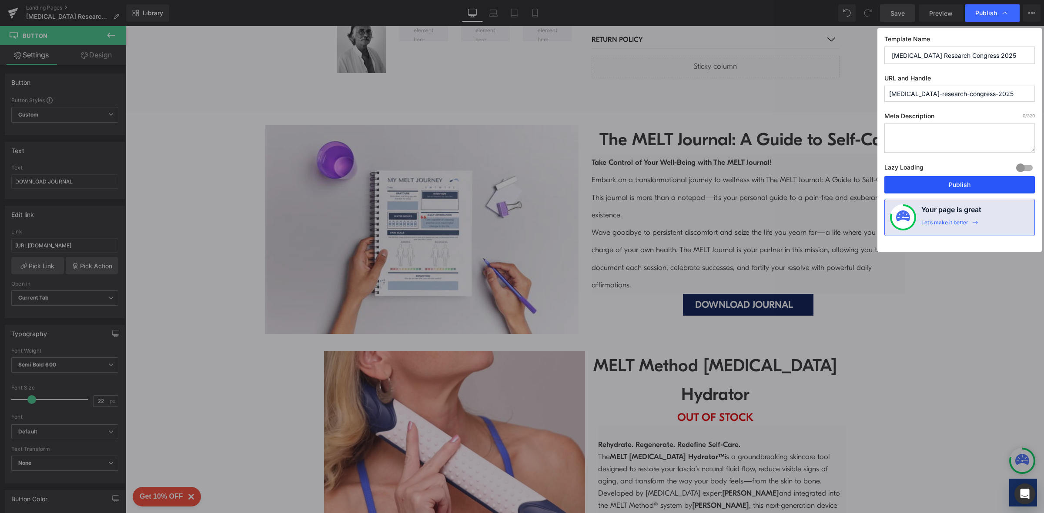
drag, startPoint x: 943, startPoint y: 189, endPoint x: 814, endPoint y: 48, distance: 190.8
click at [943, 189] on button "Publish" at bounding box center [959, 184] width 150 height 17
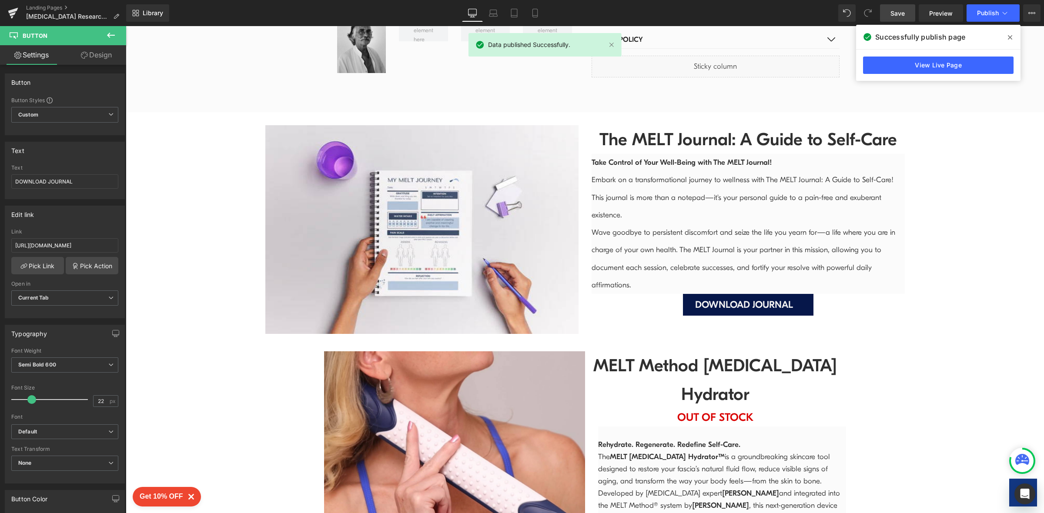
click at [1009, 35] on icon at bounding box center [1010, 37] width 4 height 7
